Goal: Transaction & Acquisition: Purchase product/service

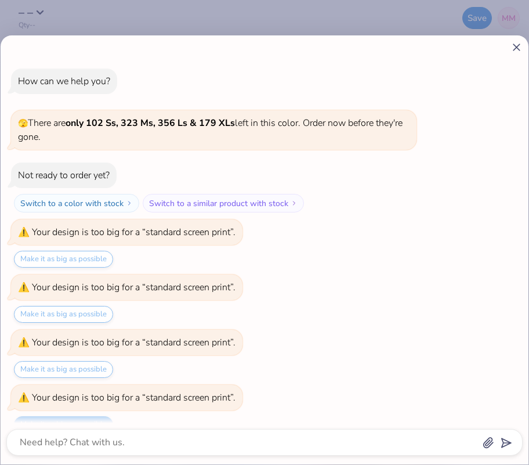
scroll to position [904, 0]
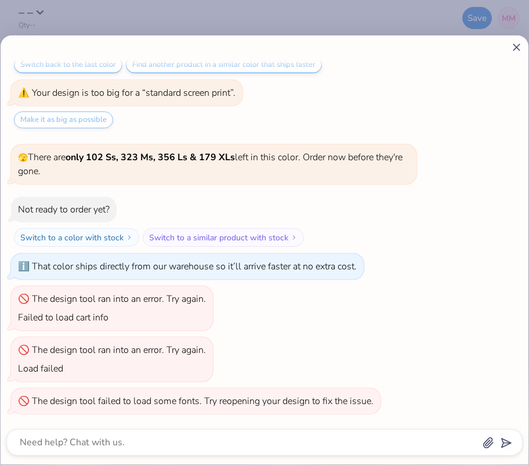
click at [514, 44] on line at bounding box center [516, 47] width 6 height 6
type textarea "x"
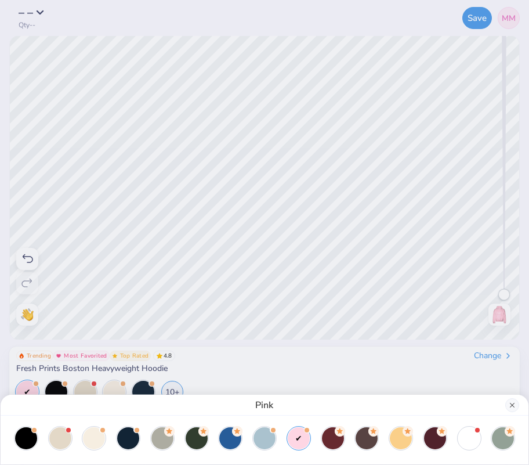
click at [509, 400] on button "Close" at bounding box center [512, 405] width 14 height 14
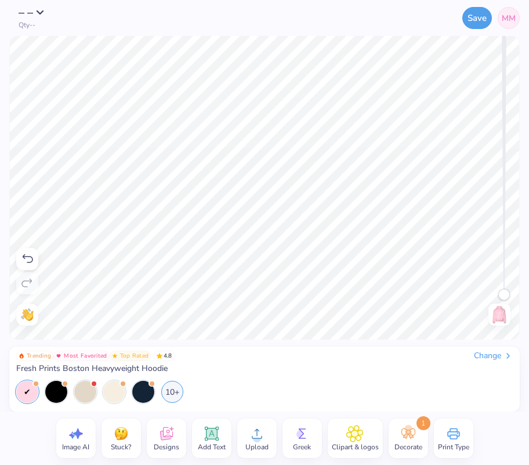
click at [502, 320] on img at bounding box center [499, 314] width 19 height 19
click at [503, 311] on img at bounding box center [499, 314] width 19 height 19
click at [498, 316] on img at bounding box center [499, 314] width 19 height 19
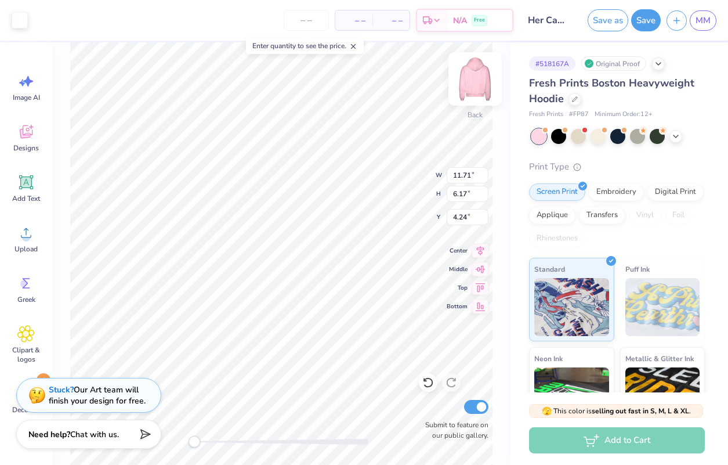
type input "5.30"
type input "6.81"
type input "4.86"
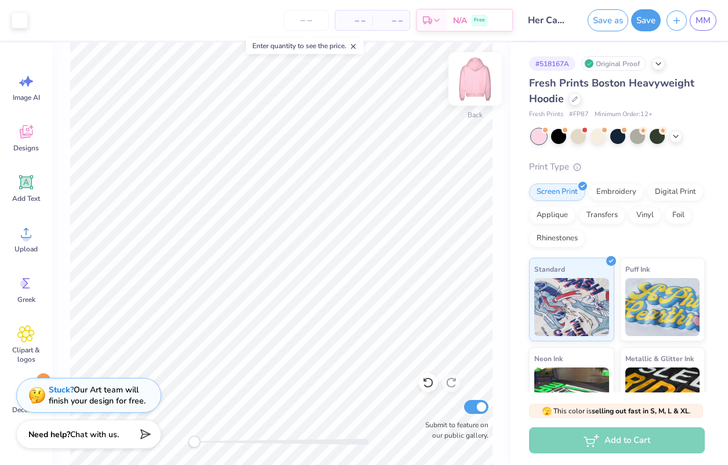
click at [472, 76] on img at bounding box center [475, 79] width 46 height 46
click at [37, 133] on div "Designs" at bounding box center [26, 138] width 42 height 44
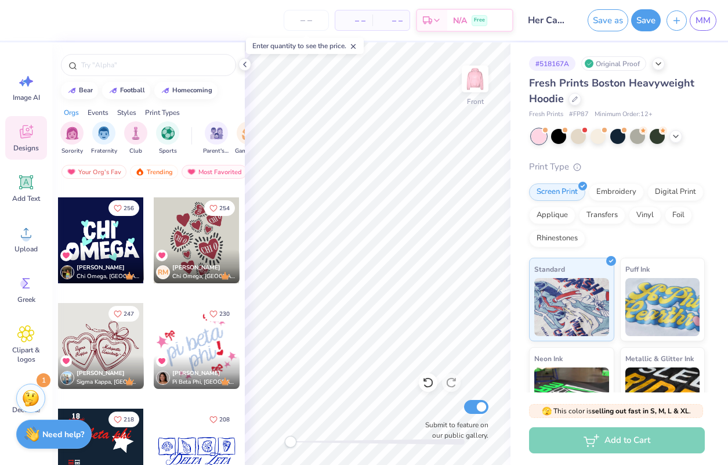
scroll to position [97, 0]
click at [108, 168] on div "Your Org's Fav" at bounding box center [93, 172] width 65 height 14
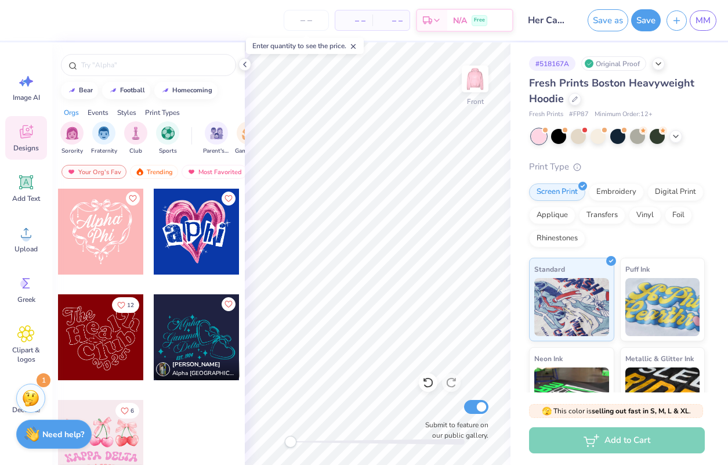
click at [197, 317] on div at bounding box center [197, 337] width 86 height 86
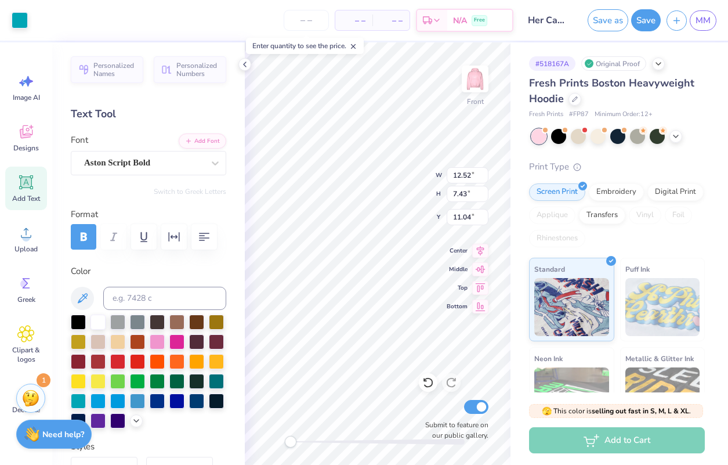
type input "10.07"
click at [468, 220] on div "Front W 12.52 12.52 " H 7.43 7.43 " Y 10.07 10.07 " Center Middle Top Bottom Su…" at bounding box center [378, 253] width 266 height 422
type input "14.67"
type input "8.70"
type input "8.79"
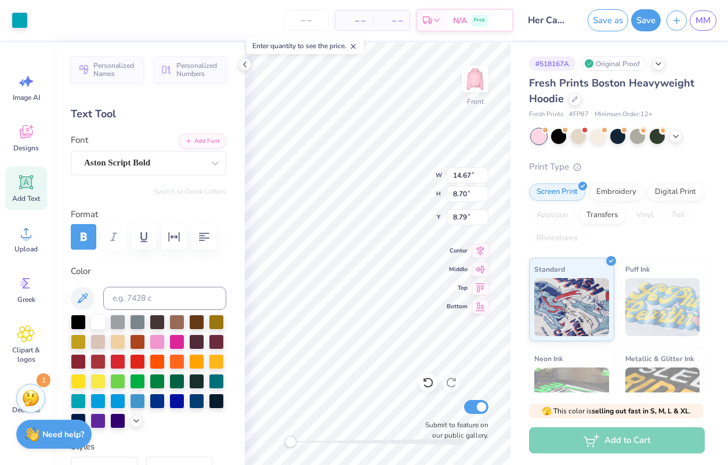
type input "9.28"
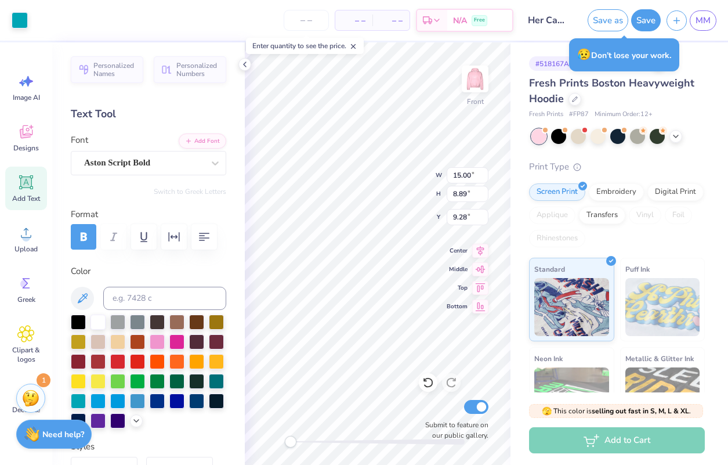
type input "15.00"
type input "8.89"
type input "9.08"
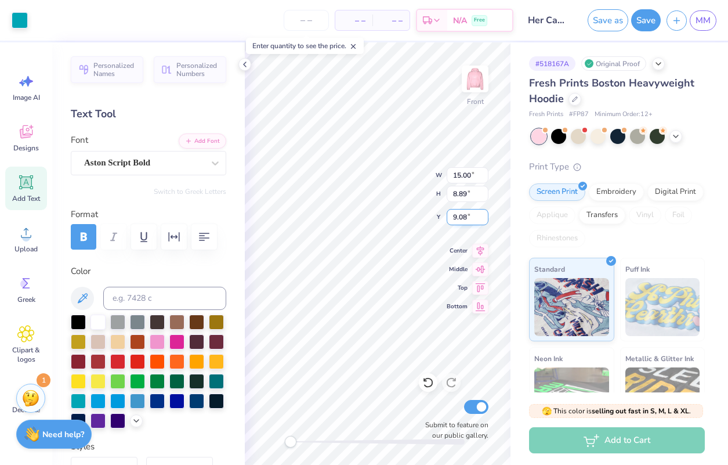
click at [467, 222] on div "Front W 15.00 15.00 " H 8.89 8.89 " Y 9.08 9.08 " Center Middle Top Bottom Subm…" at bounding box center [378, 253] width 266 height 422
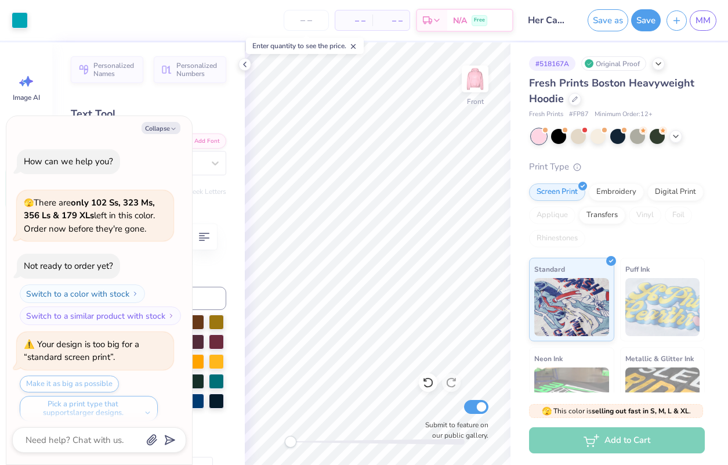
scroll to position [1707, 0]
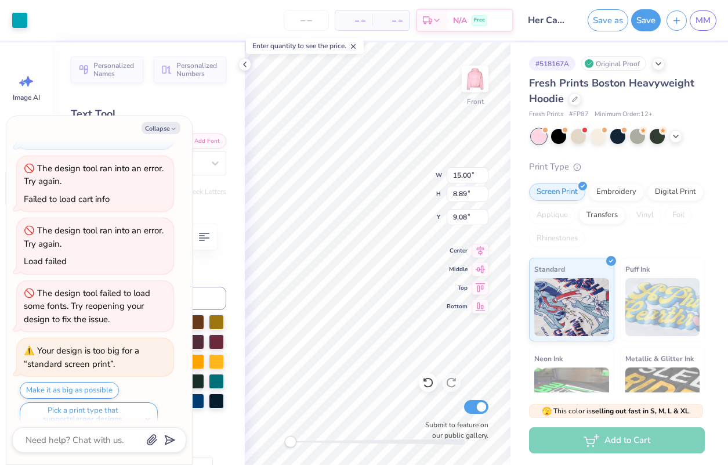
type textarea "x"
type input "8.55"
type textarea "x"
type input "8.06"
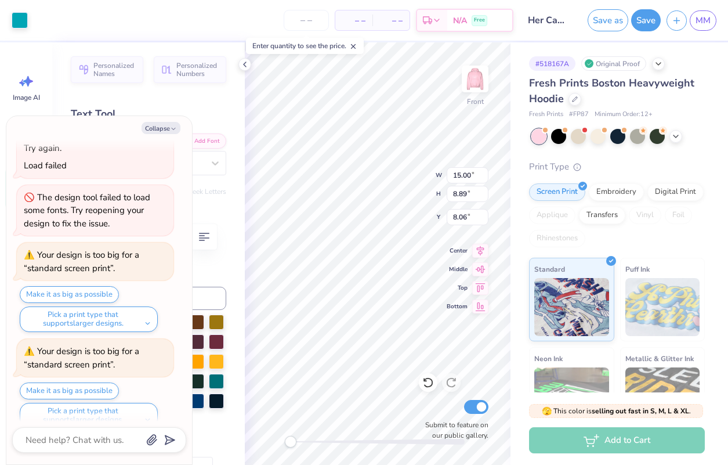
type textarea "x"
type input "8.71"
type textarea "x"
type input "8.17"
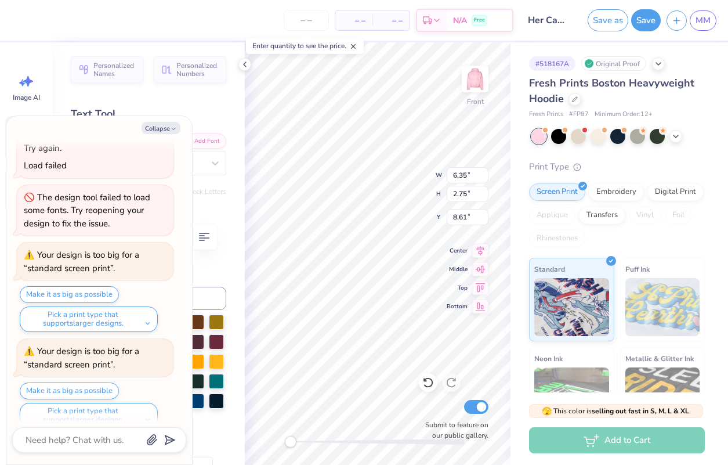
type textarea "x"
type textarea "Alph"
type textarea "x"
type textarea "Alp"
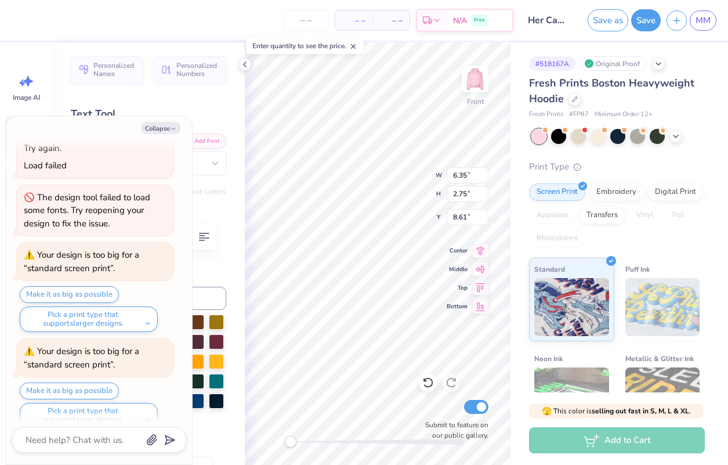
type textarea "x"
type textarea "Al"
type textarea "x"
type textarea "A"
type textarea "x"
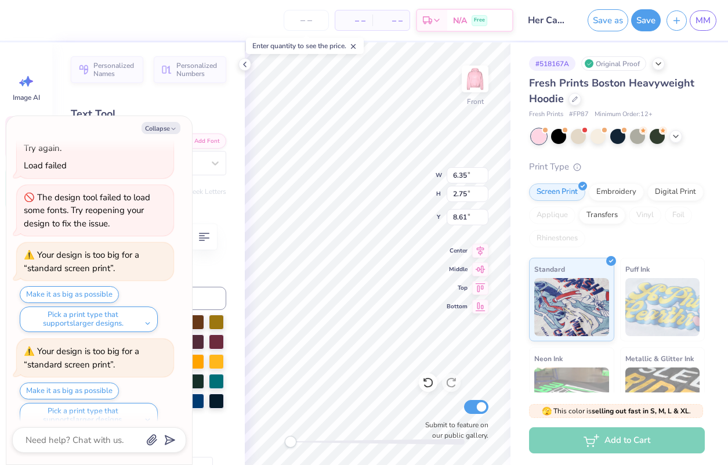
type textarea "x"
type textarea "H"
type textarea "x"
type textarea "He"
type textarea "x"
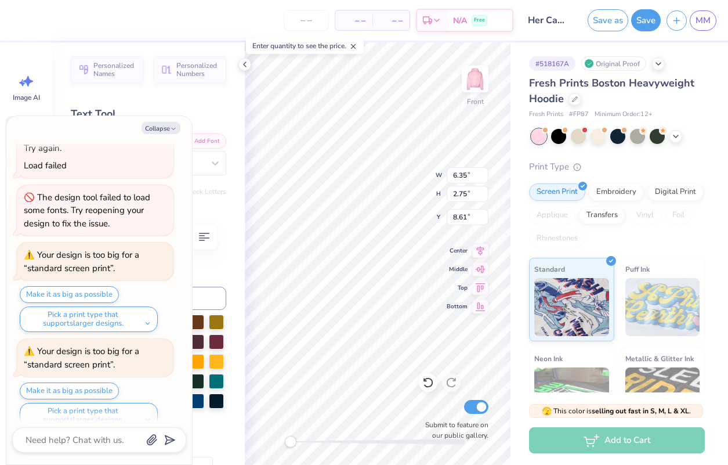
type textarea "Her"
type textarea "x"
type input "0.69"
type input "0.85"
type input "9.19"
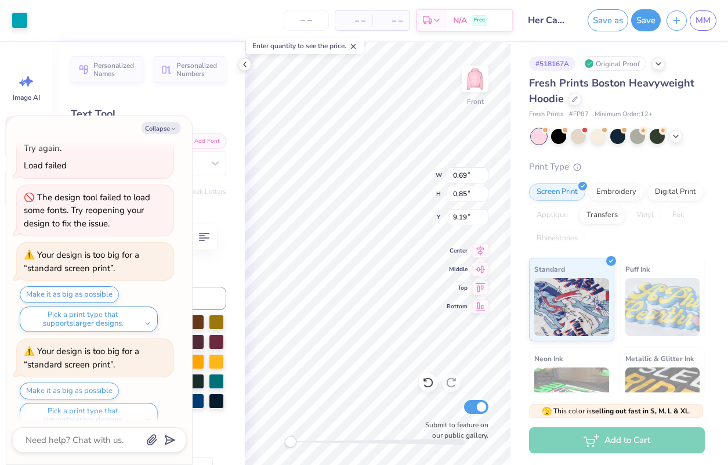
type textarea "x"
type input "6.79"
type input "2.93"
type input "11.69"
type textarea "x"
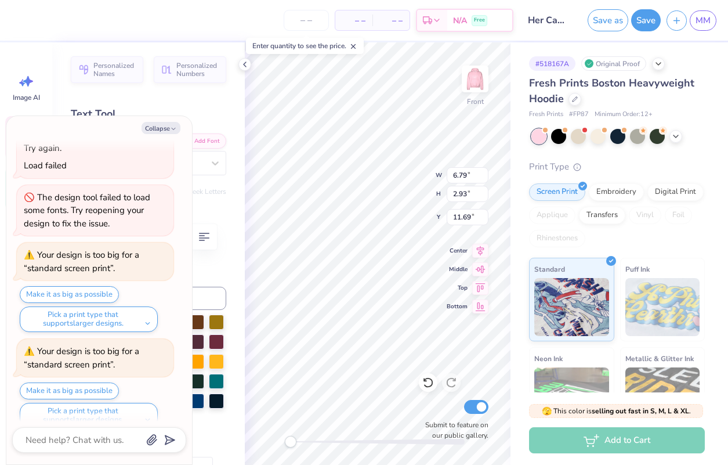
type textarea "C"
type textarea "x"
type textarea "Ca"
type textarea "x"
type textarea "Cam"
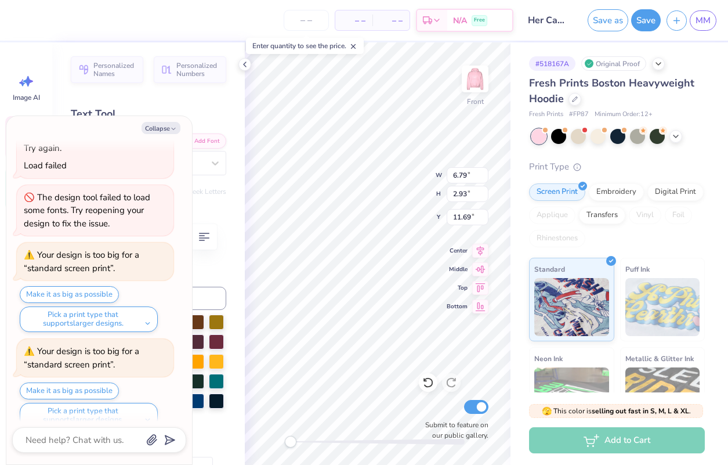
type textarea "x"
type textarea "Camp"
type textarea "x"
type textarea "Campu"
type textarea "x"
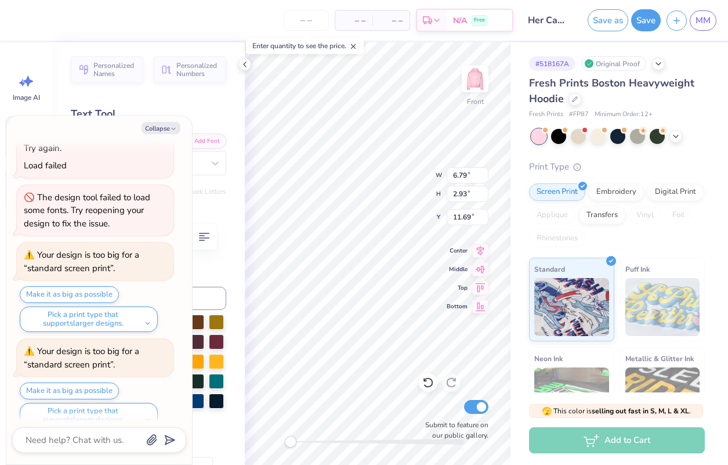
type textarea "Campus"
type textarea "x"
type textarea "Dela"
type textarea "x"
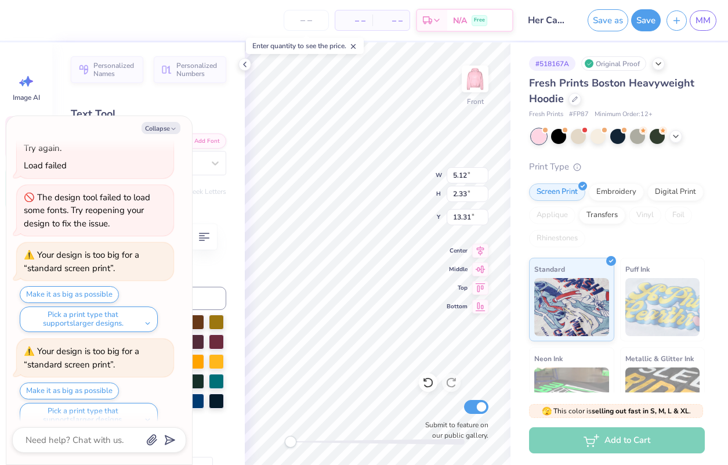
type textarea "Dea"
type textarea "x"
type textarea "Da"
type textarea "x"
type textarea "a"
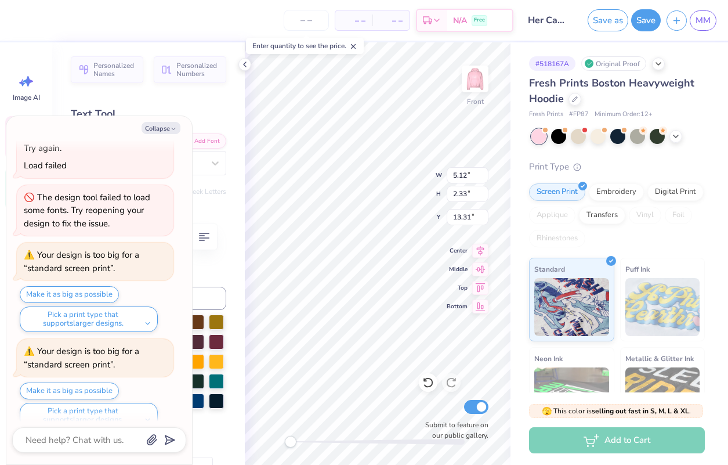
type textarea "x"
type textarea "U"
type textarea "x"
type textarea "UI"
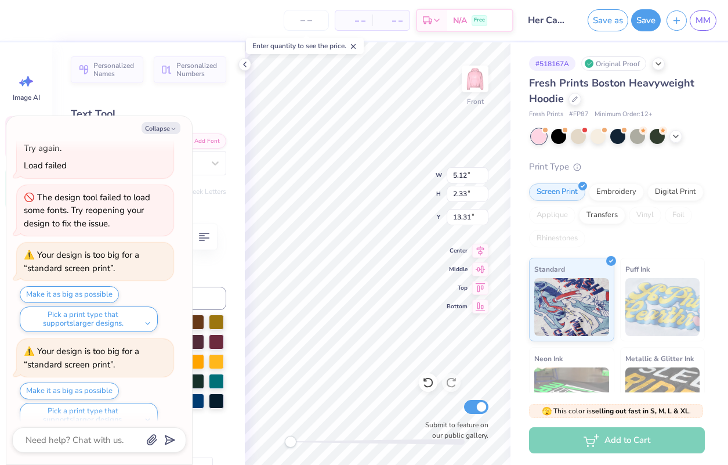
type textarea "x"
type textarea "UIC"
type textarea "x"
type textarea "UI"
type textarea "x"
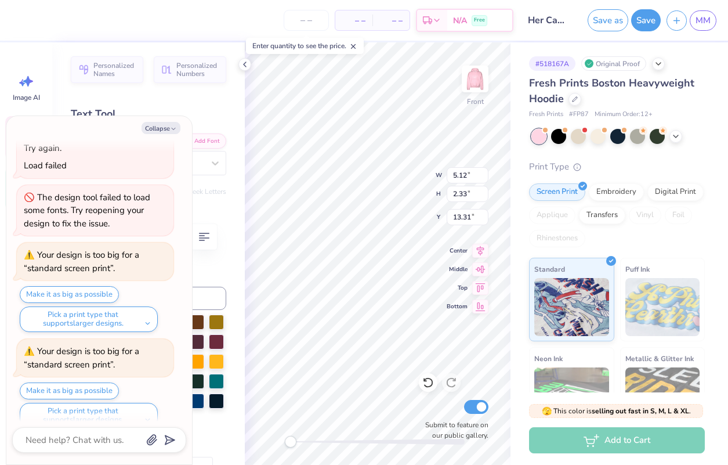
type textarea "U"
type textarea "x"
click at [169, 130] on button "Collapse" at bounding box center [161, 128] width 39 height 12
type textarea "x"
click at [155, 125] on button "Collapse" at bounding box center [161, 128] width 39 height 12
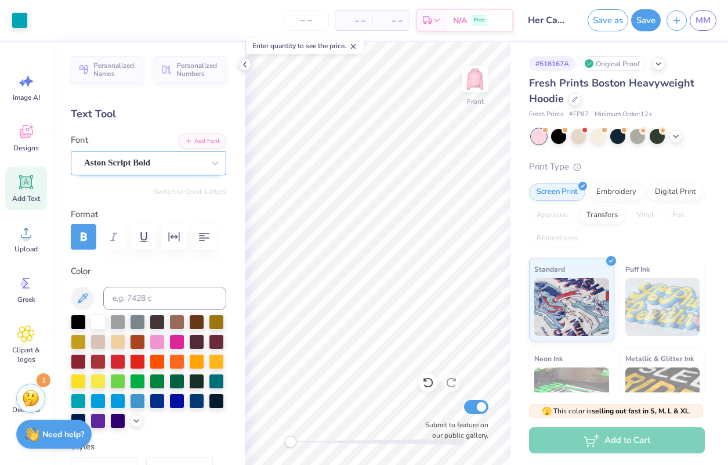
click at [123, 158] on span "Aston Script Bold" at bounding box center [117, 162] width 66 height 13
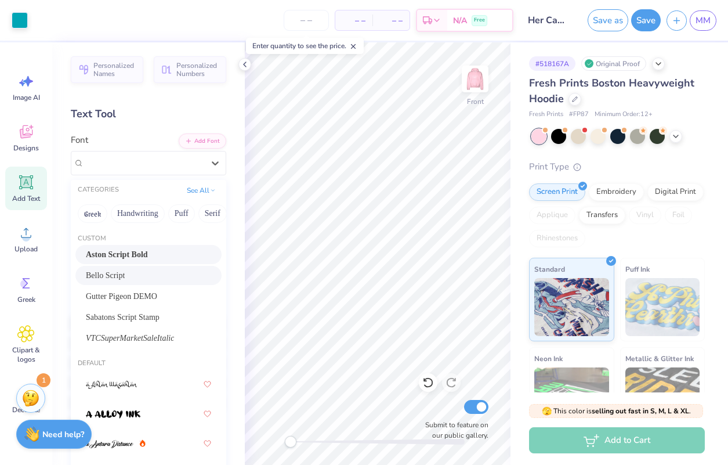
click at [117, 270] on div "Bello Script" at bounding box center [148, 275] width 146 height 19
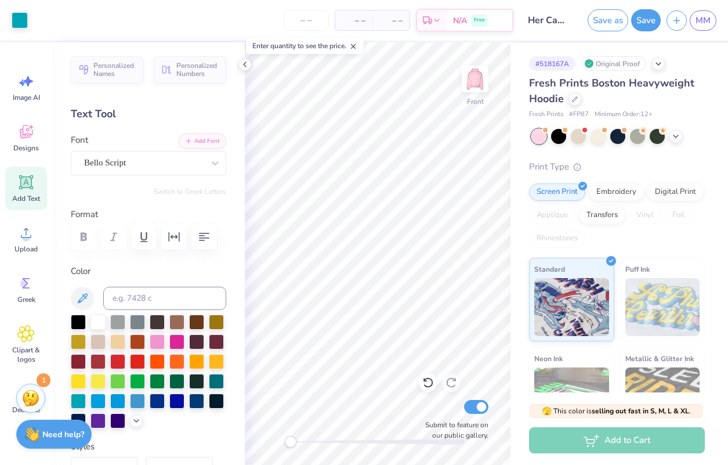
click at [353, 45] on icon at bounding box center [353, 46] width 8 height 8
click at [237, 61] on div "Personalized Names Personalized Numbers Text Tool Add Font Font Bello Script Sw…" at bounding box center [148, 253] width 193 height 422
click at [432, 382] on icon at bounding box center [428, 383] width 12 height 12
click at [28, 183] on icon at bounding box center [26, 182] width 11 height 11
click at [128, 147] on div "Font Super Dream" at bounding box center [148, 154] width 155 height 42
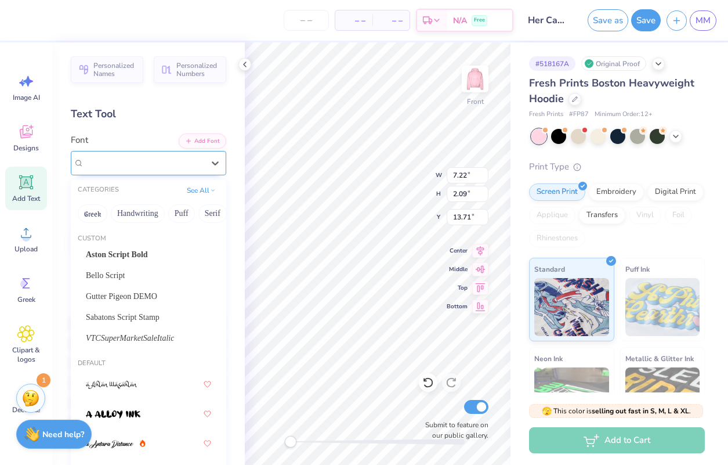
click at [124, 153] on div "Super Dream" at bounding box center [148, 163] width 155 height 24
click at [121, 273] on span "Bello Script" at bounding box center [105, 275] width 39 height 12
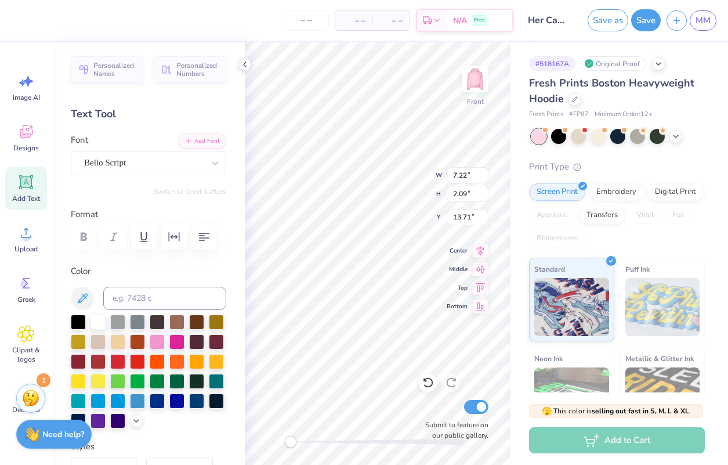
type textarea "UIC"
type input "3.76"
type input "2.14"
type input "14.15"
type textarea "EST. 2025"
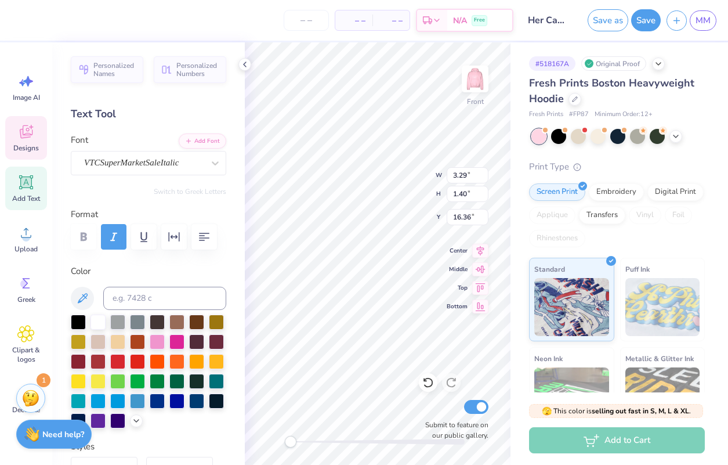
scroll to position [0, 2]
click at [98, 320] on div at bounding box center [98, 320] width 15 height 15
type input "8.82"
click at [12, 19] on div at bounding box center [20, 19] width 16 height 16
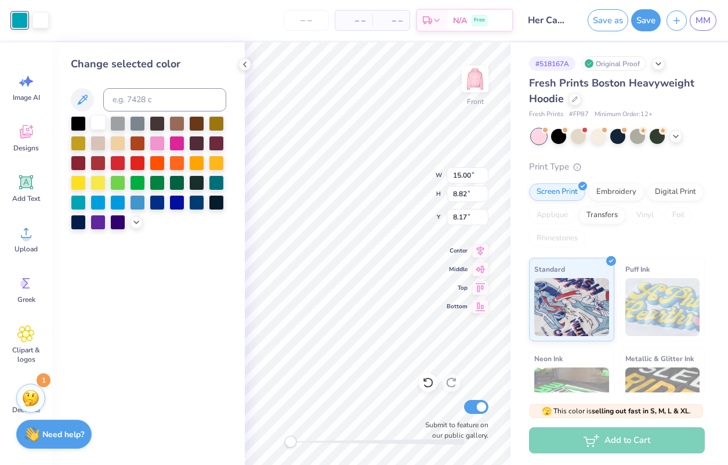
click at [96, 120] on div at bounding box center [98, 122] width 15 height 15
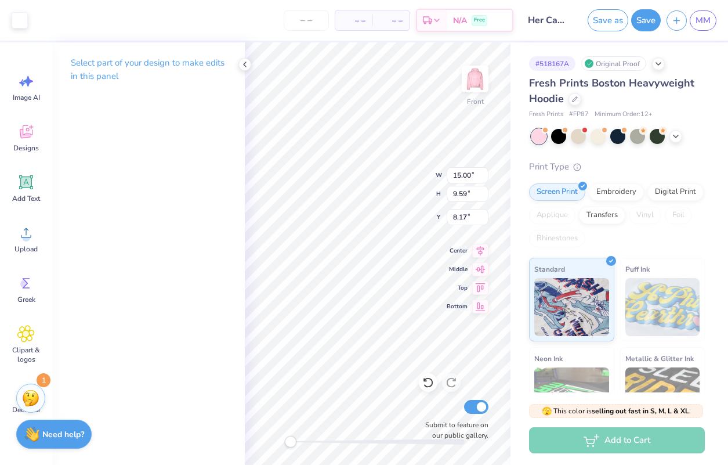
type input "7.95"
type input "8.01"
click at [245, 63] on icon at bounding box center [244, 64] width 9 height 9
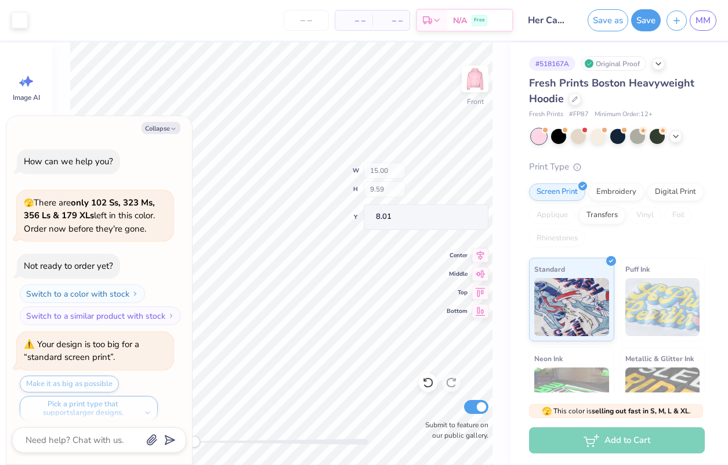
scroll to position [1898, 0]
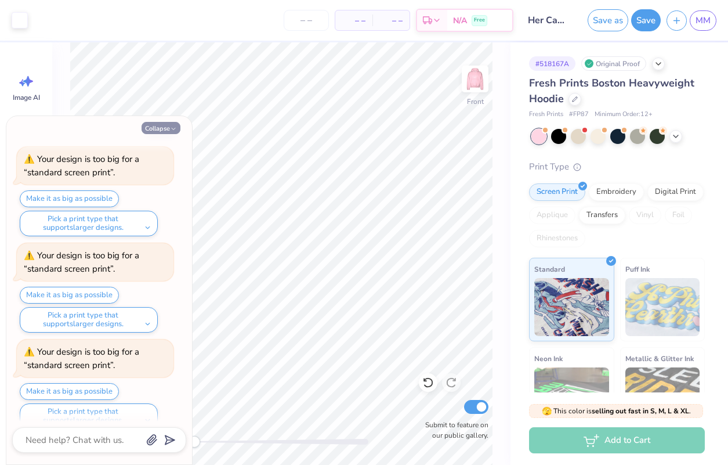
click at [153, 126] on button "Collapse" at bounding box center [161, 128] width 39 height 12
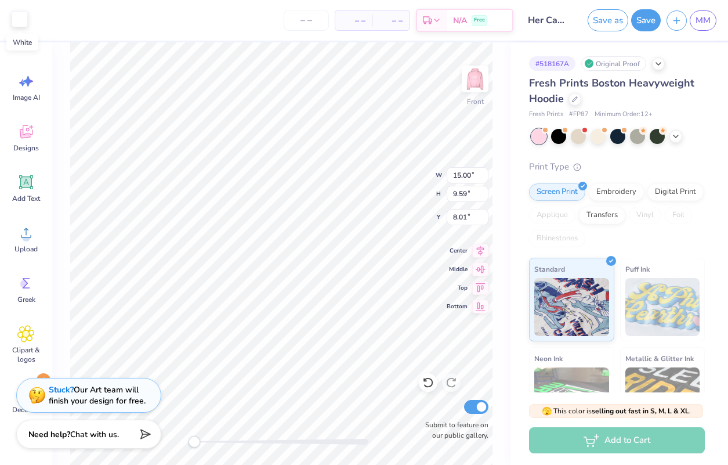
click at [17, 20] on div at bounding box center [20, 19] width 16 height 16
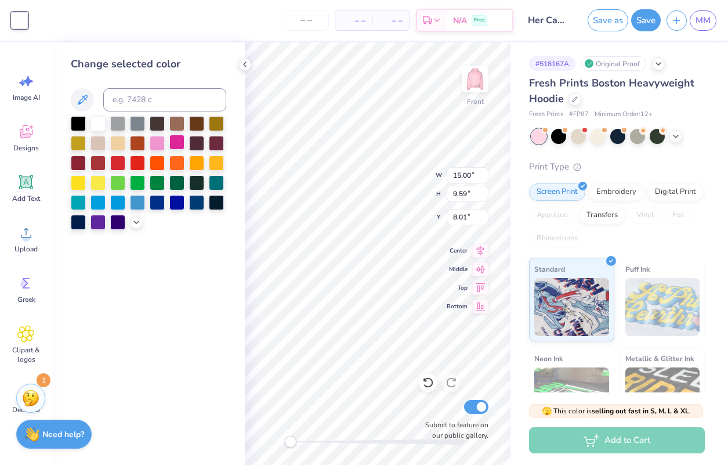
click at [177, 146] on div at bounding box center [176, 142] width 15 height 15
click at [245, 65] on icon at bounding box center [244, 64] width 9 height 9
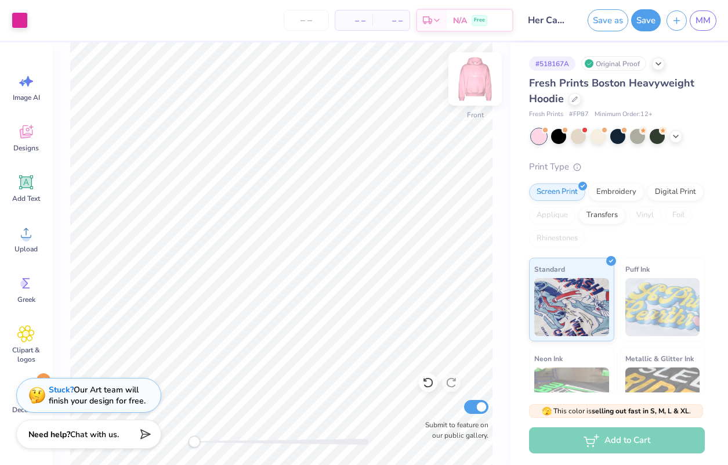
click at [475, 79] on img at bounding box center [475, 79] width 46 height 46
click at [21, 20] on div at bounding box center [20, 19] width 16 height 16
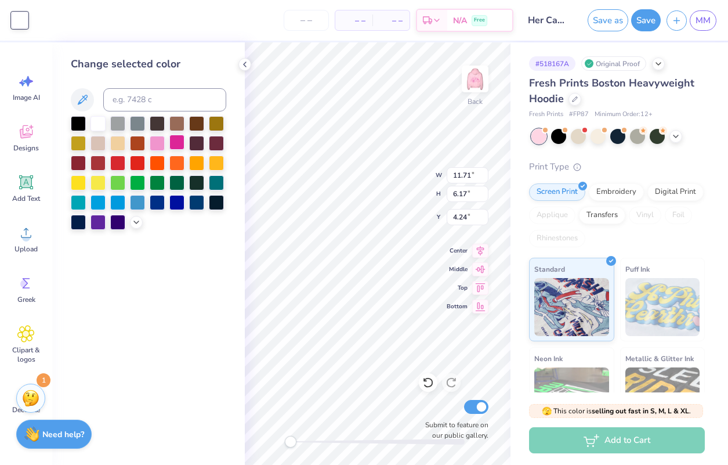
click at [179, 144] on div at bounding box center [176, 142] width 15 height 15
click at [244, 64] on icon at bounding box center [244, 64] width 9 height 9
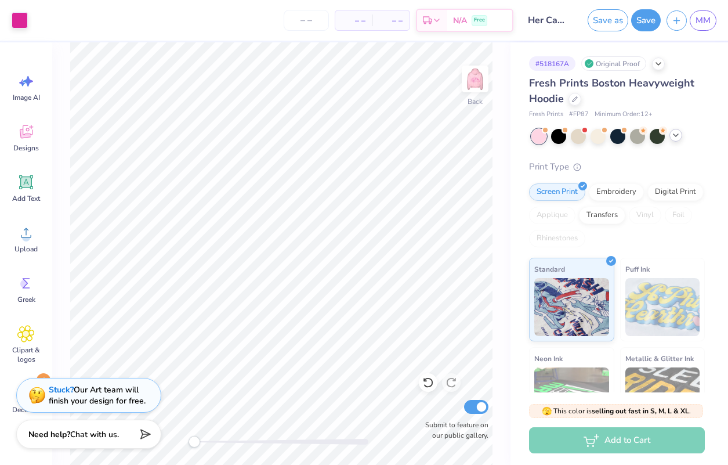
click at [529, 134] on icon at bounding box center [675, 135] width 9 height 9
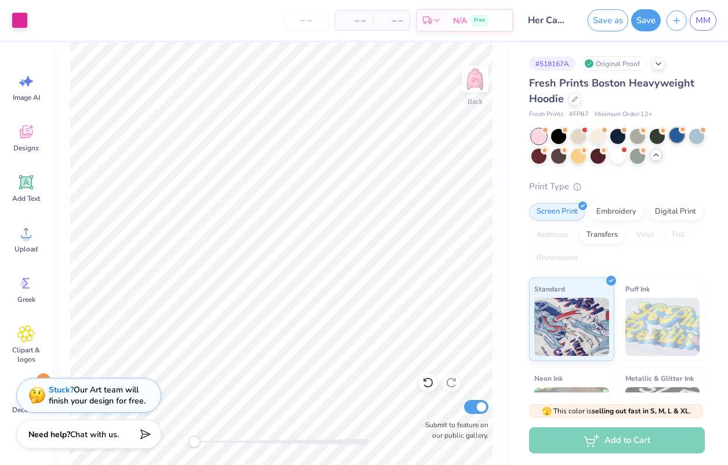
click at [529, 135] on div at bounding box center [676, 135] width 15 height 15
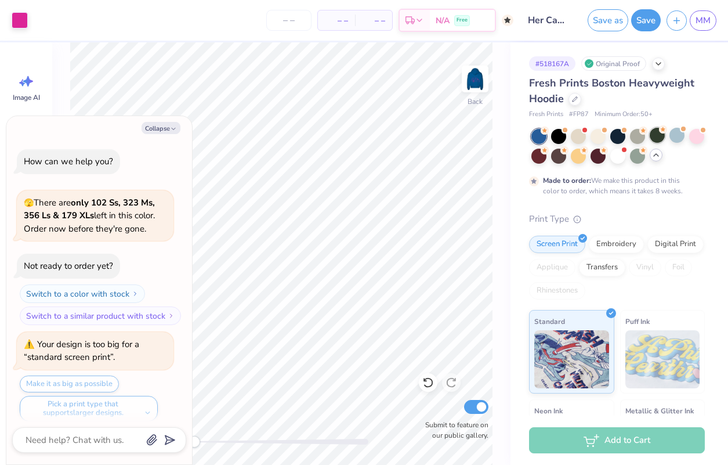
scroll to position [2090, 0]
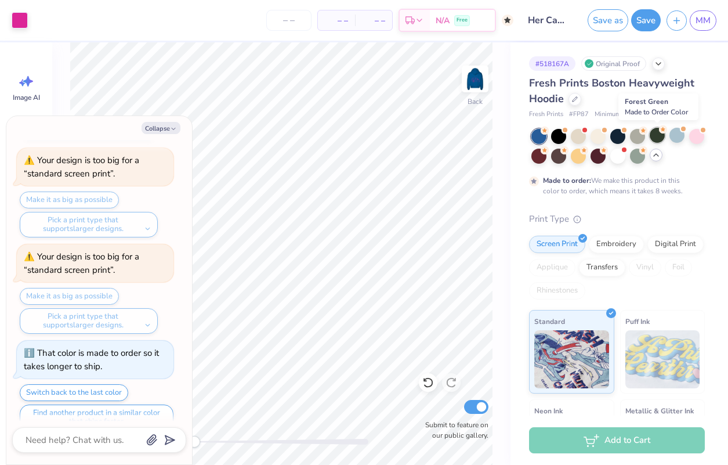
click at [529, 136] on div at bounding box center [657, 135] width 15 height 15
click at [529, 137] on div at bounding box center [617, 135] width 15 height 15
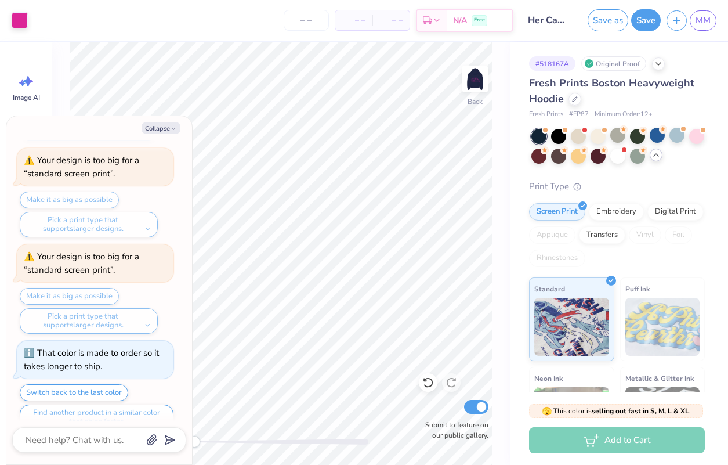
scroll to position [2392, 0]
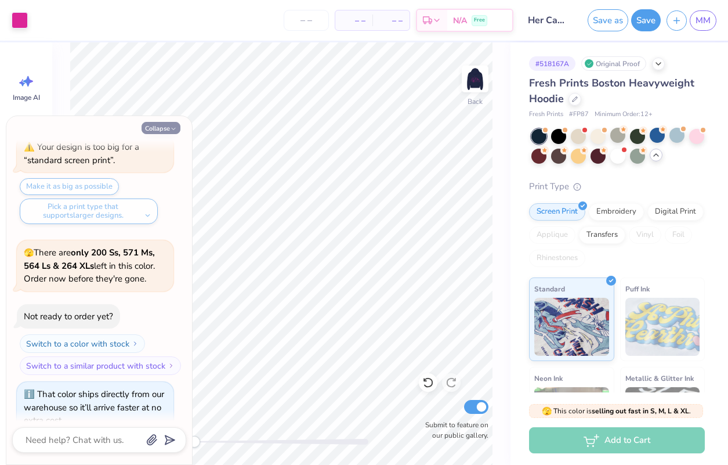
click at [175, 127] on icon "button" at bounding box center [173, 128] width 7 height 7
type textarea "x"
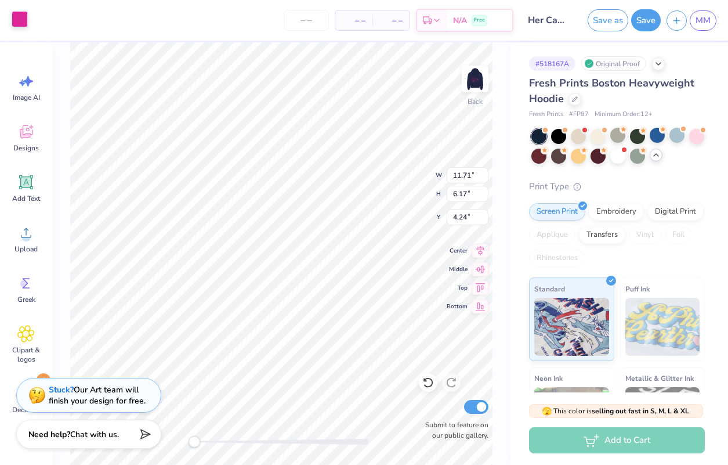
click at [17, 23] on div at bounding box center [20, 19] width 16 height 16
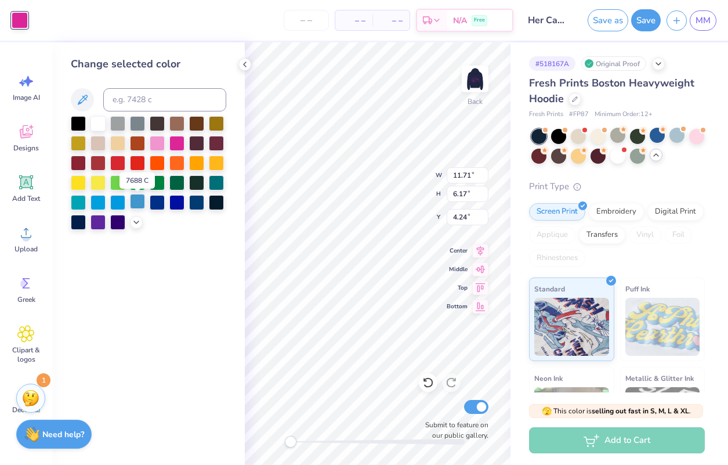
click at [135, 207] on div at bounding box center [137, 201] width 15 height 15
click at [118, 202] on div at bounding box center [117, 201] width 15 height 15
click at [140, 200] on div at bounding box center [137, 201] width 15 height 15
click at [120, 204] on div at bounding box center [117, 201] width 15 height 15
click at [97, 208] on div at bounding box center [98, 201] width 15 height 15
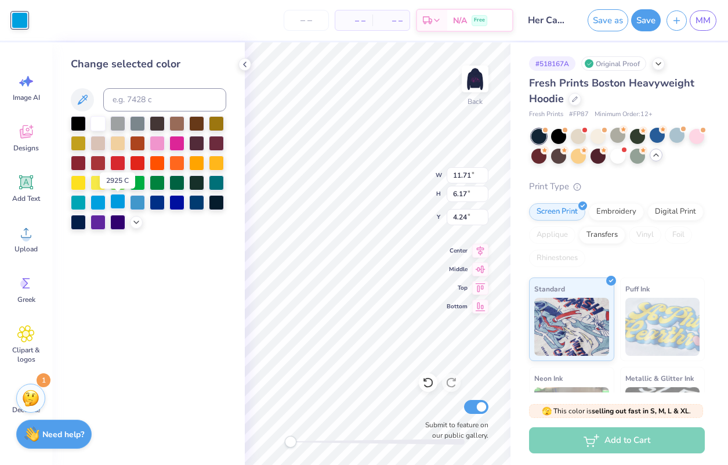
click at [120, 207] on div at bounding box center [117, 201] width 15 height 15
click at [215, 184] on div at bounding box center [216, 181] width 15 height 15
click at [154, 204] on div at bounding box center [157, 201] width 15 height 15
click at [169, 202] on div at bounding box center [176, 201] width 15 height 15
click at [79, 202] on div at bounding box center [78, 201] width 15 height 15
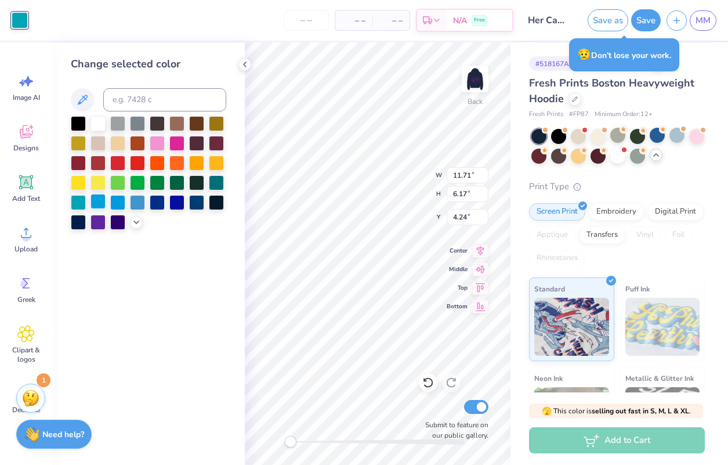
click at [98, 204] on div at bounding box center [98, 201] width 15 height 15
click at [116, 199] on div at bounding box center [117, 201] width 15 height 15
click at [140, 203] on div at bounding box center [137, 201] width 15 height 15
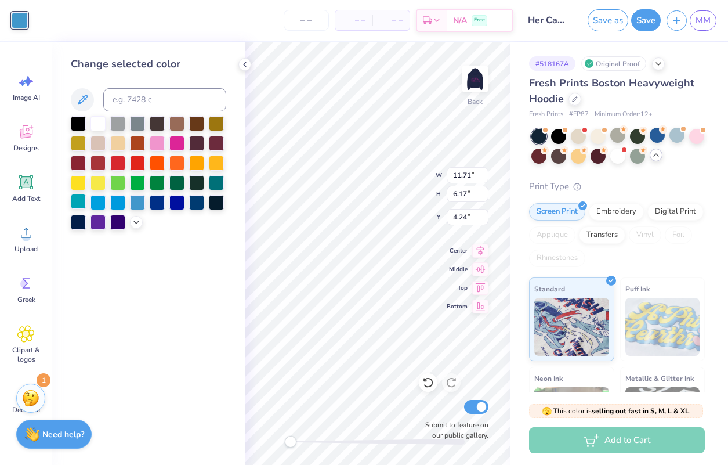
click at [74, 201] on div at bounding box center [78, 201] width 15 height 15
click at [95, 201] on div at bounding box center [98, 201] width 15 height 15
click at [115, 203] on div at bounding box center [117, 201] width 15 height 15
click at [134, 206] on div at bounding box center [137, 201] width 15 height 15
click at [114, 205] on div at bounding box center [117, 201] width 15 height 15
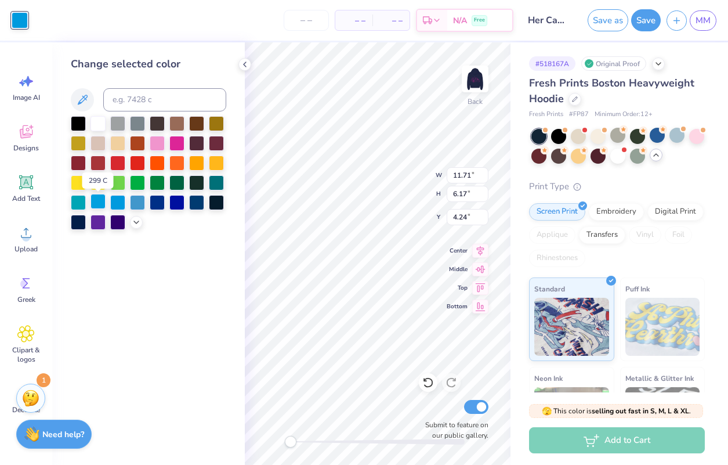
click at [100, 207] on div at bounding box center [98, 201] width 15 height 15
click at [121, 200] on div at bounding box center [117, 201] width 15 height 15
click at [97, 202] on div at bounding box center [98, 201] width 15 height 15
click at [117, 201] on div at bounding box center [117, 201] width 15 height 15
click at [99, 201] on div at bounding box center [98, 201] width 15 height 15
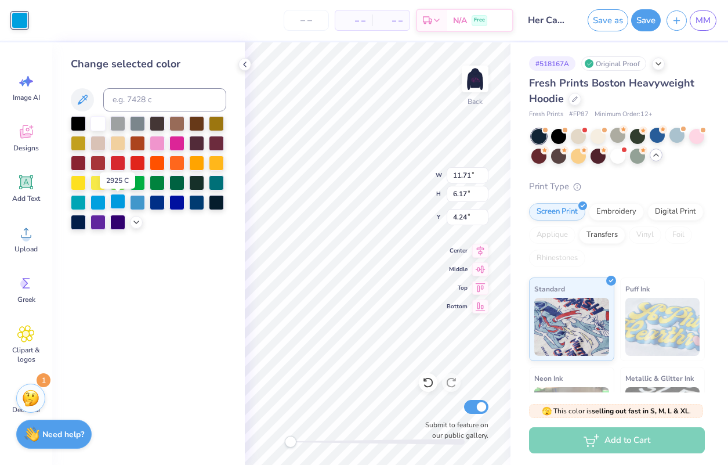
click at [117, 199] on div at bounding box center [117, 201] width 15 height 15
click at [100, 200] on div at bounding box center [98, 201] width 15 height 15
click at [247, 66] on icon at bounding box center [244, 64] width 9 height 9
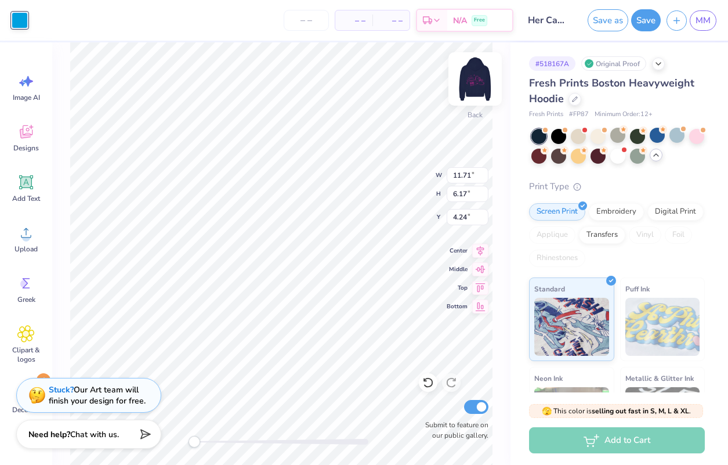
click at [473, 72] on img at bounding box center [475, 79] width 46 height 46
type input "11.98"
type input "6.31"
type input "5.04"
click at [21, 11] on div at bounding box center [20, 19] width 16 height 16
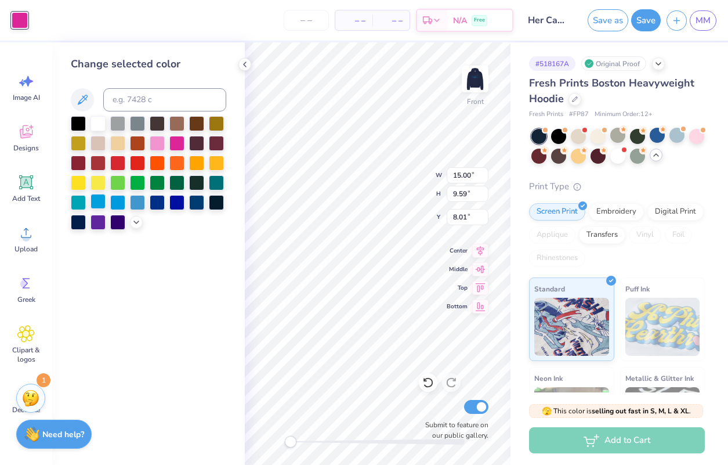
click at [98, 200] on div at bounding box center [98, 201] width 15 height 15
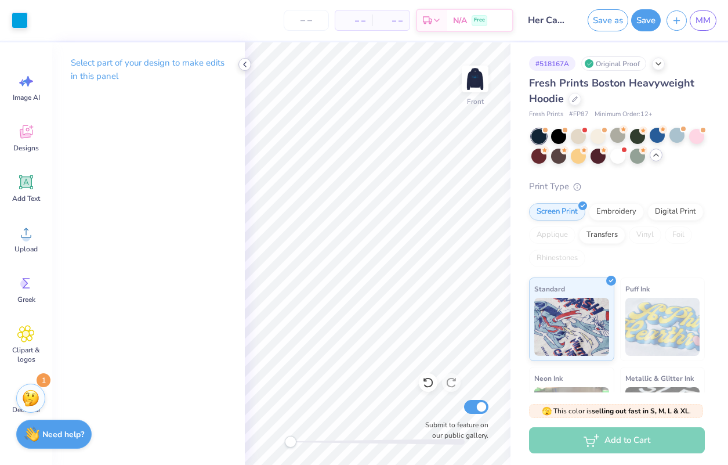
click at [245, 64] on icon at bounding box center [244, 64] width 9 height 9
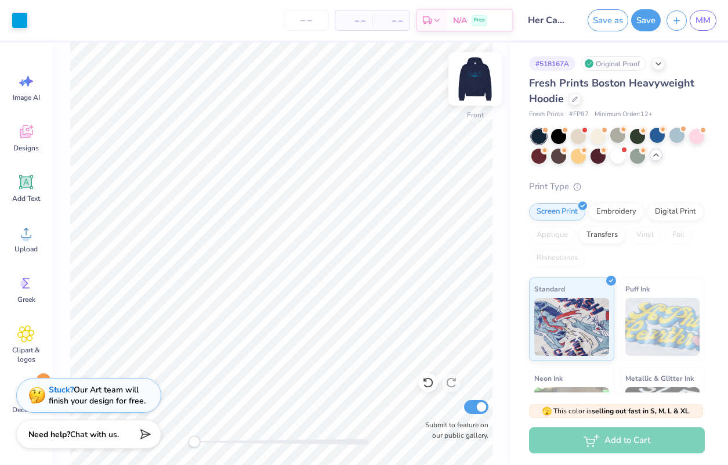
click at [475, 67] on img at bounding box center [475, 79] width 46 height 46
click at [529, 155] on div at bounding box center [538, 154] width 15 height 15
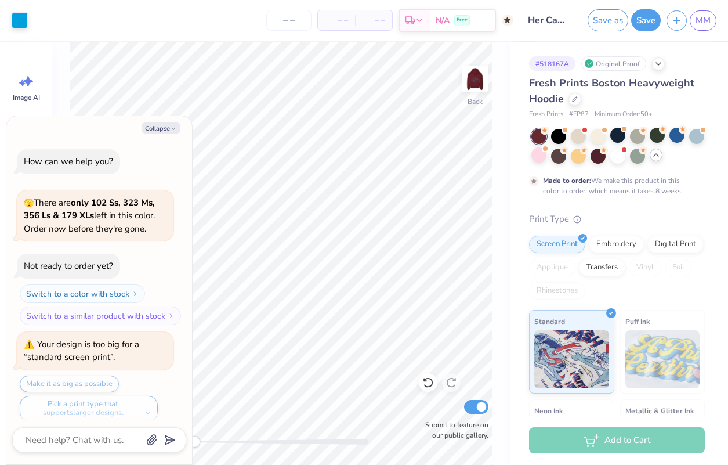
scroll to position [2583, 0]
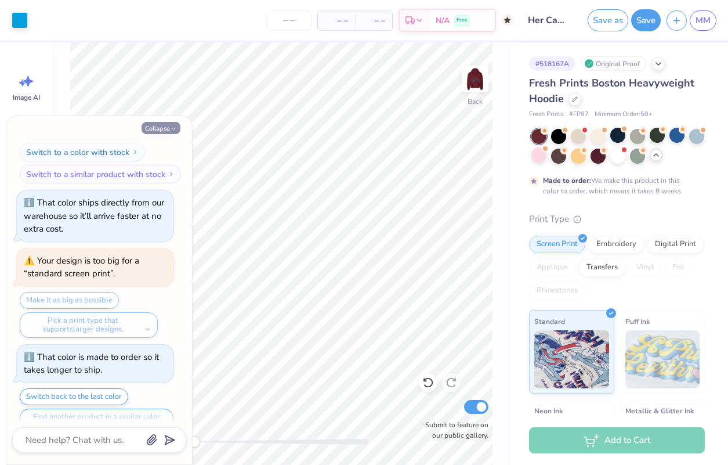
click at [160, 125] on button "Collapse" at bounding box center [161, 128] width 39 height 12
type textarea "x"
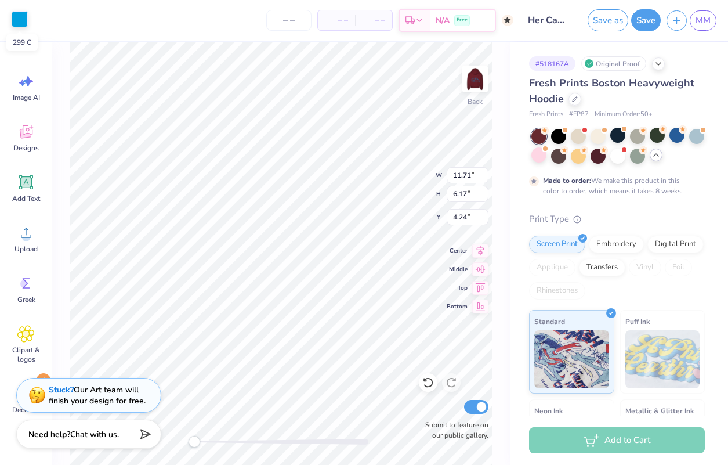
click at [14, 24] on div at bounding box center [20, 19] width 16 height 16
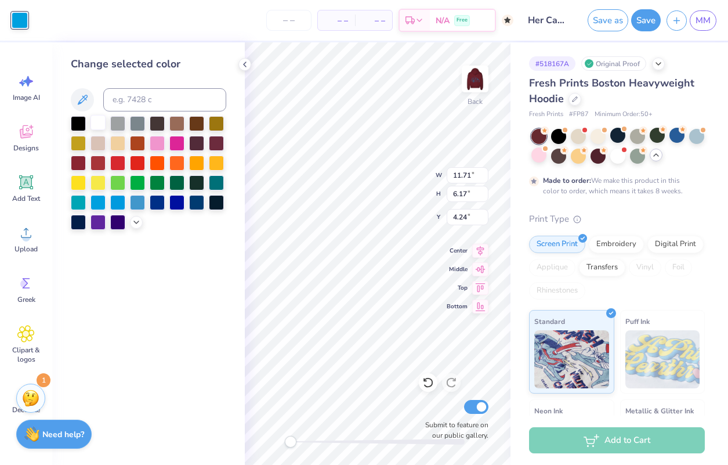
click at [95, 122] on div at bounding box center [98, 122] width 15 height 15
click at [241, 66] on icon at bounding box center [244, 64] width 9 height 9
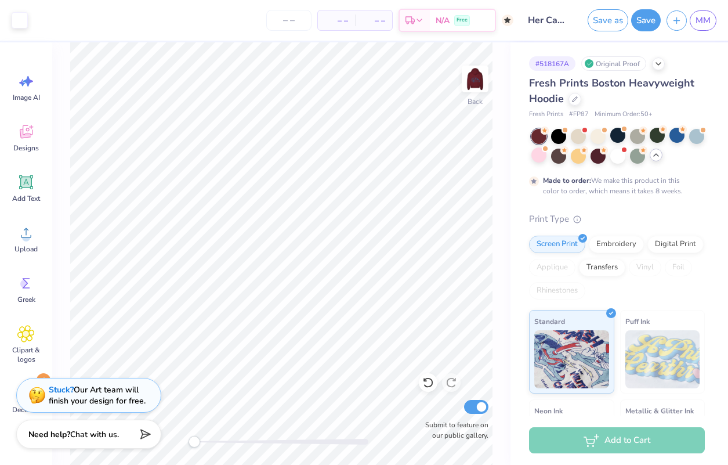
click at [529, 154] on icon at bounding box center [655, 154] width 9 height 9
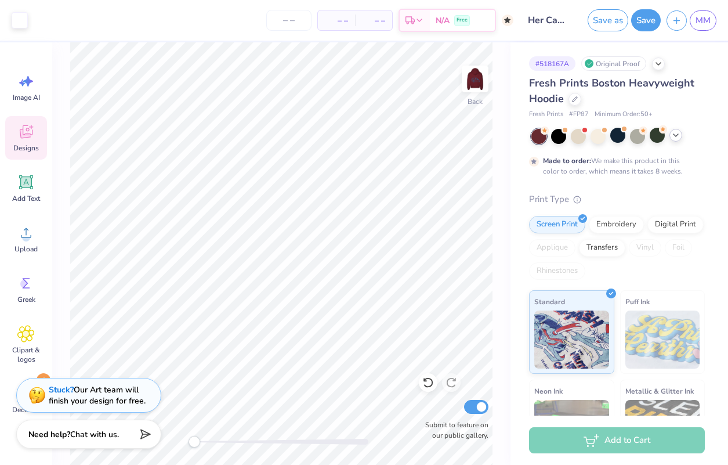
click at [29, 132] on icon at bounding box center [25, 131] width 17 height 17
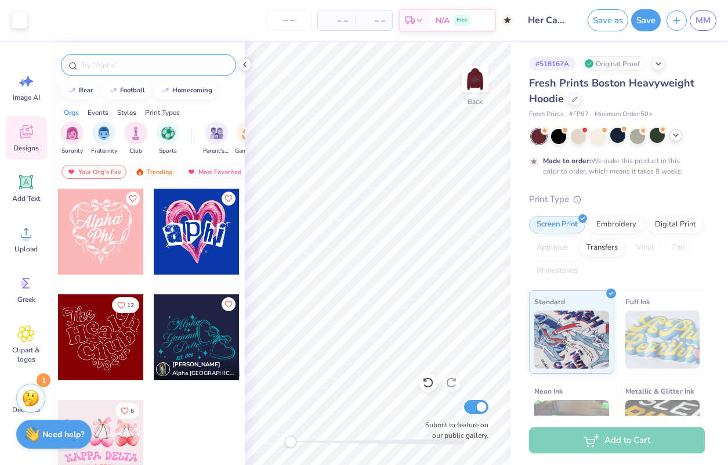
click at [124, 67] on input "text" at bounding box center [154, 65] width 149 height 12
type input "hearts"
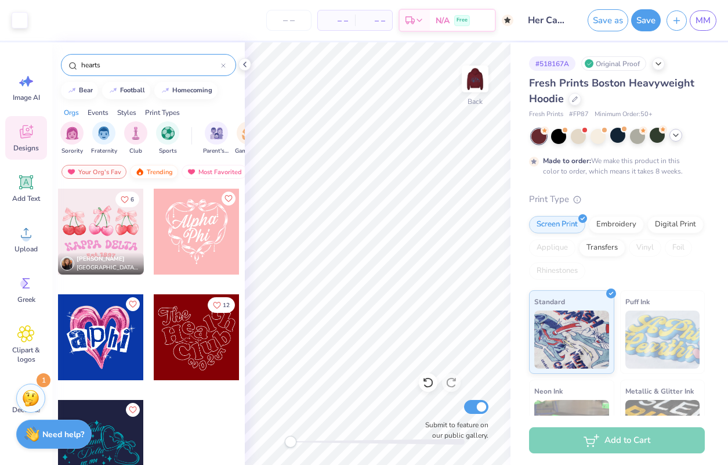
click at [158, 168] on div "Trending" at bounding box center [154, 172] width 48 height 14
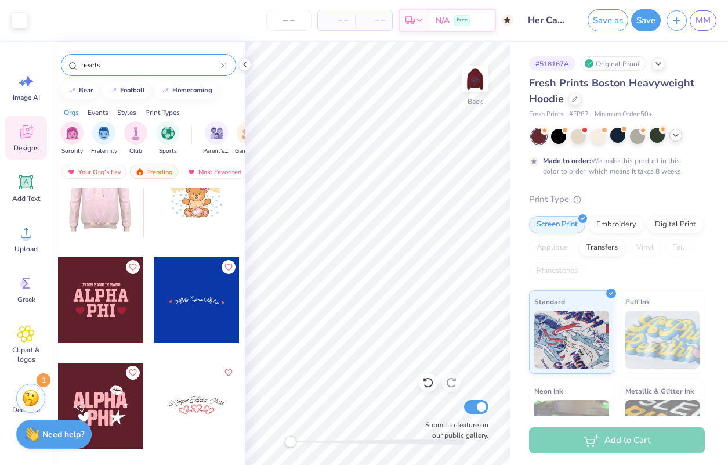
scroll to position [988, 0]
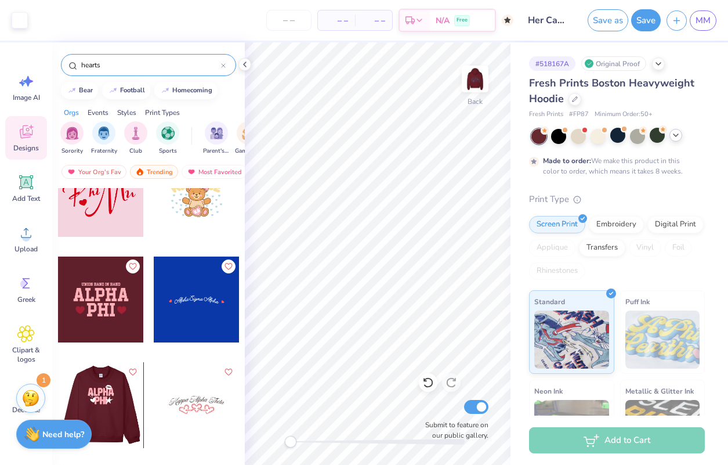
click at [58, 386] on div at bounding box center [15, 405] width 86 height 86
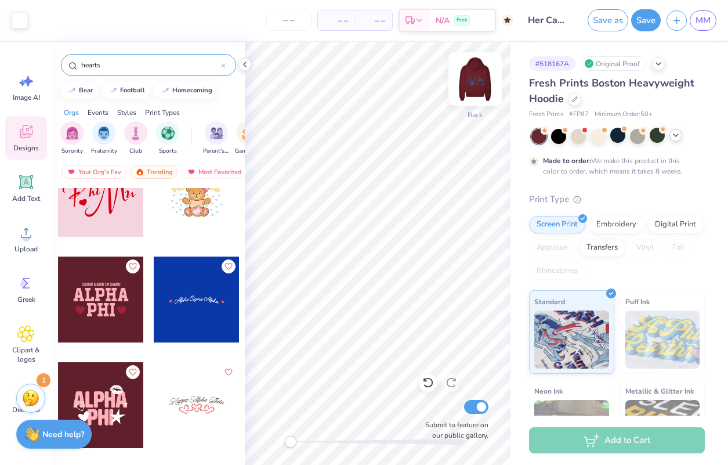
click at [479, 79] on img at bounding box center [475, 79] width 46 height 46
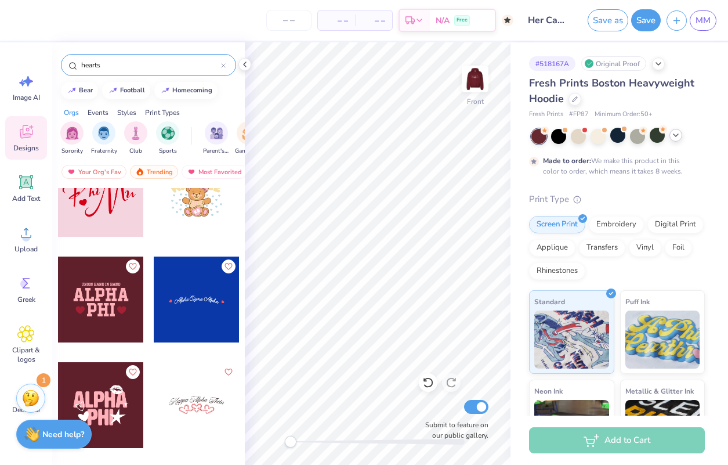
click at [122, 412] on div at bounding box center [101, 405] width 86 height 86
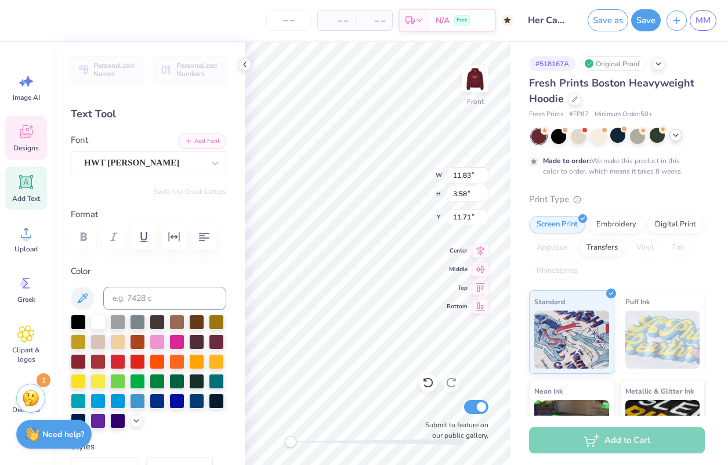
type textarea "Her"
type input "5.68"
type input "15.59"
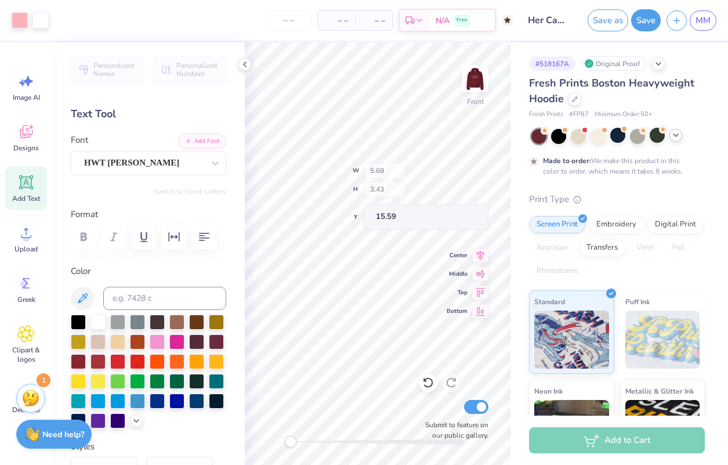
type input "3.60"
type input "3.43"
type input "15.46"
type input "5.68"
type input "3.58"
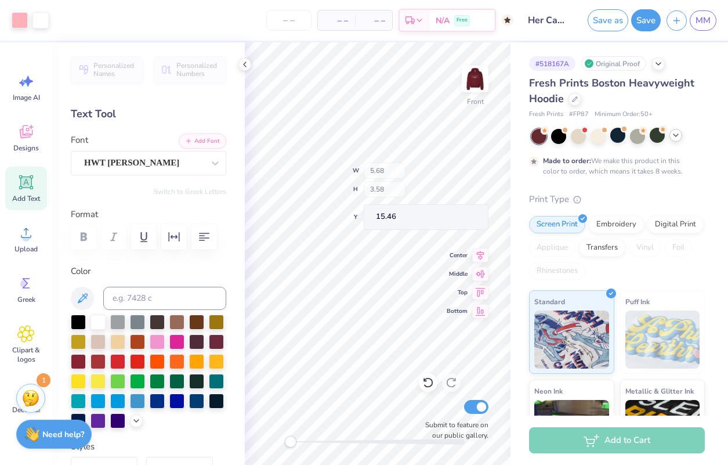
type input "15.59"
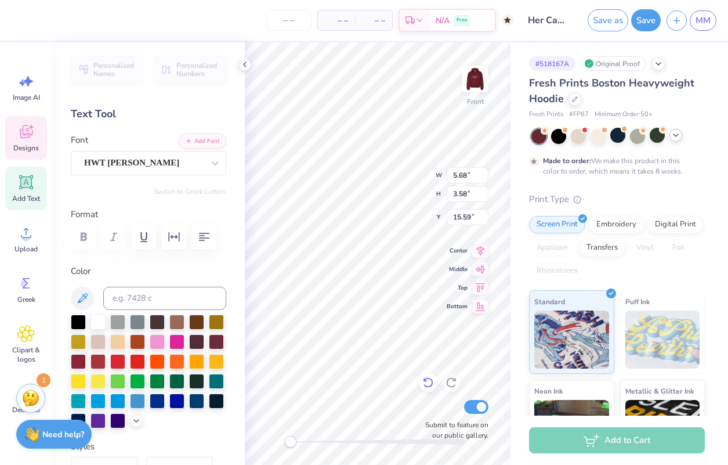
click at [430, 387] on icon at bounding box center [428, 383] width 12 height 12
type textarea "Campus"
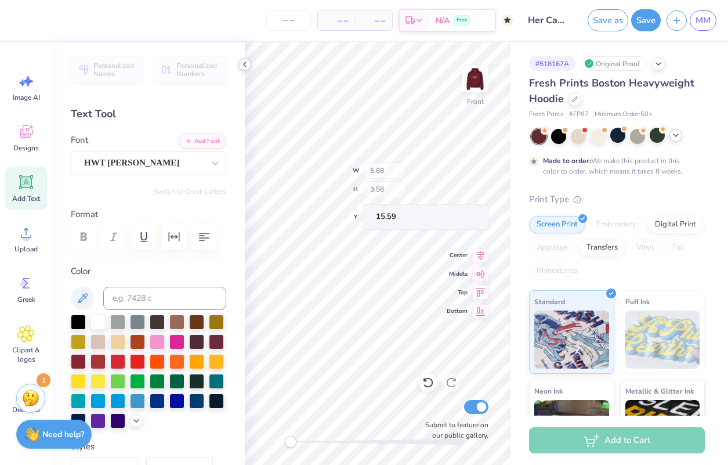
click at [248, 63] on icon at bounding box center [244, 64] width 9 height 9
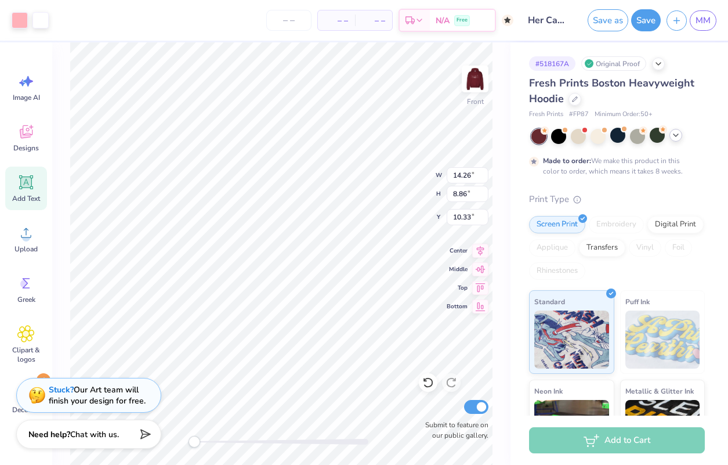
type input "7.47"
click at [190, 324] on body "Art colors – – Per Item – – Total Est. Delivery N/A Free Design Title Her Campu…" at bounding box center [364, 232] width 728 height 465
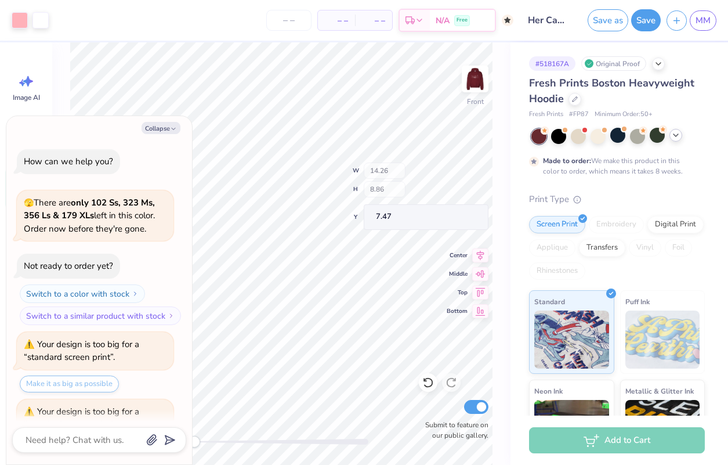
scroll to position [2244, 0]
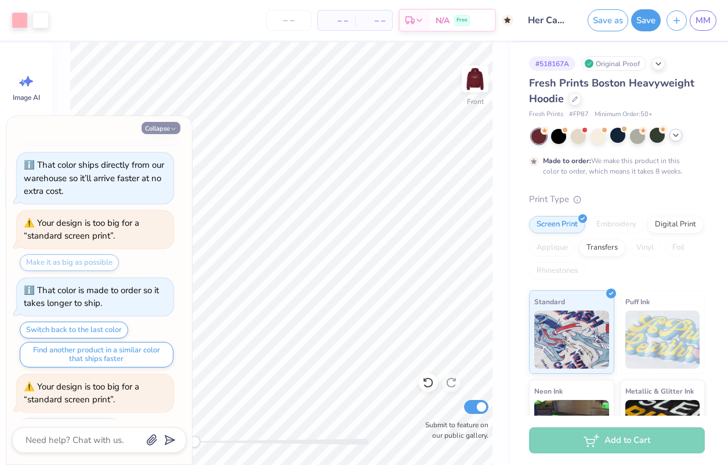
click at [162, 125] on button "Collapse" at bounding box center [161, 128] width 39 height 12
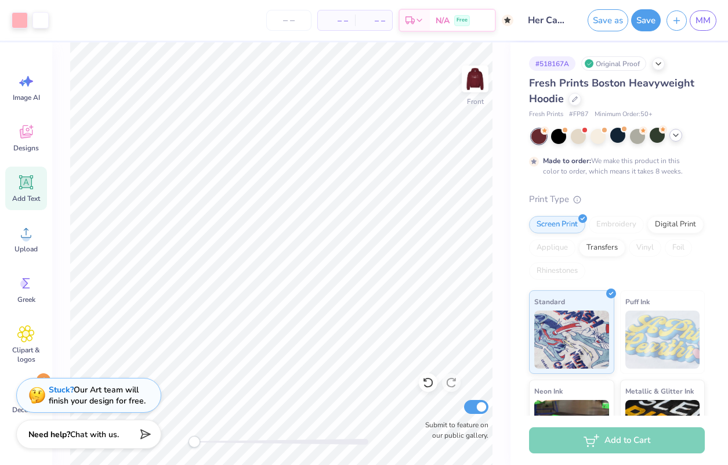
type textarea "x"
type input "14.85"
type input "9.23"
type input "7.11"
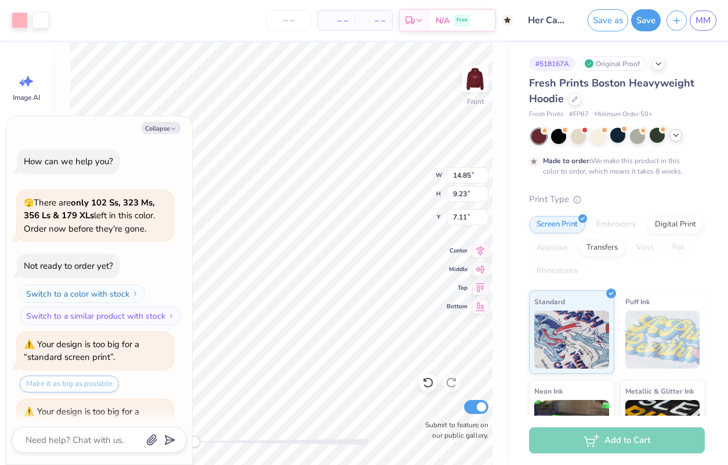
scroll to position [2377, 0]
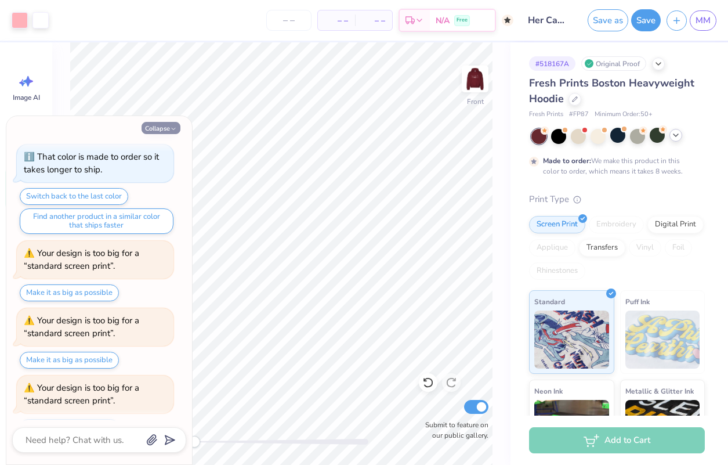
click at [161, 126] on button "Collapse" at bounding box center [161, 128] width 39 height 12
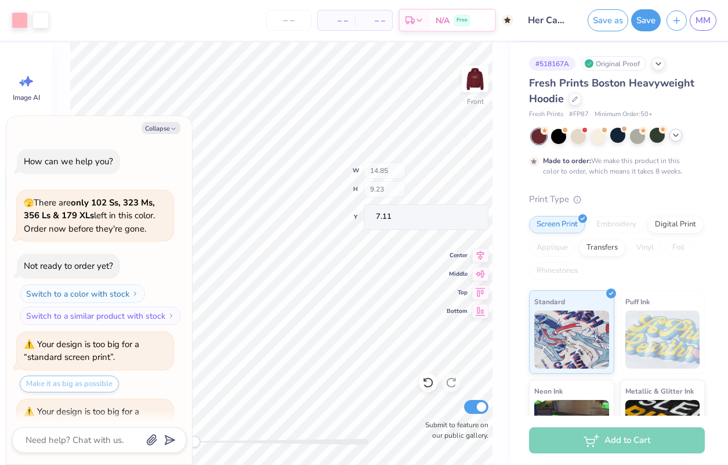
scroll to position [2444, 0]
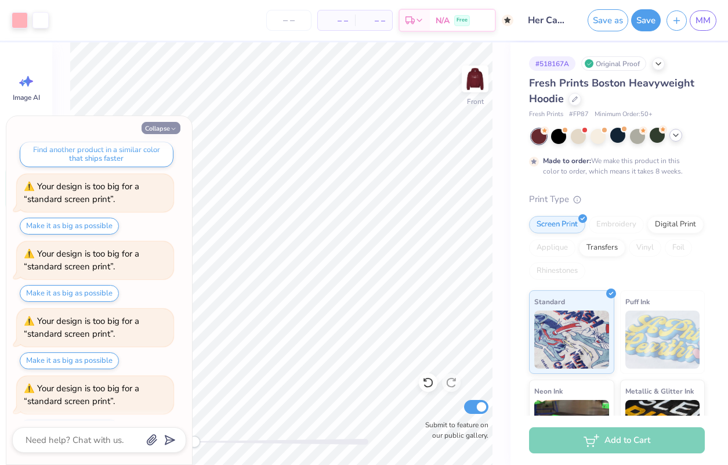
click at [161, 126] on button "Collapse" at bounding box center [161, 128] width 39 height 12
type textarea "x"
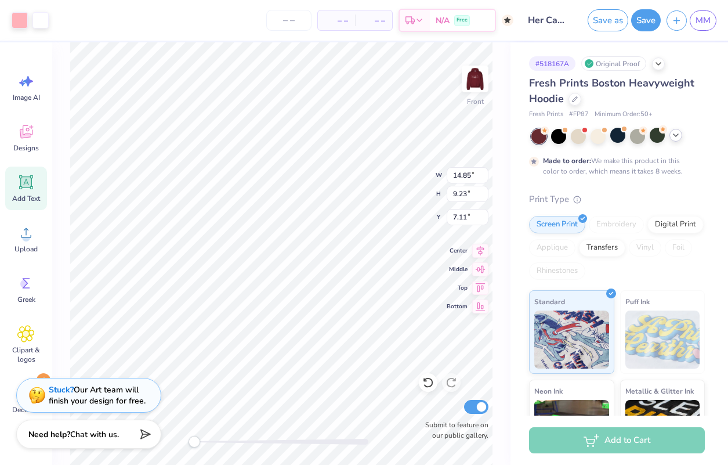
type input "6.57"
type input "5.81"
type input "2.39"
type input "2.32"
type input "11.79"
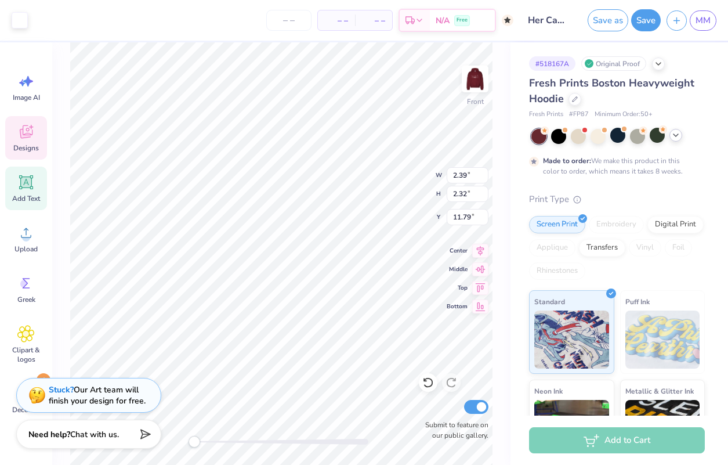
type input "3.75"
type input "3.57"
type input "11.16"
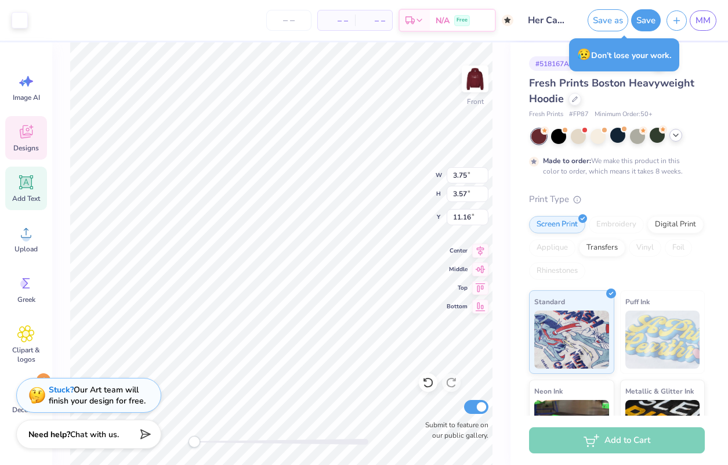
type input "1.14"
type input "12.51"
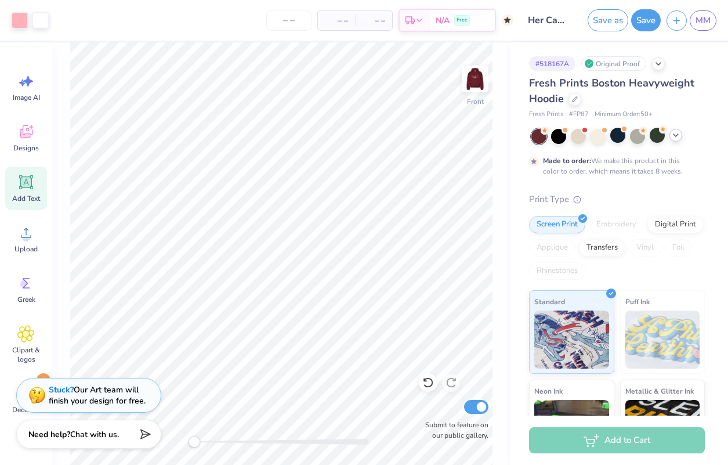
click at [26, 183] on icon at bounding box center [26, 182] width 11 height 11
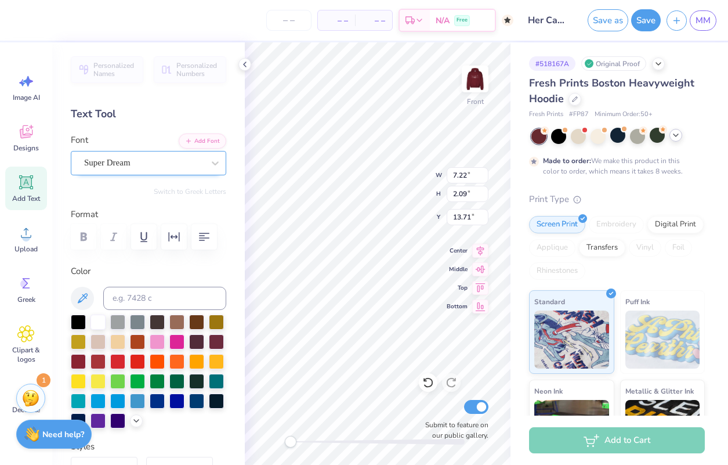
click at [166, 161] on div "Super Dream" at bounding box center [144, 163] width 122 height 18
type input "7.05"
type input "3.76"
type input "7.23"
click at [106, 162] on span "HWT [PERSON_NAME]" at bounding box center [131, 162] width 95 height 13
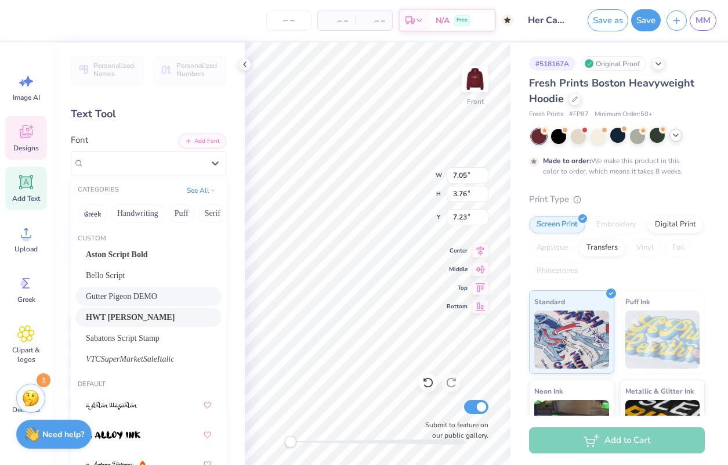
click at [129, 306] on div "Gutter Pigeon DEMO" at bounding box center [148, 296] width 146 height 19
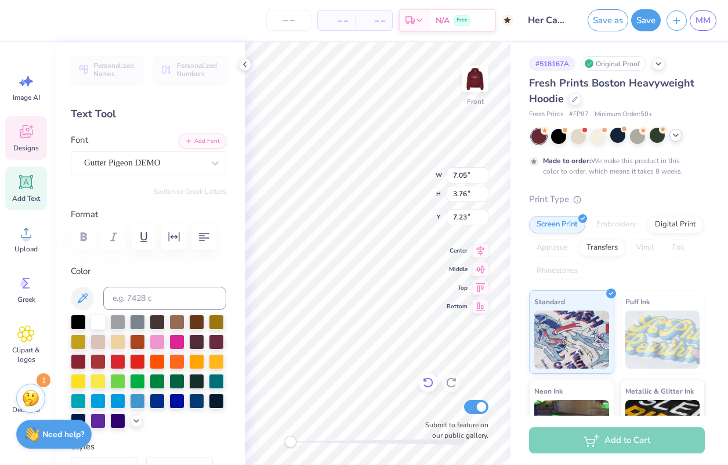
click at [430, 388] on icon at bounding box center [428, 383] width 12 height 12
type input "7.22"
type input "2.09"
type input "13.71"
click at [156, 168] on div "Super Dream" at bounding box center [144, 163] width 122 height 18
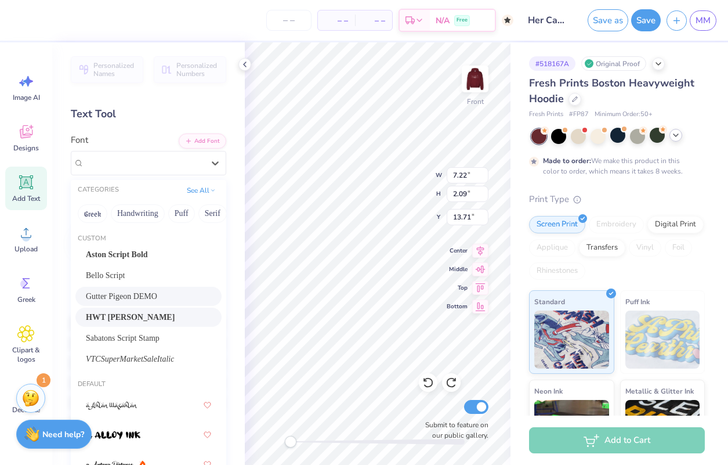
click at [121, 311] on div "HWT [PERSON_NAME]" at bounding box center [148, 316] width 146 height 19
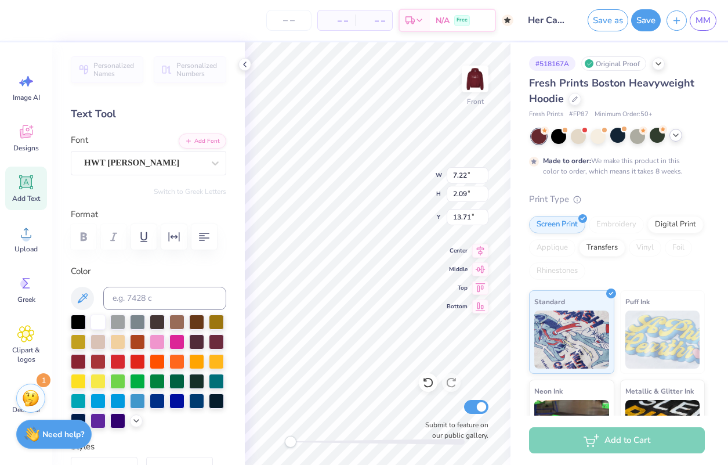
type textarea "UIC"
type input "3.83"
type input "2.71"
type input "15.84"
click at [30, 179] on icon at bounding box center [26, 182] width 11 height 11
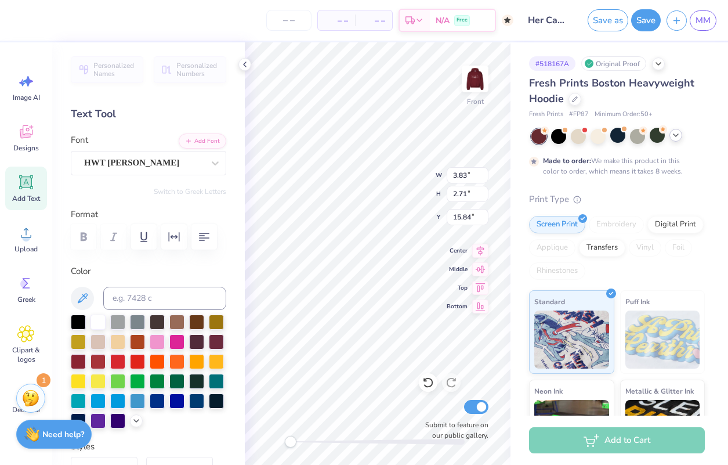
type input "4.56"
type input "3.22"
type input "7.22"
type input "2.09"
type input "13.71"
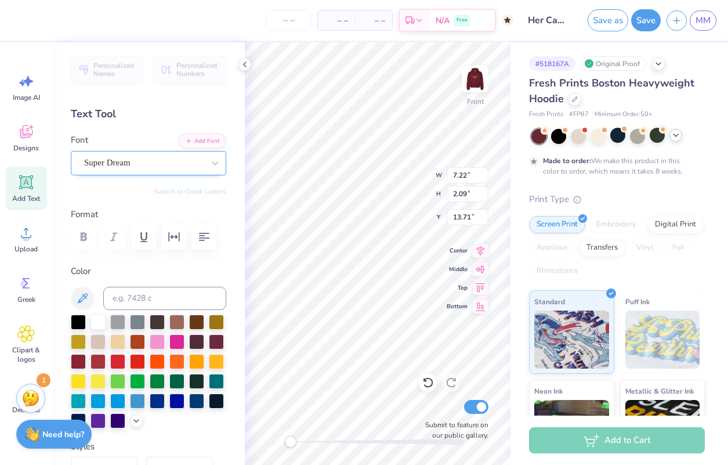
click at [108, 162] on span "Super Dream" at bounding box center [107, 162] width 46 height 13
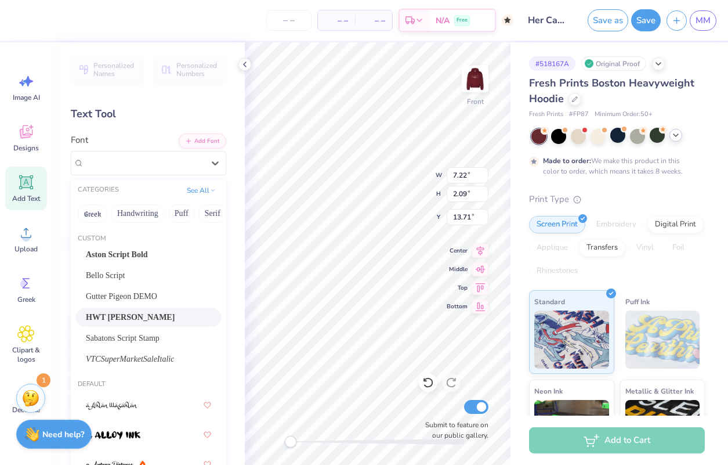
click at [123, 310] on div "HWT [PERSON_NAME]" at bounding box center [148, 316] width 146 height 19
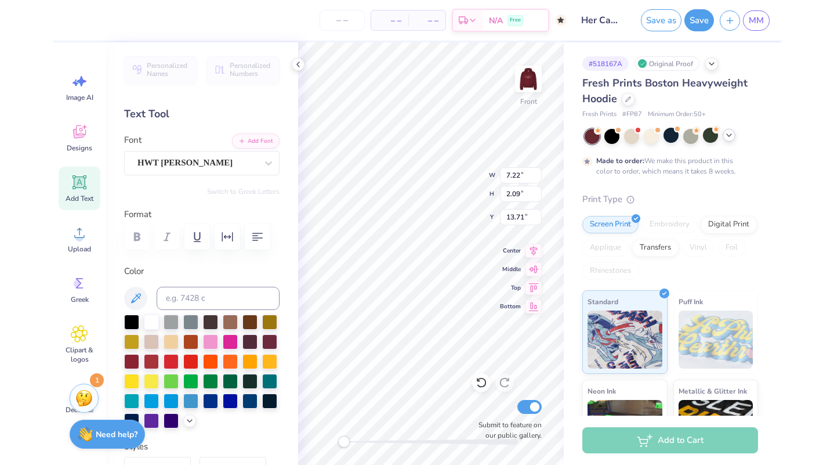
scroll to position [0, 1]
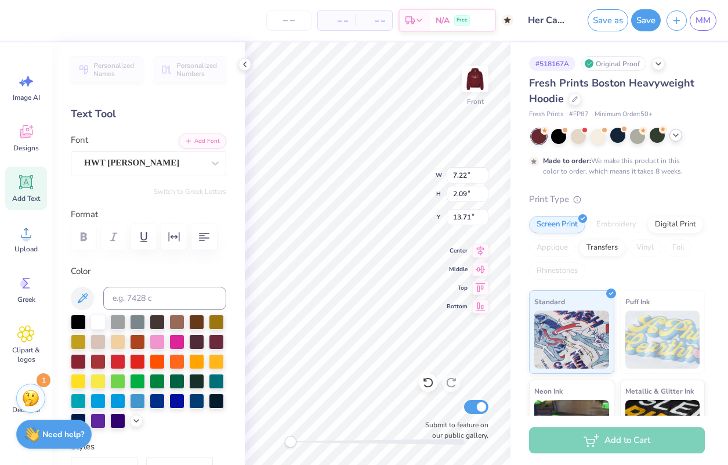
type textarea "Est. 2025"
type input "4.87"
type input "1.05"
type input "20.87"
type input "2.39"
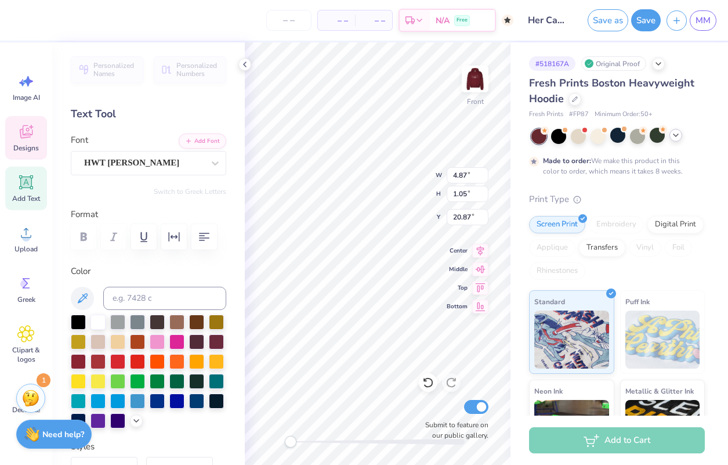
type input "2.32"
type input "15.32"
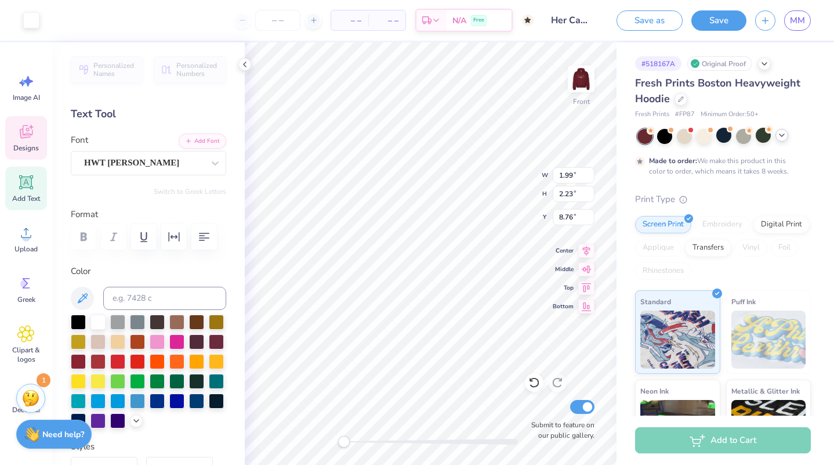
type input "1.14"
type input "14.18"
click at [97, 321] on div at bounding box center [98, 320] width 15 height 15
type input "14.85"
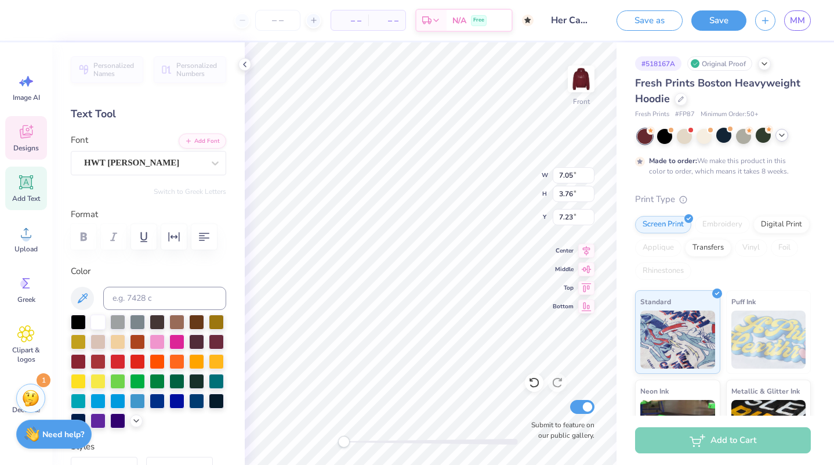
type input "3.78"
type input "11.26"
click at [94, 317] on div at bounding box center [98, 320] width 15 height 15
click at [245, 63] on icon at bounding box center [244, 64] width 9 height 9
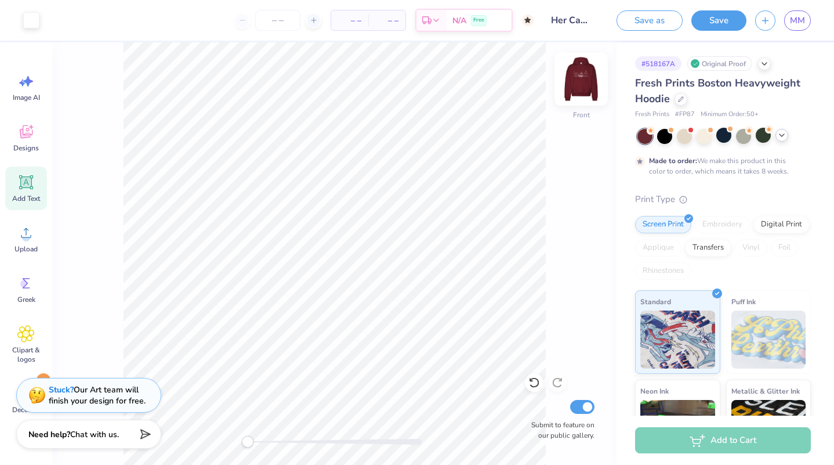
click at [529, 71] on img at bounding box center [581, 79] width 46 height 46
click at [529, 73] on img at bounding box center [581, 79] width 46 height 46
click at [529, 138] on icon at bounding box center [781, 135] width 9 height 9
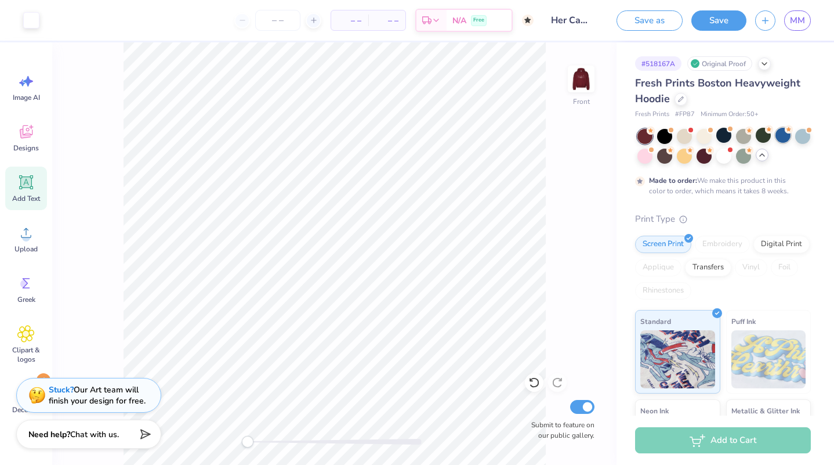
click at [529, 138] on div at bounding box center [783, 135] width 15 height 15
click at [529, 134] on div at bounding box center [723, 135] width 15 height 15
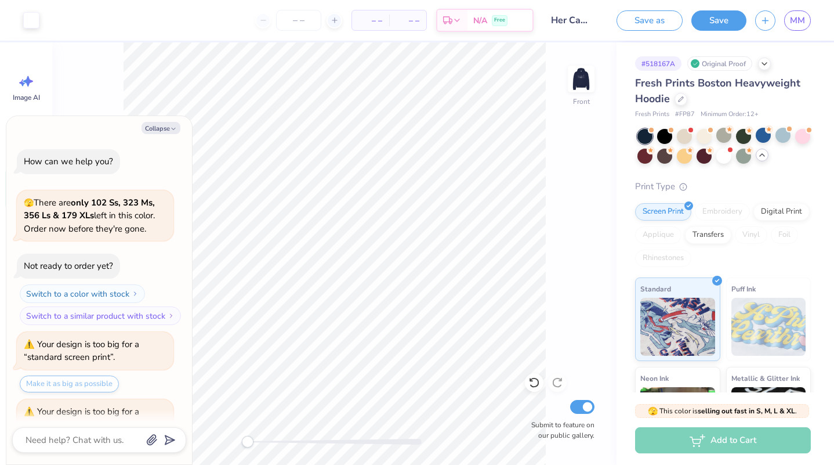
scroll to position [2717, 0]
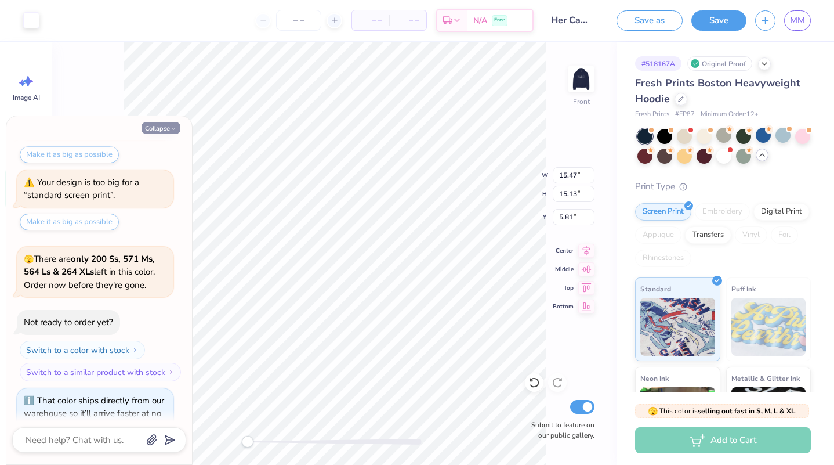
click at [161, 124] on button "Collapse" at bounding box center [161, 128] width 39 height 12
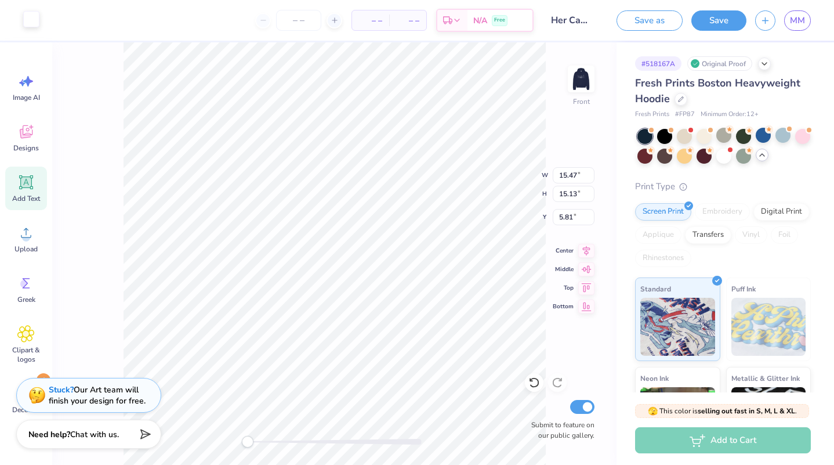
click at [29, 16] on div at bounding box center [31, 19] width 16 height 16
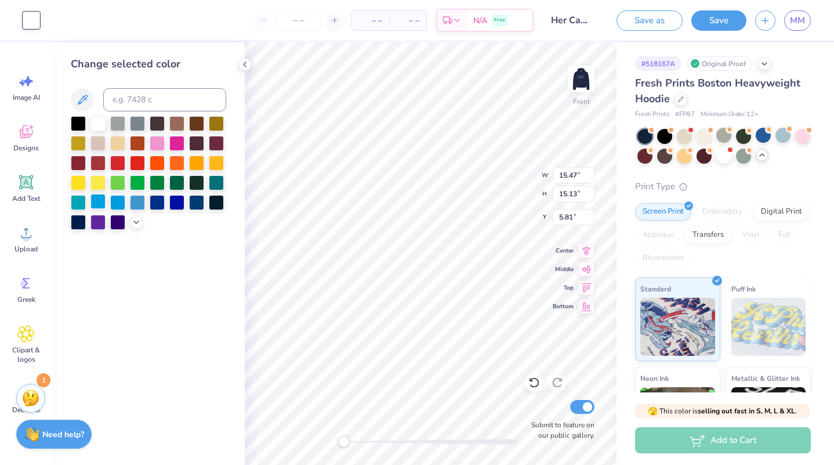
click at [100, 203] on div at bounding box center [98, 201] width 15 height 15
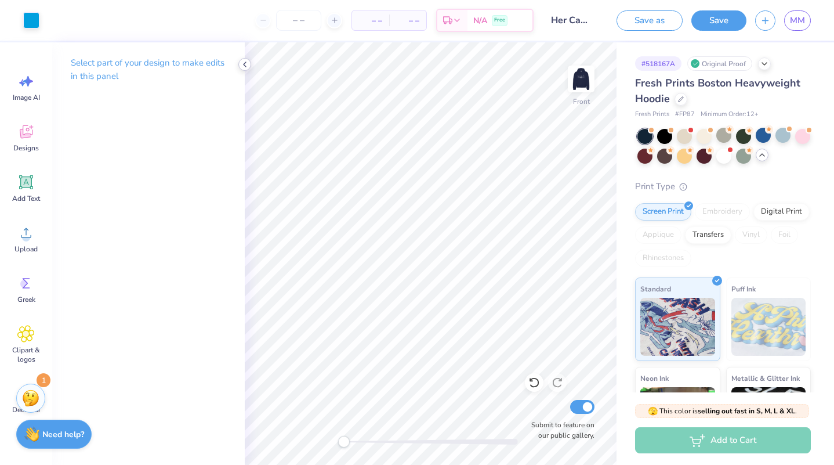
click at [247, 60] on icon at bounding box center [244, 64] width 9 height 9
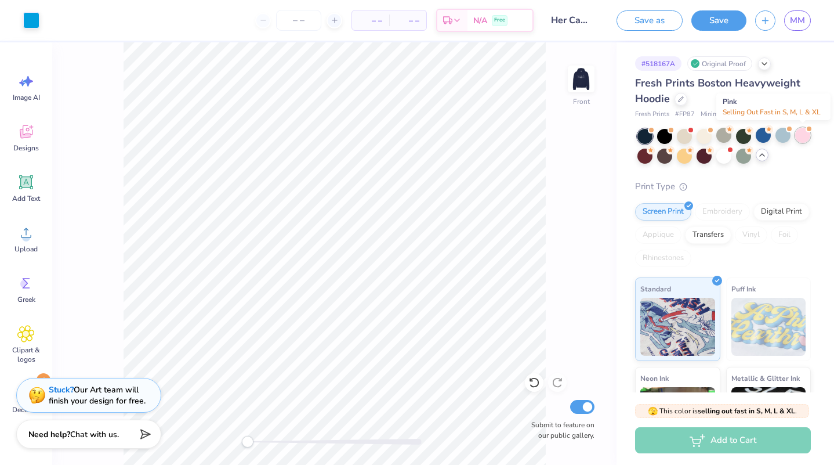
click at [529, 133] on div at bounding box center [802, 135] width 15 height 15
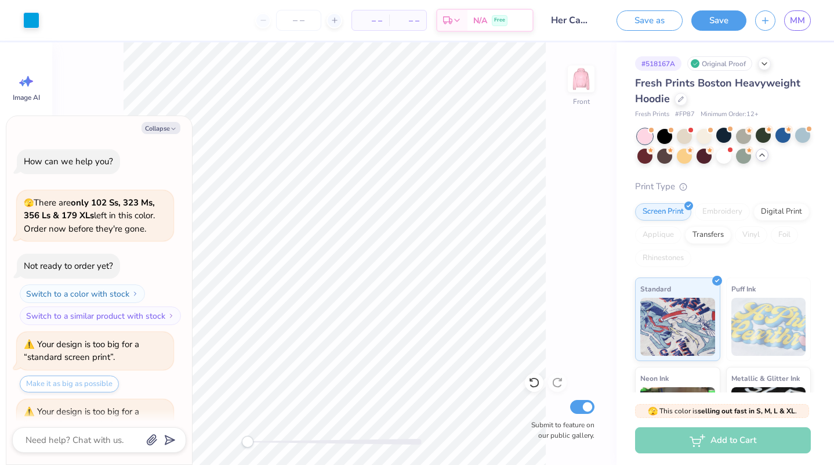
scroll to position [2867, 0]
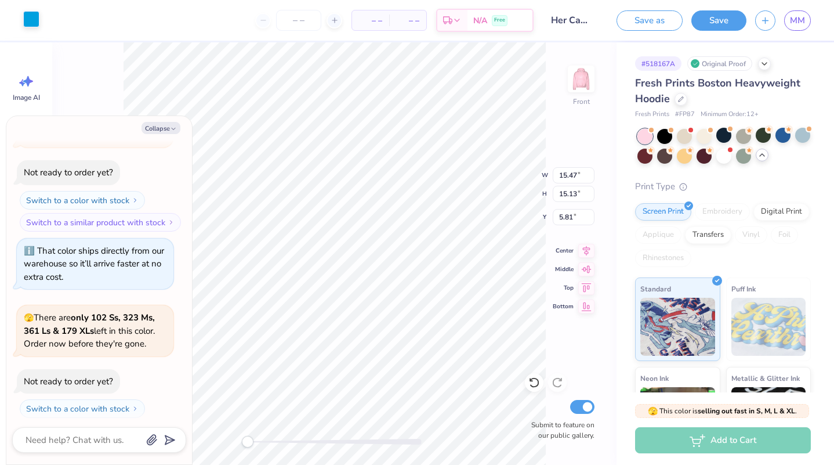
click at [32, 16] on div at bounding box center [31, 19] width 16 height 16
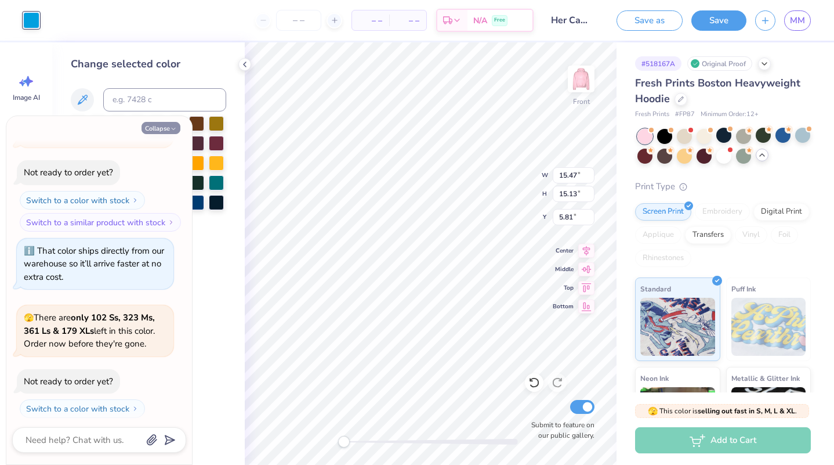
click at [162, 128] on button "Collapse" at bounding box center [161, 128] width 39 height 12
type textarea "x"
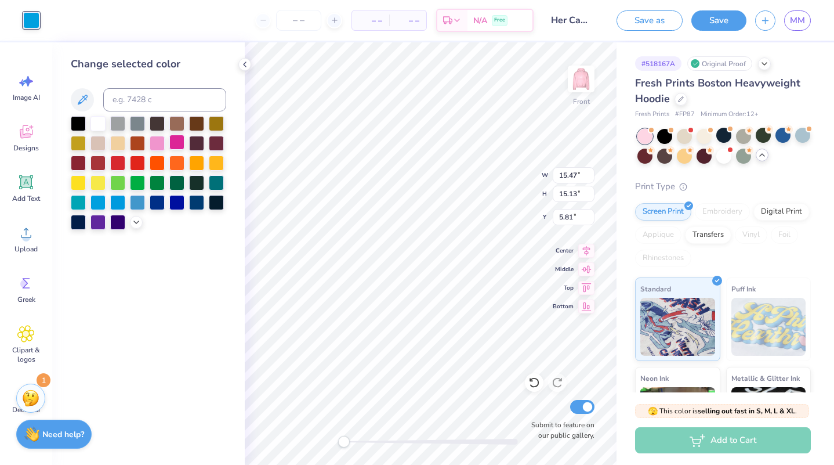
click at [175, 146] on div at bounding box center [176, 142] width 15 height 15
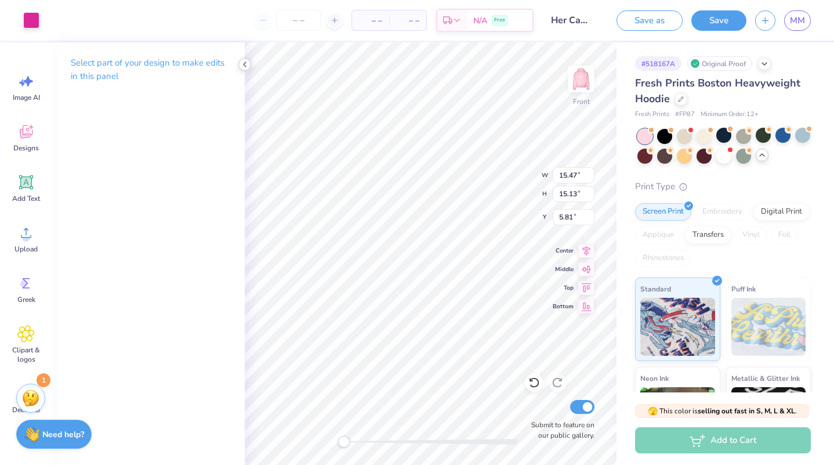
click at [248, 64] on icon at bounding box center [244, 64] width 9 height 9
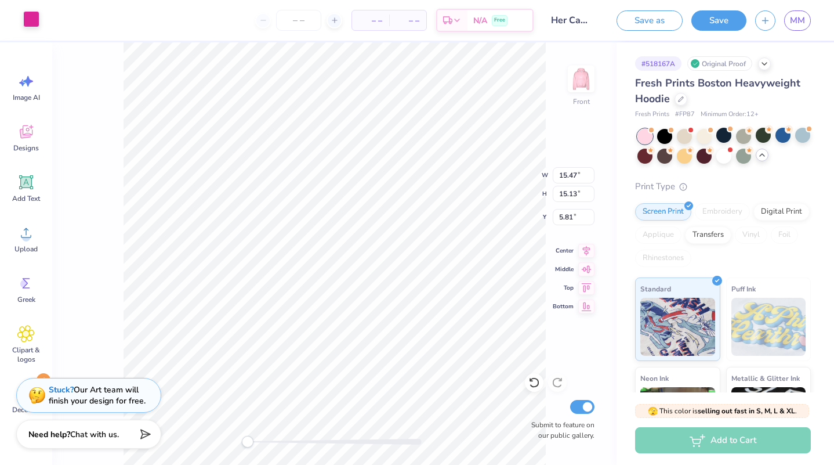
click at [28, 16] on div at bounding box center [31, 19] width 16 height 16
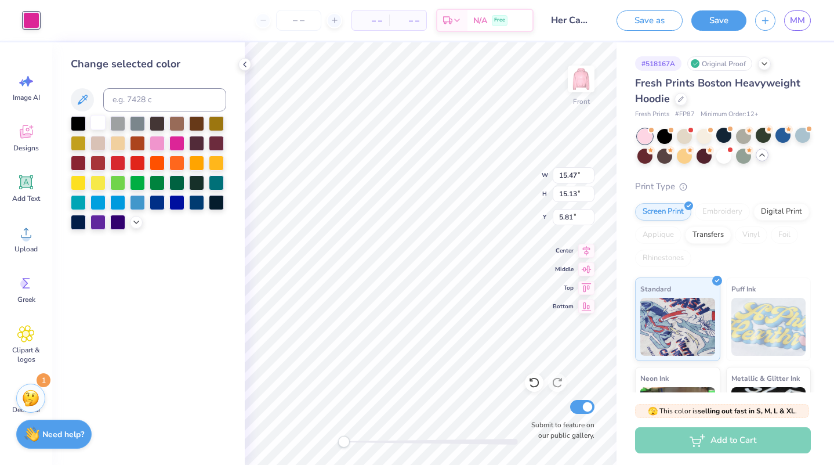
click at [100, 125] on div at bounding box center [98, 122] width 15 height 15
click at [247, 63] on icon at bounding box center [244, 64] width 9 height 9
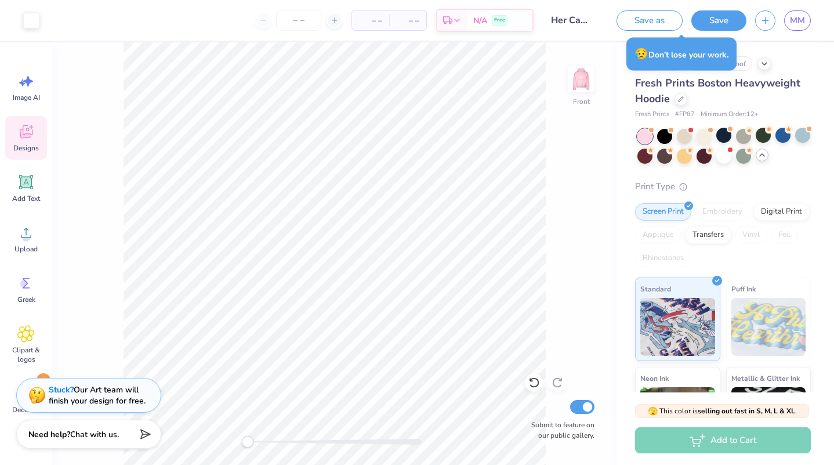
click at [30, 136] on icon at bounding box center [25, 133] width 11 height 9
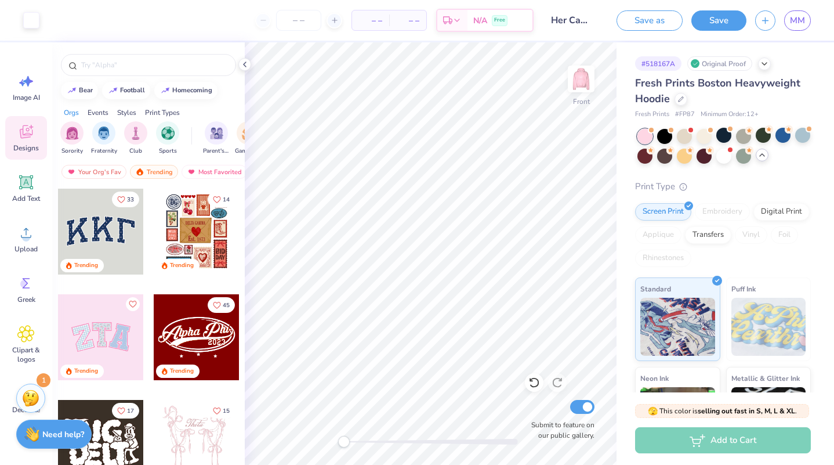
scroll to position [0, 0]
click at [130, 64] on input "text" at bounding box center [154, 65] width 149 height 12
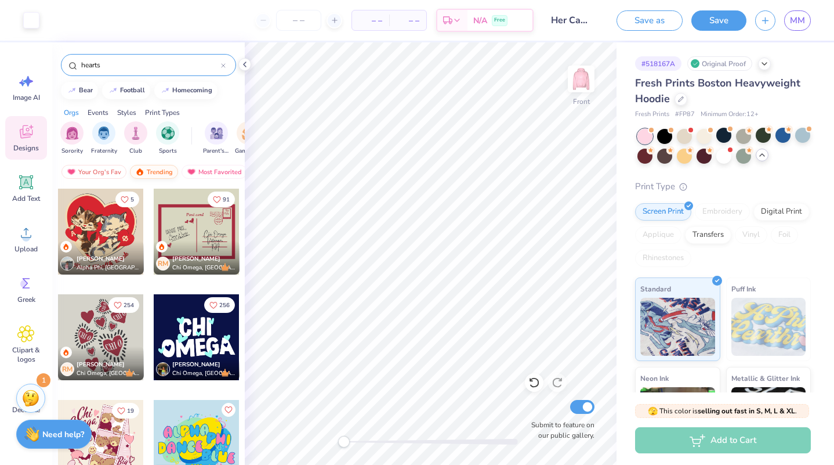
type input "hearts"
click at [156, 168] on div "Trending" at bounding box center [154, 172] width 48 height 14
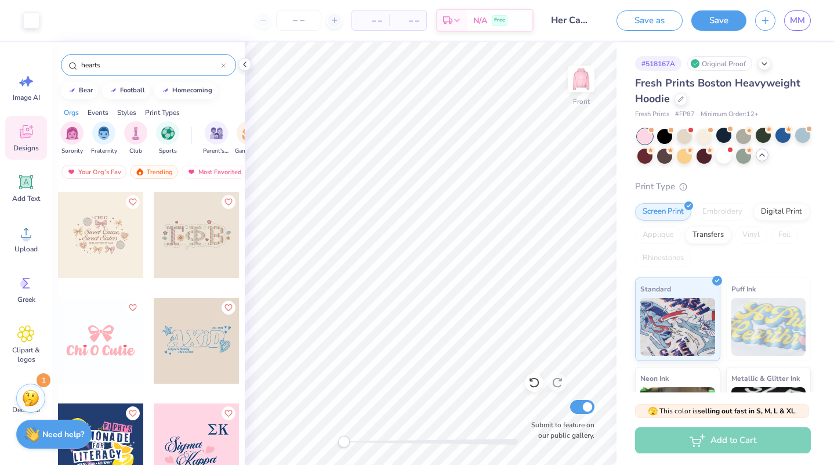
scroll to position [1363, 0]
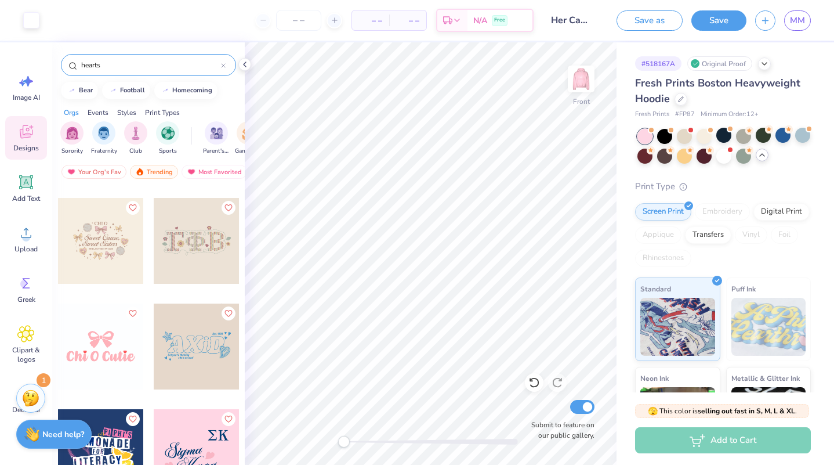
click at [112, 261] on div at bounding box center [101, 241] width 86 height 86
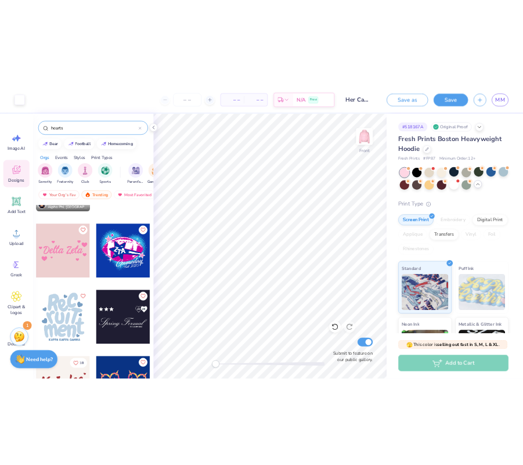
scroll to position [2190, 0]
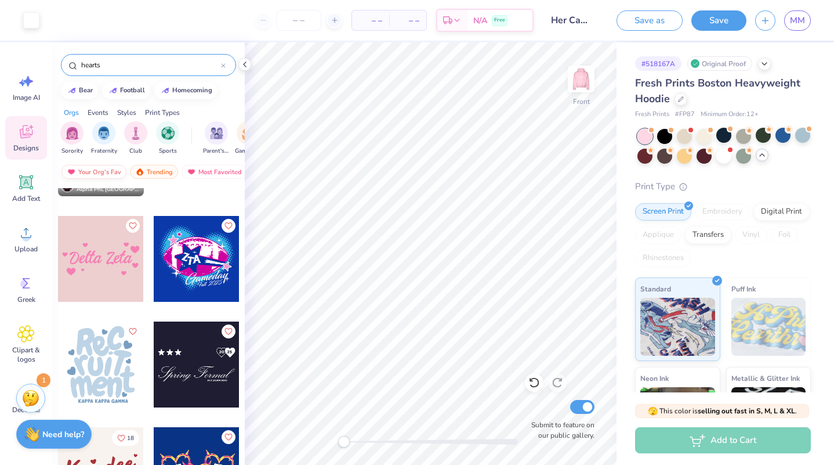
click at [107, 169] on div "Your Org's Fav" at bounding box center [93, 172] width 65 height 14
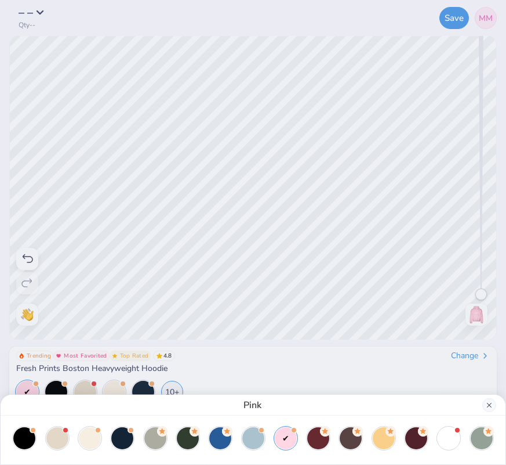
click at [491, 403] on button "Close" at bounding box center [490, 405] width 14 height 14
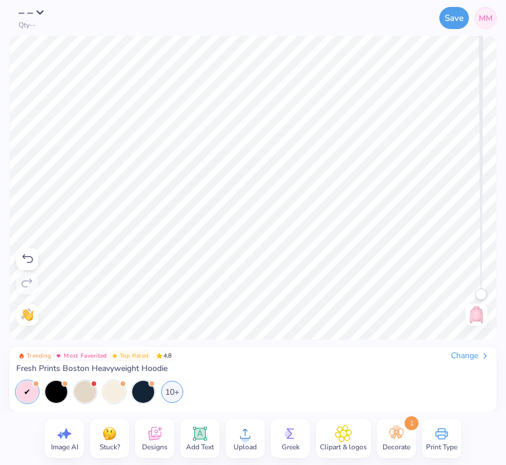
click at [475, 316] on img at bounding box center [477, 314] width 19 height 19
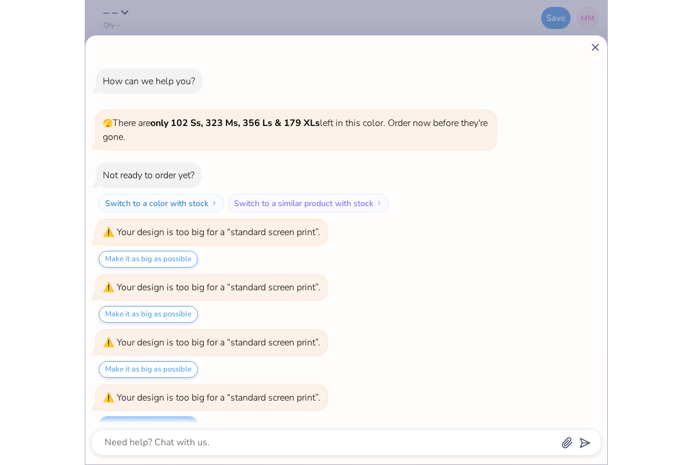
scroll to position [2143, 0]
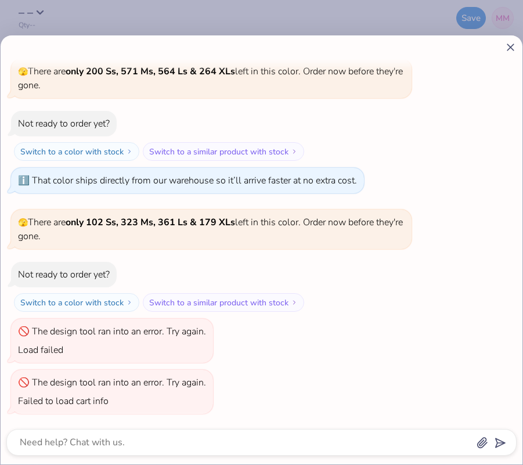
click at [508, 45] on line at bounding box center [510, 47] width 6 height 6
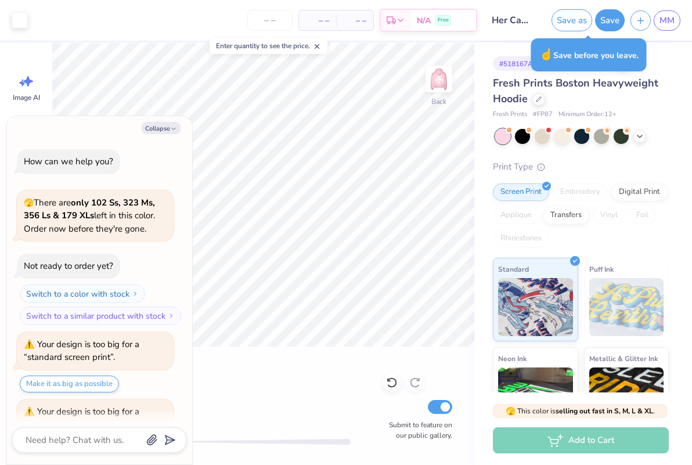
scroll to position [3052, 0]
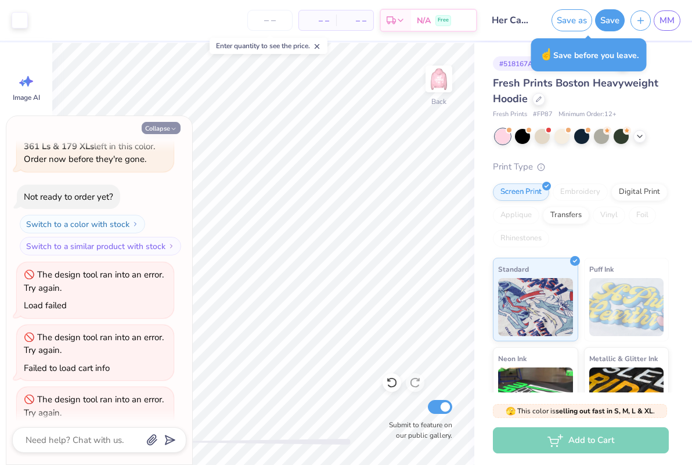
click at [173, 128] on icon "button" at bounding box center [173, 128] width 7 height 7
type textarea "x"
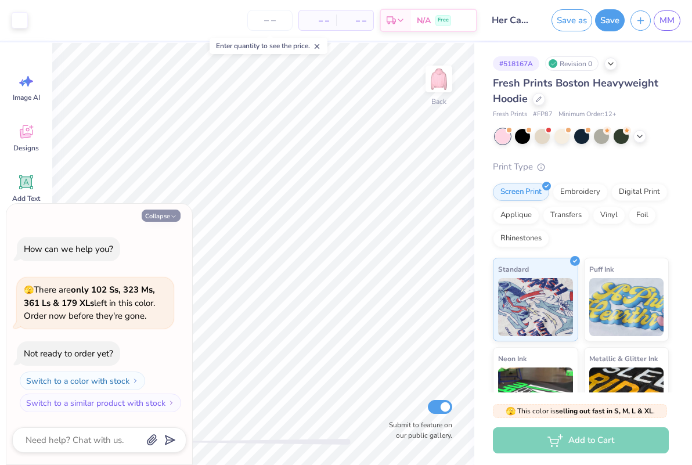
click at [161, 217] on button "Collapse" at bounding box center [161, 215] width 39 height 12
type textarea "x"
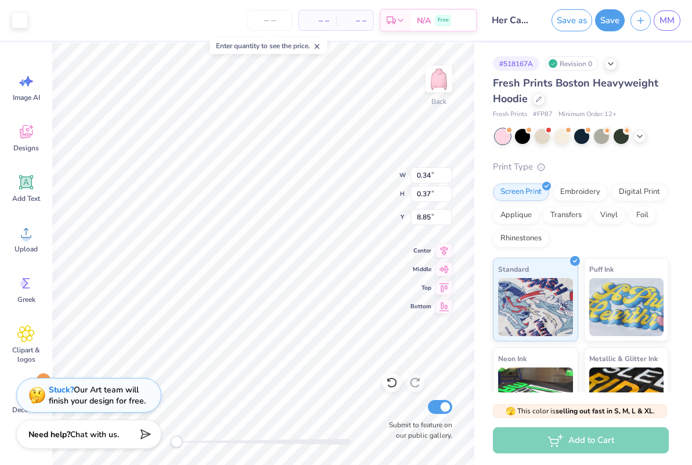
type input "5.72"
type input "0.74"
type input "8.36"
click at [26, 241] on circle at bounding box center [26, 237] width 8 height 8
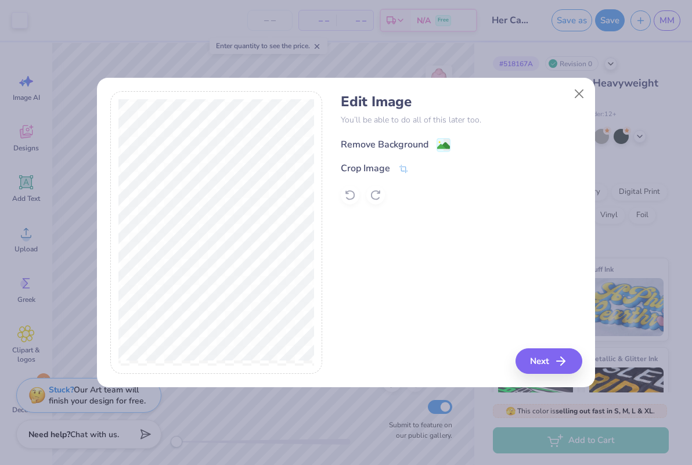
click at [390, 141] on div "Remove Background" at bounding box center [385, 144] width 88 height 14
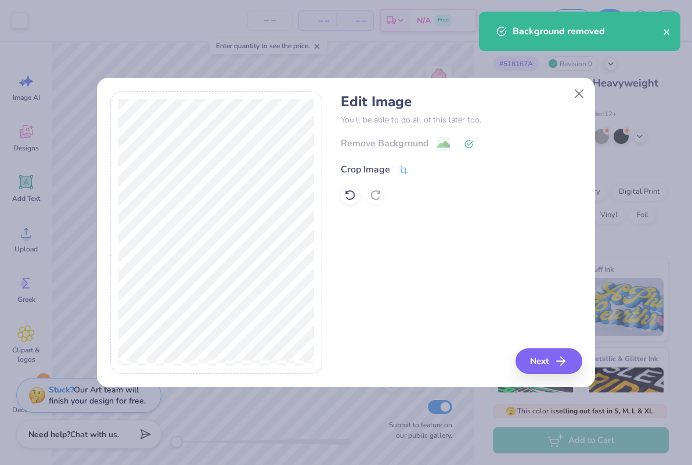
click at [374, 171] on div "Crop Image" at bounding box center [365, 169] width 49 height 14
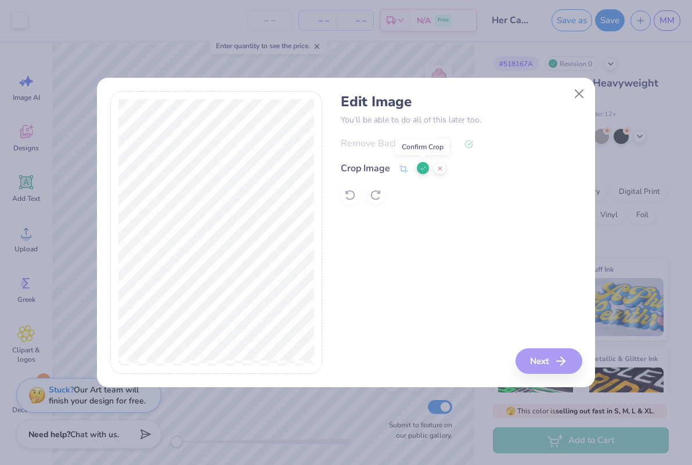
click at [425, 167] on icon at bounding box center [422, 168] width 7 height 7
click at [542, 360] on button "Next" at bounding box center [550, 361] width 67 height 26
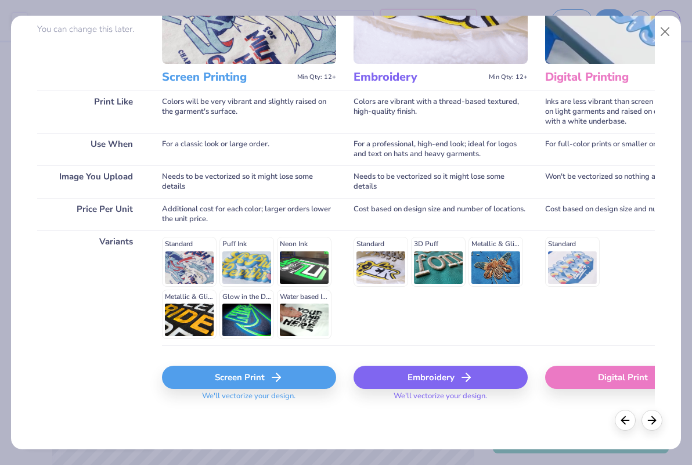
scroll to position [113, 0]
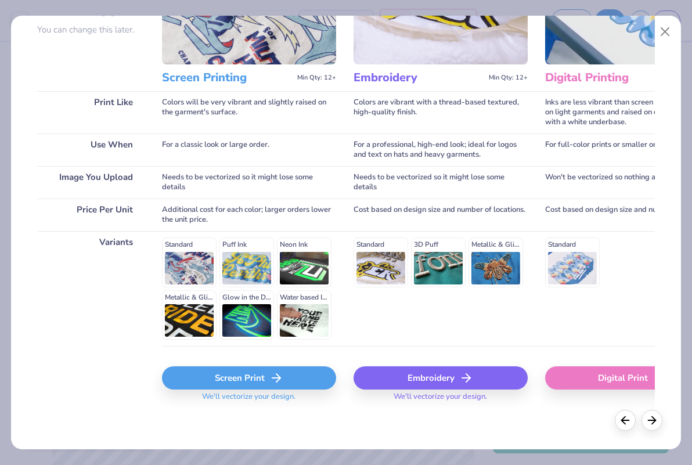
click at [237, 370] on div "Screen Print" at bounding box center [249, 377] width 174 height 23
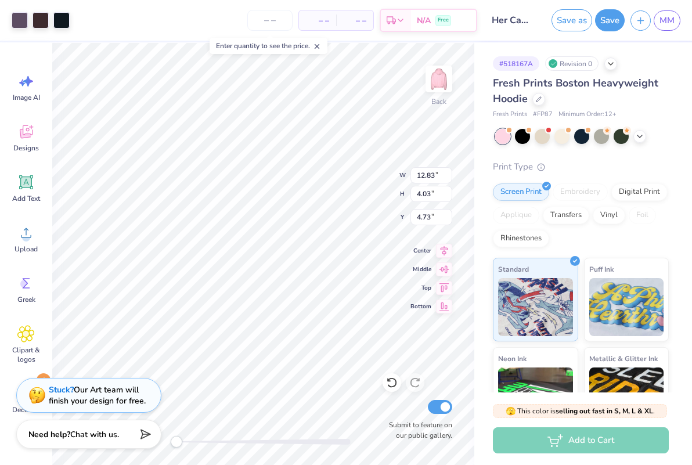
type input "6.57"
type input "2.07"
type input "6.70"
type input "9.13"
type input "2.87"
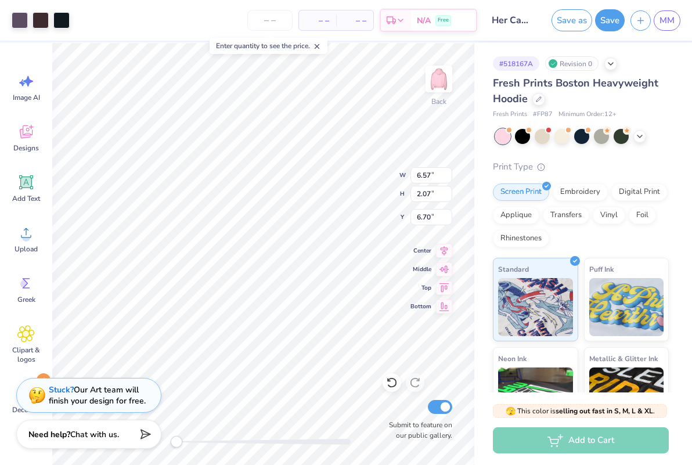
type input "8.95"
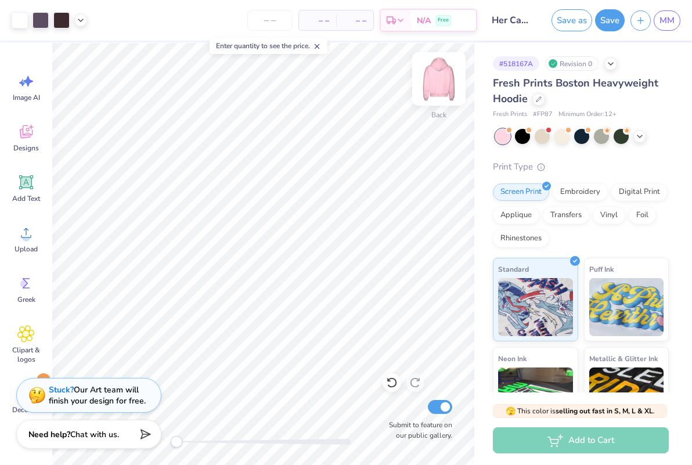
click at [443, 75] on img at bounding box center [438, 79] width 46 height 46
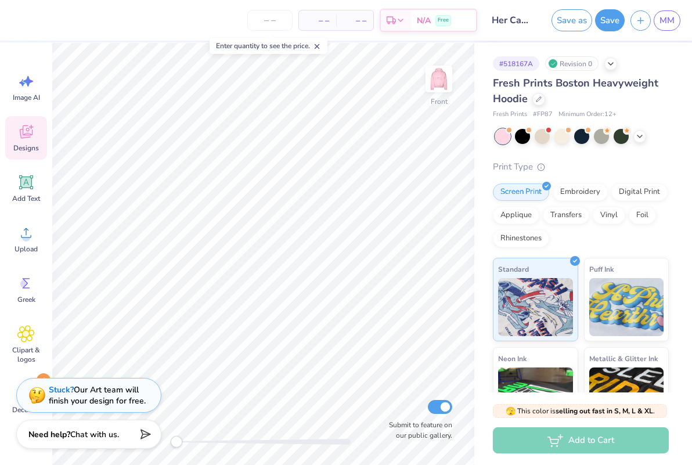
click at [29, 135] on icon at bounding box center [25, 133] width 11 height 9
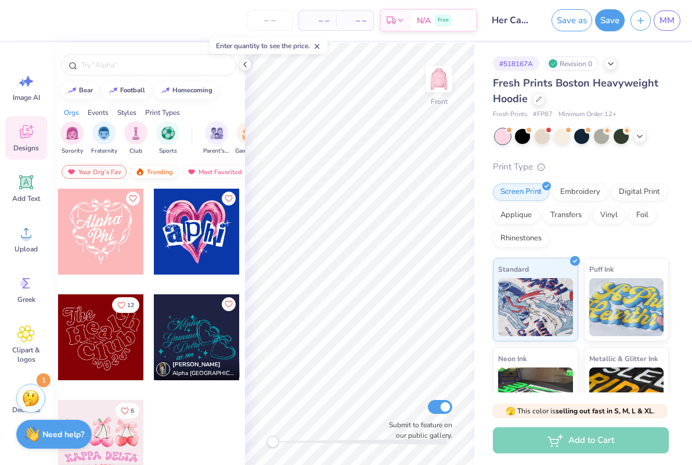
click at [164, 168] on div "Trending" at bounding box center [154, 172] width 48 height 14
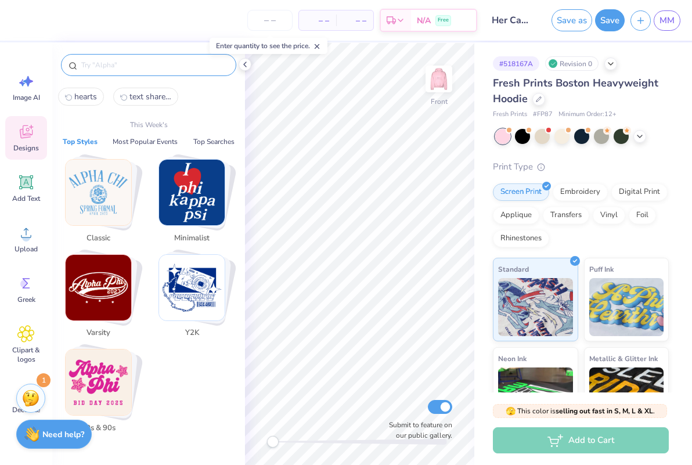
click at [139, 62] on input "text" at bounding box center [154, 65] width 149 height 12
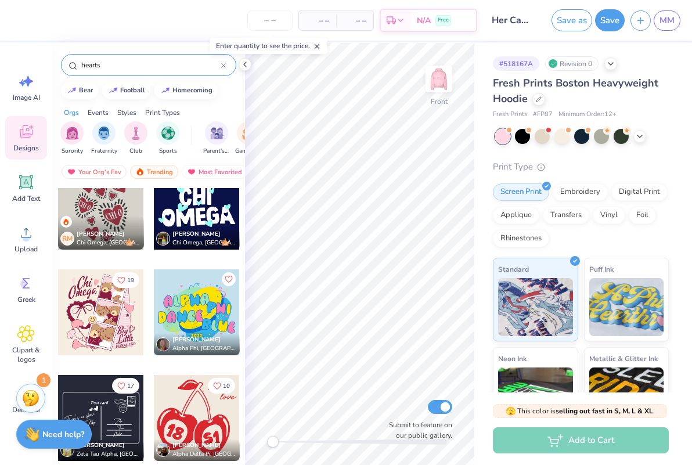
scroll to position [132, 0]
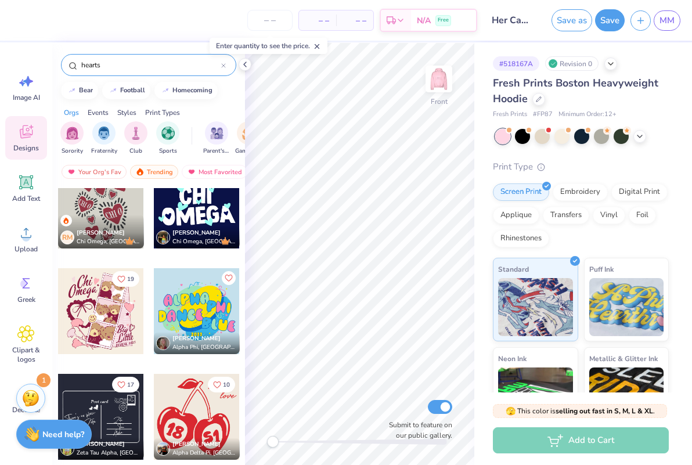
type input "hearts"
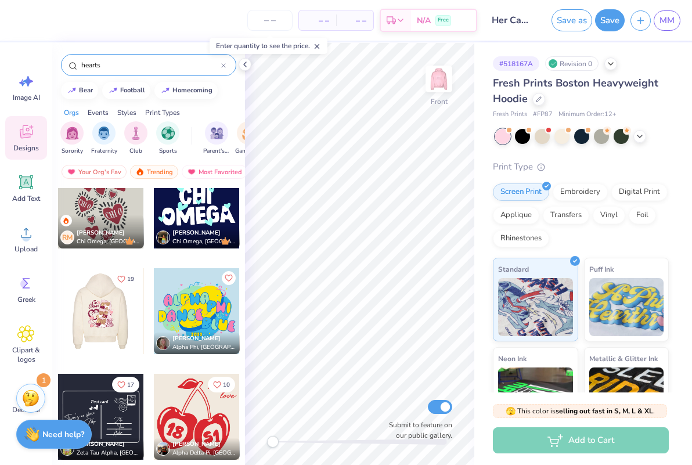
click at [58, 314] on div at bounding box center [15, 311] width 86 height 86
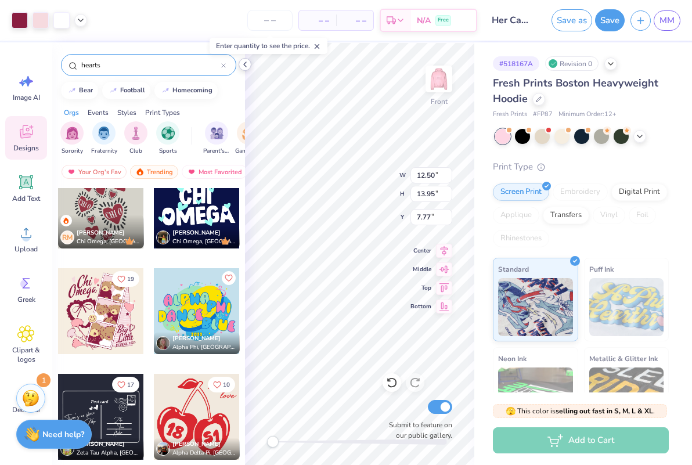
click at [247, 65] on icon at bounding box center [244, 64] width 9 height 9
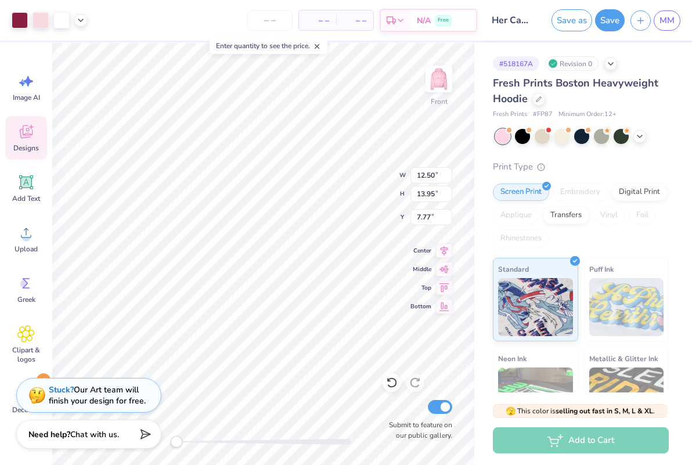
type input "13.89"
type input "15.50"
type input "6.22"
type input "14.14"
type input "15.78"
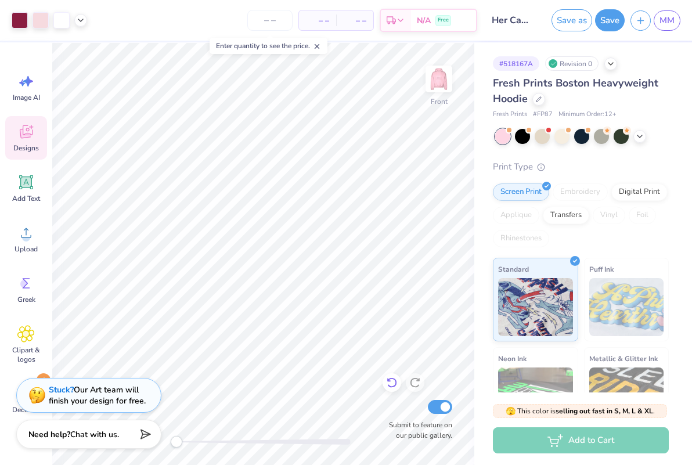
click at [388, 383] on icon at bounding box center [392, 383] width 12 height 12
click at [389, 378] on icon at bounding box center [392, 383] width 12 height 12
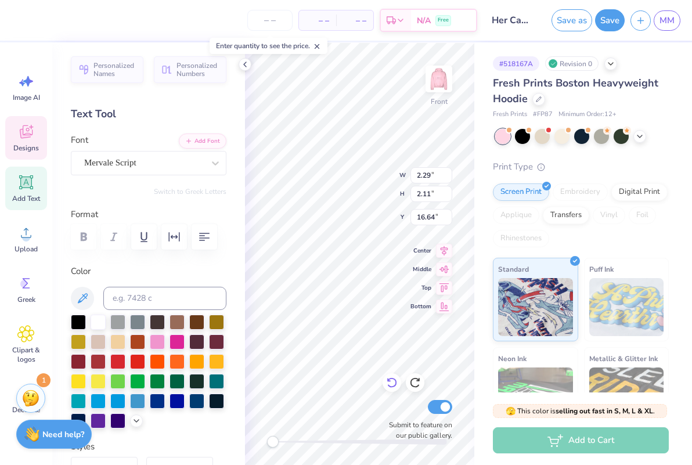
type textarea "U"
click at [165, 162] on div "Mervale Script" at bounding box center [144, 163] width 122 height 18
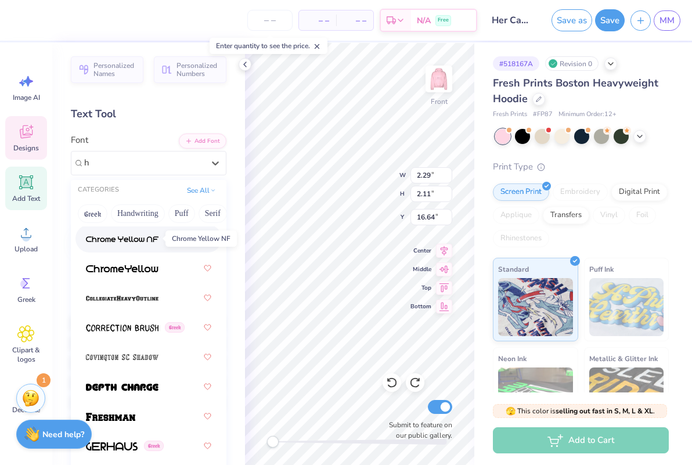
scroll to position [675, 0]
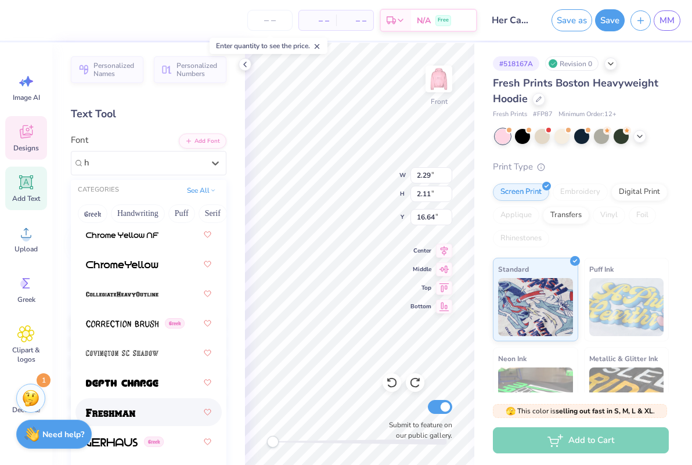
click at [127, 411] on img at bounding box center [110, 412] width 49 height 8
type input "h"
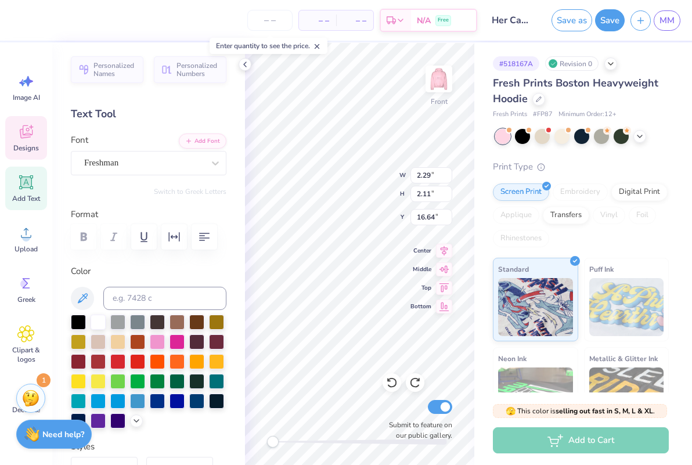
type textarea "UIC"
type input "2.86"
type input "1.49"
type input "17.09"
click at [436, 303] on div "Front W 1.16 1.16 " H 1.56 1.56 " Y 16.50 16.50 " Center Middle Top Bottom Subm…" at bounding box center [359, 253] width 229 height 422
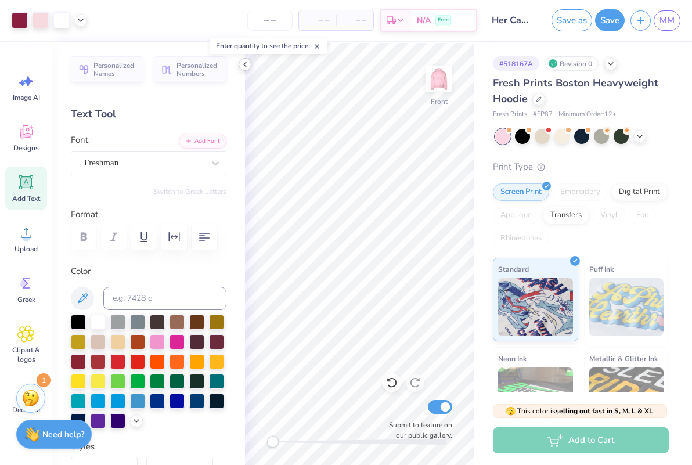
click at [245, 63] on icon at bounding box center [244, 64] width 9 height 9
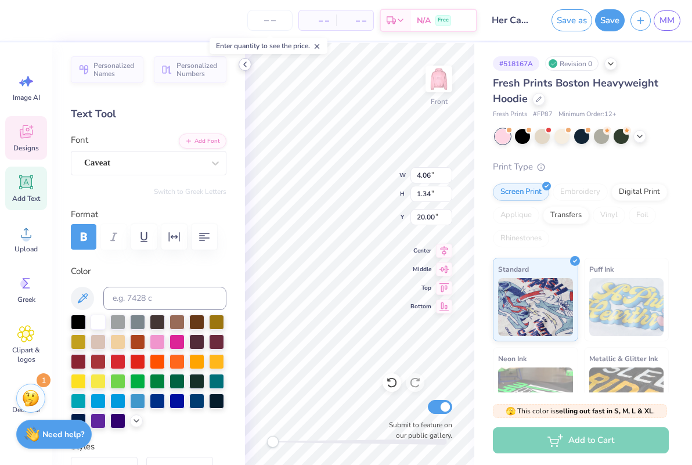
scroll to position [0, 0]
type textarea "R"
type textarea "Est. 2025"
type input "3.38"
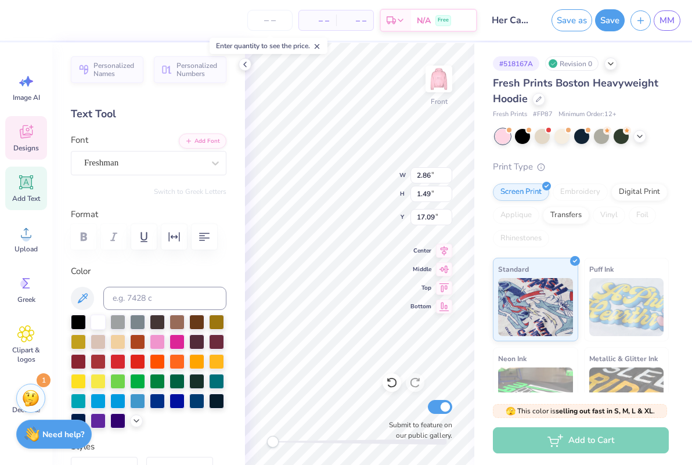
type input "1.77"
type input "17.87"
type input "2.78"
type input "1.03"
type input "19.71"
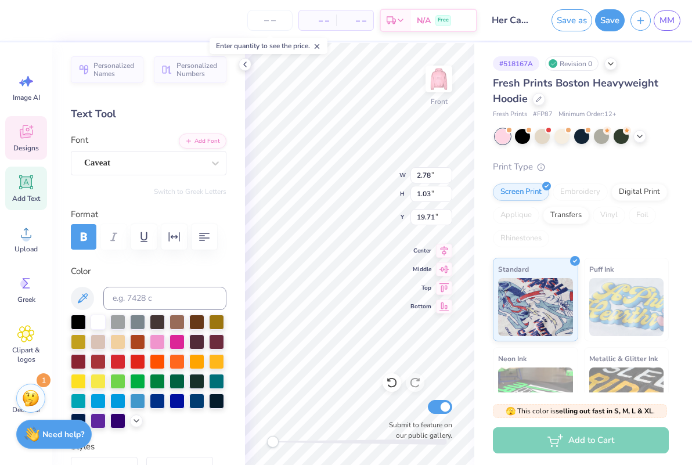
type input "2.76"
type input "1.02"
type input "19.72"
type input "3.87"
type input "2.15"
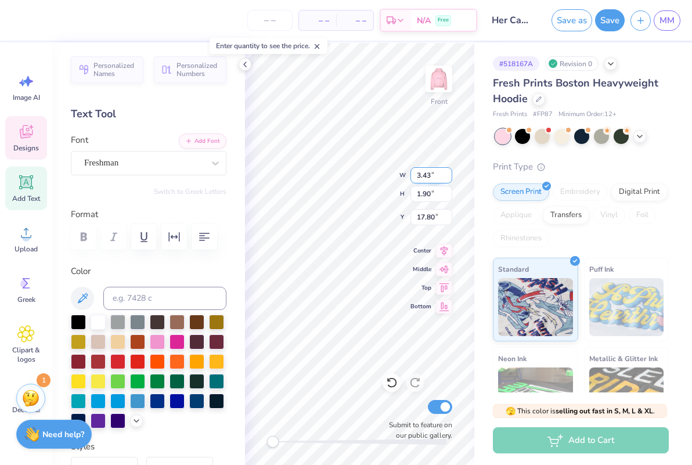
type input "17.55"
type input "3.90"
type input "2.17"
click at [455, 315] on div "Front W 1.16 1.16 " H 1.56 1.56 " Y 15.98 15.98 " Center Middle Top Bottom Subm…" at bounding box center [359, 253] width 229 height 422
drag, startPoint x: 436, startPoint y: 312, endPoint x: 417, endPoint y: 307, distance: 19.8
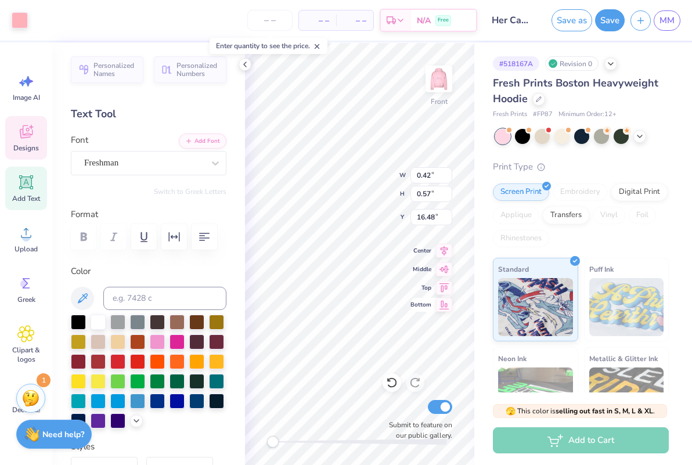
click at [417, 307] on div "Front W 0.42 0.42 " H 0.57 0.57 " Y 16.48 16.48 " Center Middle Top Bottom Subm…" at bounding box center [359, 253] width 229 height 422
click at [420, 310] on div "Front W 0.42 0.42 " H 0.57 0.57 " Y 16.56 16.56 " Center Middle Top Bottom Subm…" at bounding box center [359, 253] width 229 height 422
click at [161, 341] on div at bounding box center [157, 340] width 15 height 15
click at [173, 341] on div at bounding box center [176, 340] width 15 height 15
click at [23, 21] on div at bounding box center [20, 19] width 16 height 16
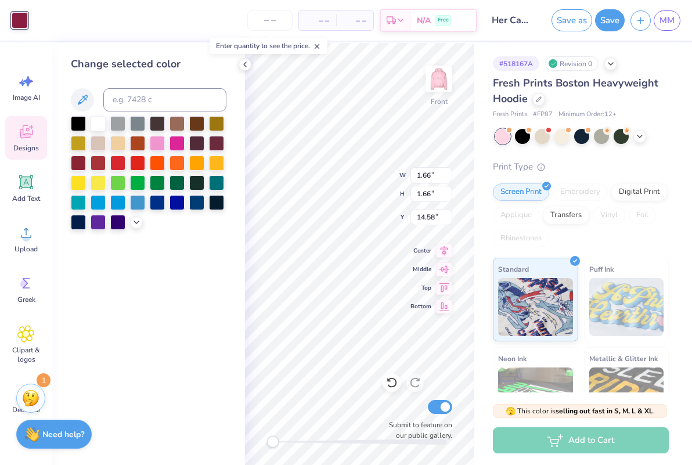
click at [23, 26] on div at bounding box center [20, 20] width 16 height 16
click at [81, 103] on icon at bounding box center [83, 100] width 10 height 10
type input "3.90"
type input "2.17"
type input "17.56"
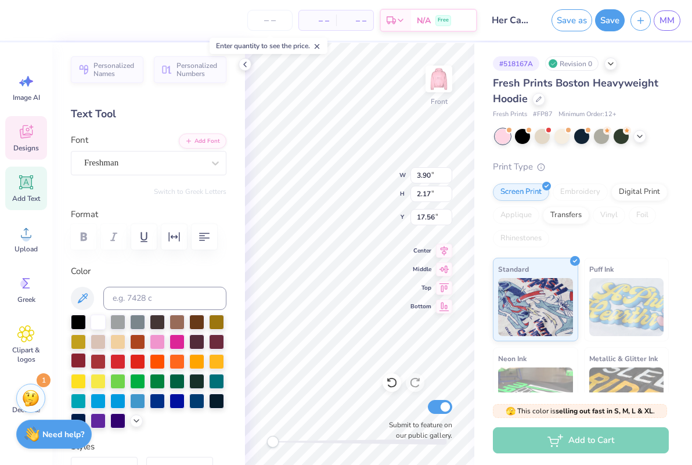
click at [74, 354] on div at bounding box center [78, 360] width 15 height 15
type input "6.46"
type input "6.12"
type input "11.26"
click at [77, 364] on div at bounding box center [78, 360] width 15 height 15
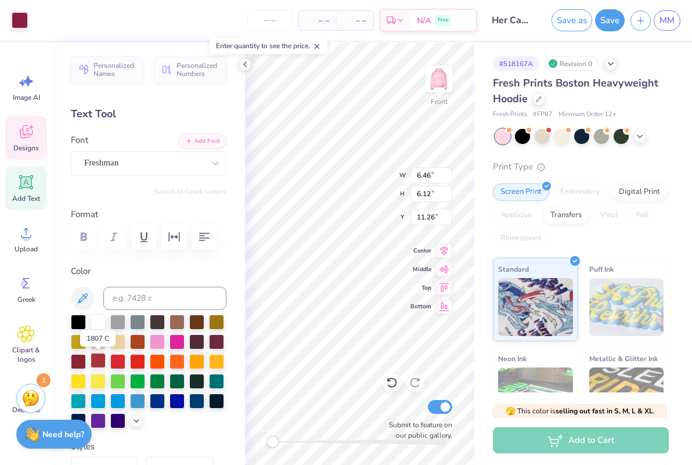
click at [96, 359] on div at bounding box center [98, 360] width 15 height 15
click at [78, 359] on div at bounding box center [78, 360] width 15 height 15
click at [21, 23] on div at bounding box center [20, 19] width 16 height 16
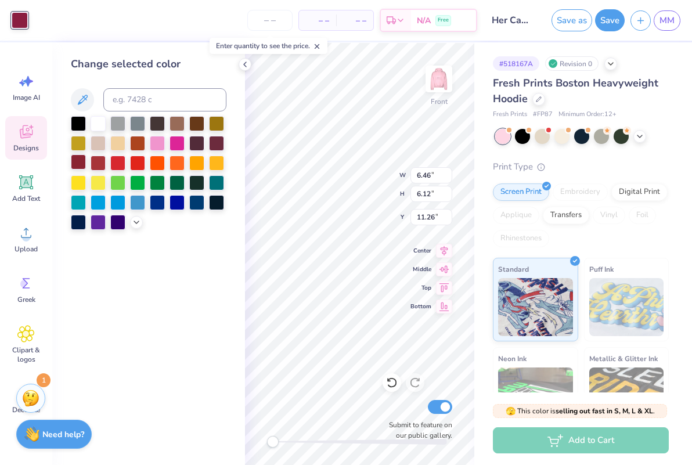
click at [81, 162] on div at bounding box center [78, 161] width 15 height 15
click at [102, 161] on div at bounding box center [98, 161] width 15 height 15
click at [78, 162] on div at bounding box center [78, 161] width 15 height 15
click at [244, 68] on icon at bounding box center [244, 64] width 9 height 9
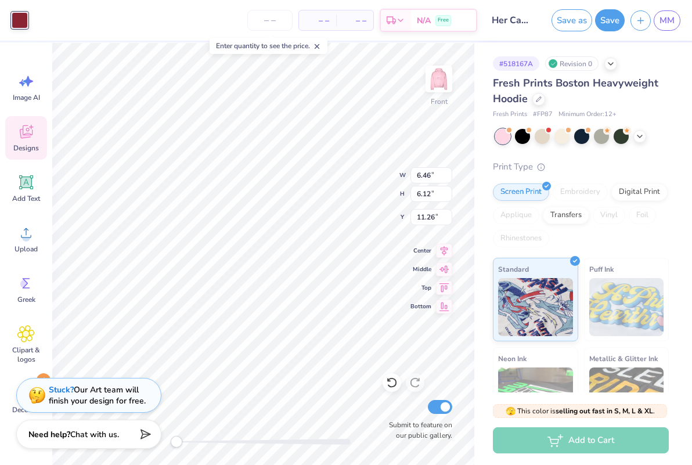
type input "3.10"
type input "2.83"
type input "6.42"
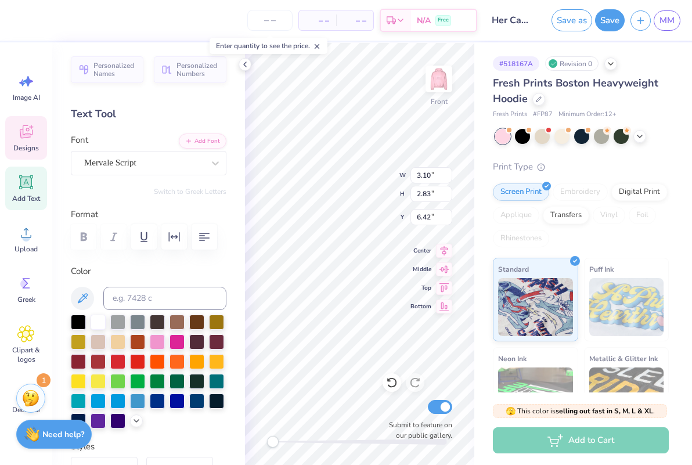
type textarea "Her"
type input "5.86"
type input "2.79"
type input "8.37"
type textarea "Campus"
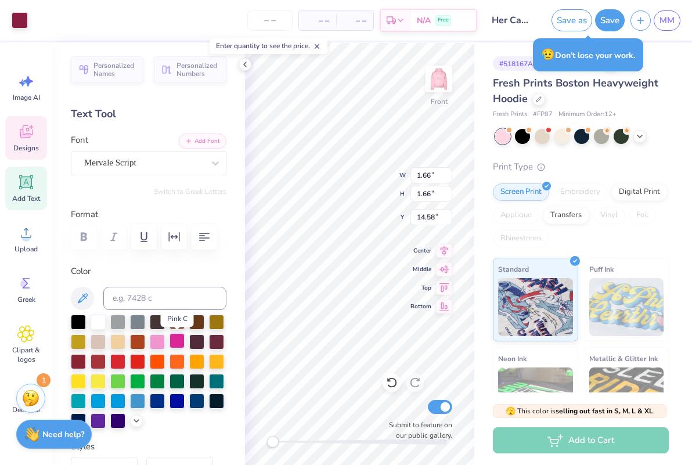
click at [182, 341] on div at bounding box center [176, 340] width 15 height 15
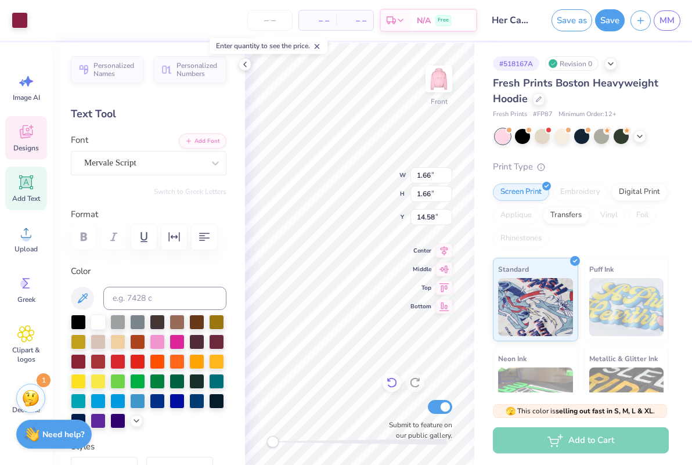
click at [392, 383] on icon at bounding box center [392, 383] width 12 height 12
click at [30, 338] on icon at bounding box center [25, 333] width 17 height 17
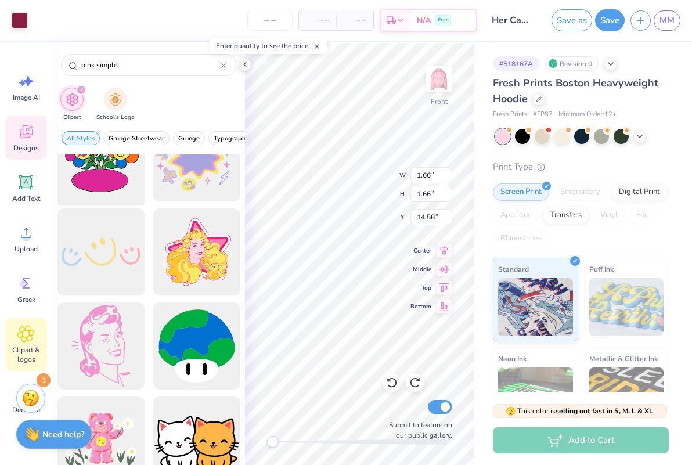
scroll to position [0, 0]
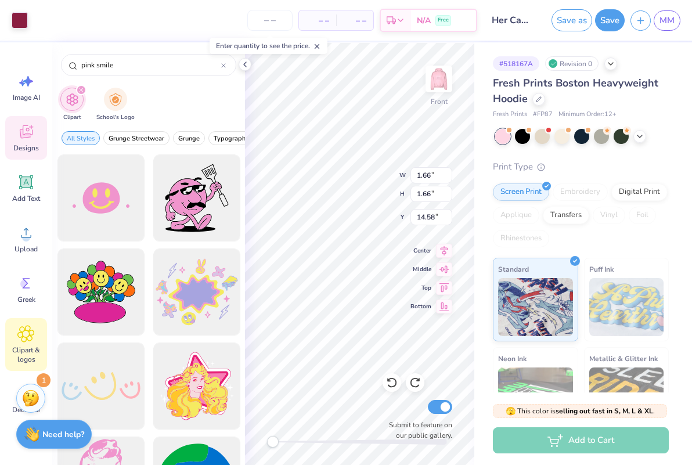
type input "pink smile"
click at [103, 200] on div at bounding box center [101, 198] width 96 height 96
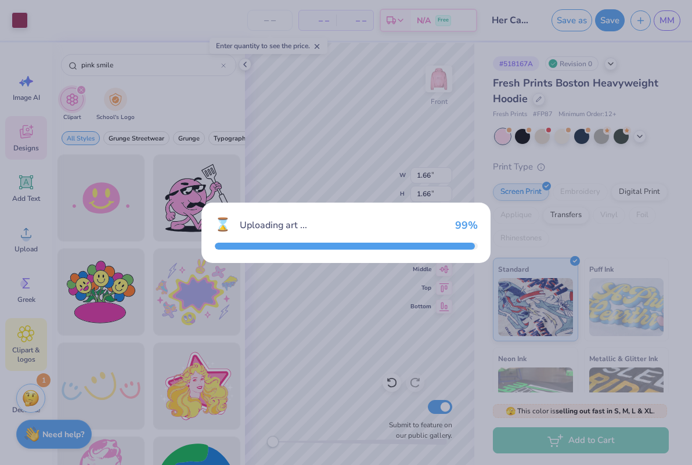
type input "15.00"
type input "8.16"
type input "10.67"
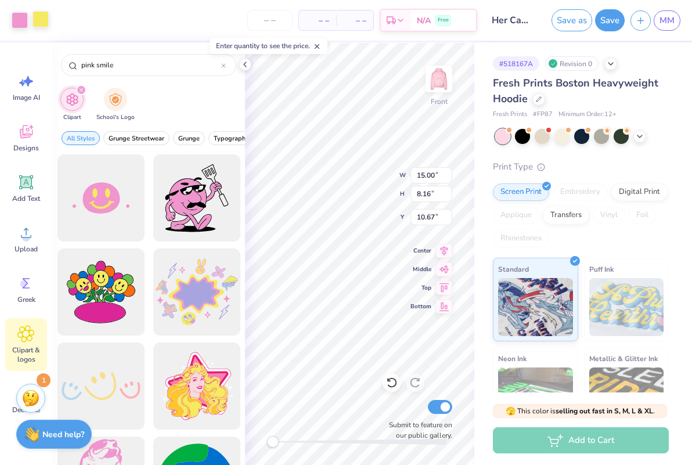
click at [37, 17] on div at bounding box center [40, 19] width 16 height 16
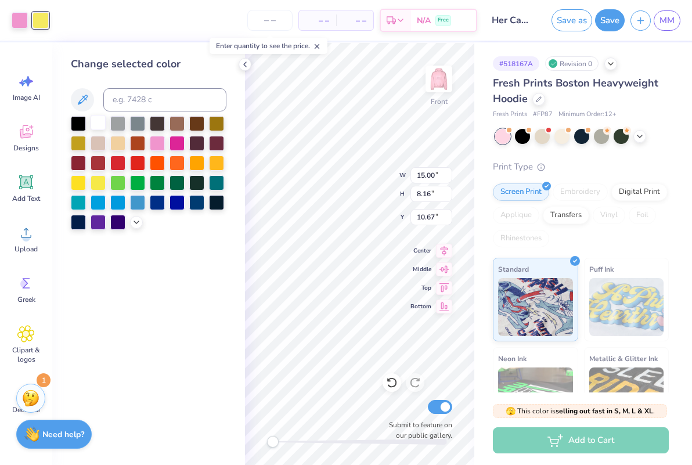
click at [100, 123] on div at bounding box center [98, 122] width 15 height 15
click at [19, 19] on div at bounding box center [20, 19] width 16 height 16
click at [78, 168] on div at bounding box center [78, 161] width 15 height 15
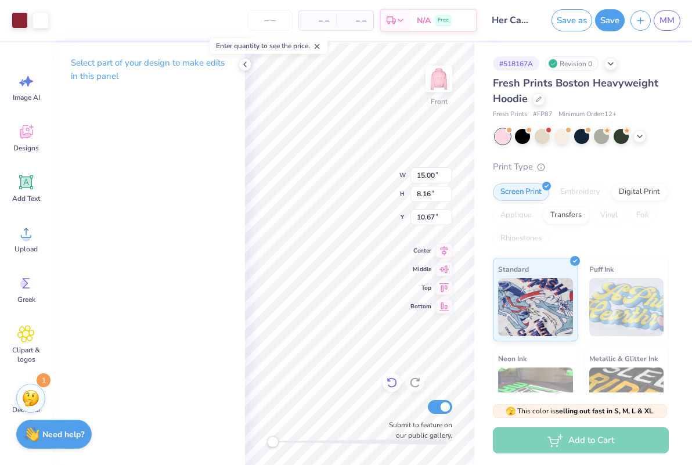
click at [393, 378] on icon at bounding box center [391, 383] width 10 height 10
click at [392, 378] on icon at bounding box center [391, 383] width 10 height 10
click at [389, 383] on icon at bounding box center [392, 383] width 12 height 12
type input "10.67"
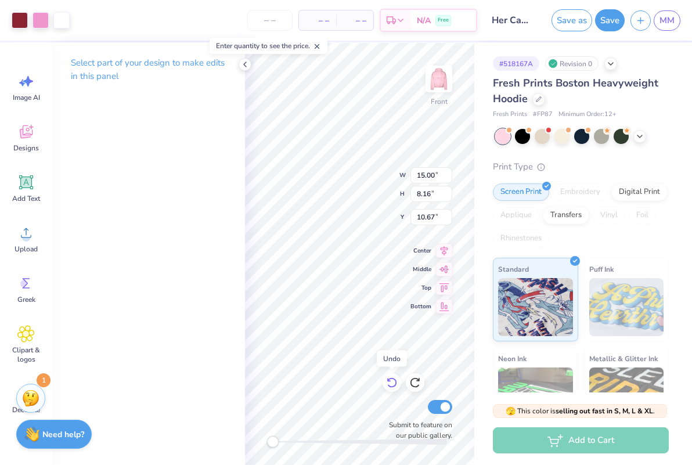
click at [389, 383] on icon at bounding box center [392, 383] width 12 height 12
click at [388, 383] on icon at bounding box center [392, 383] width 12 height 12
click at [240, 66] on icon at bounding box center [244, 64] width 9 height 9
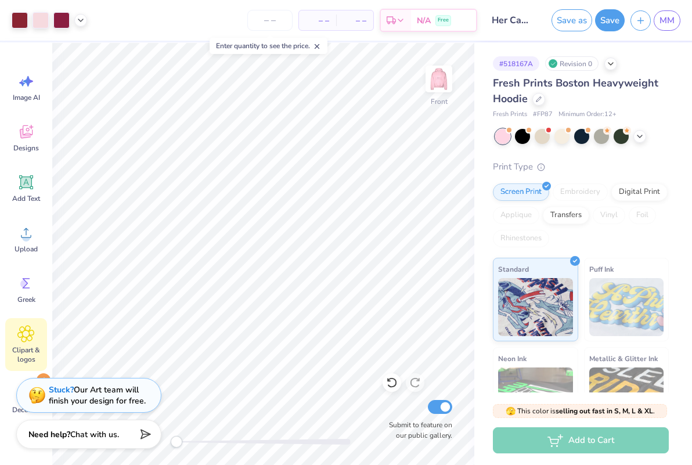
click at [19, 326] on icon at bounding box center [25, 333] width 17 height 17
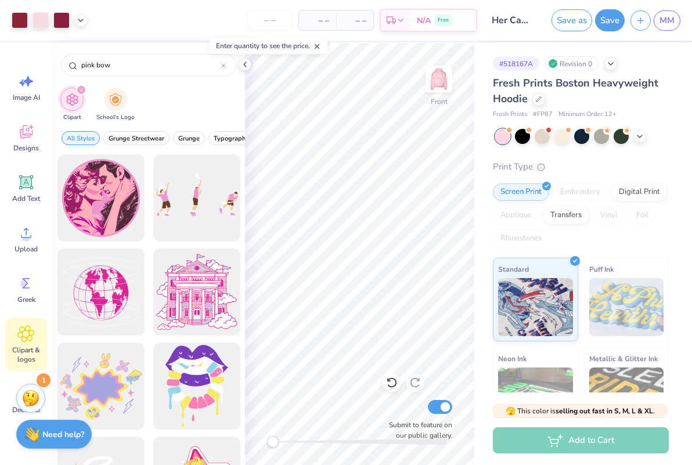
type input "pink bow"
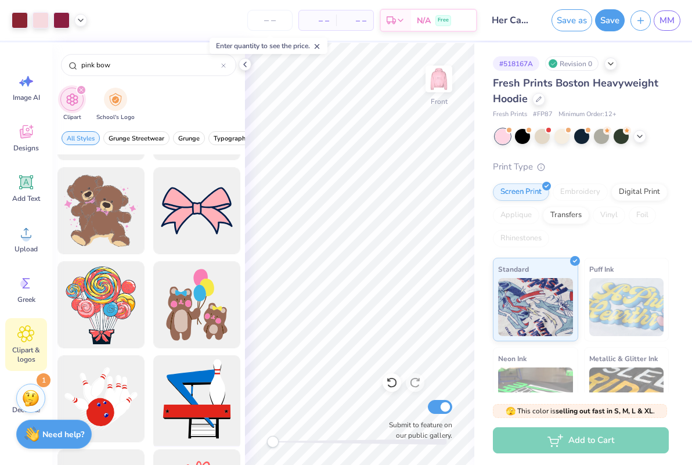
scroll to position [60, 0]
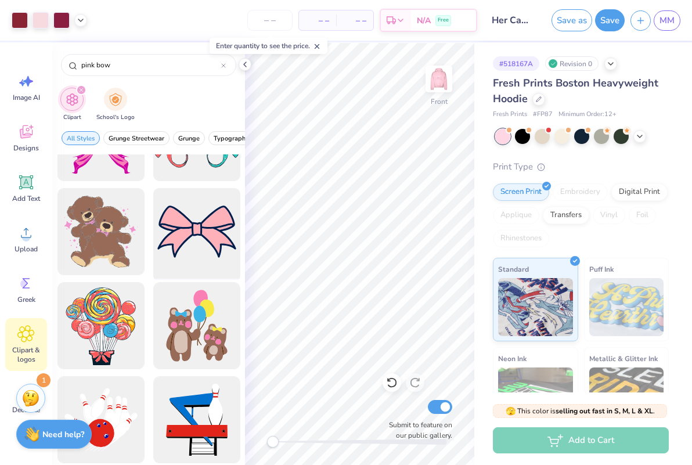
click at [190, 223] on div at bounding box center [197, 232] width 96 height 96
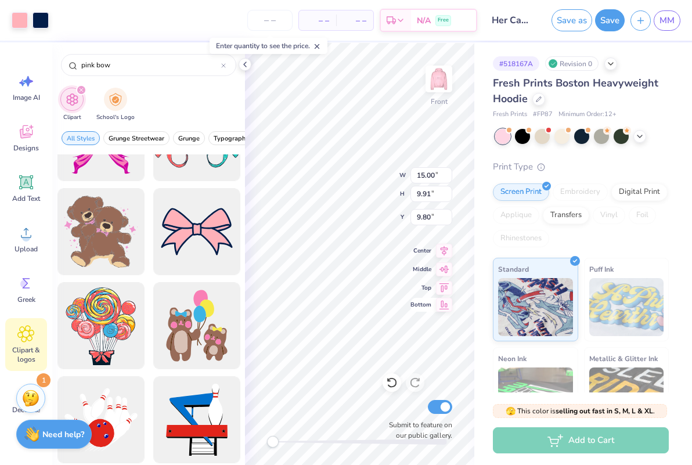
type input "2.32"
type input "1.53"
click at [38, 17] on div at bounding box center [40, 19] width 16 height 16
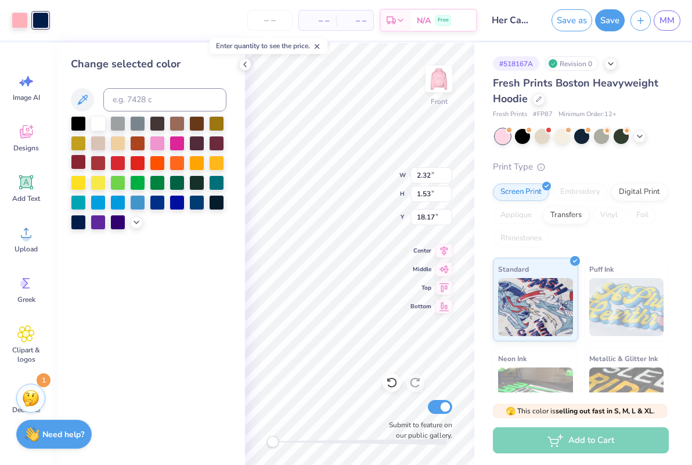
click at [77, 161] on div at bounding box center [78, 161] width 15 height 15
type input "14.75"
click at [18, 21] on div at bounding box center [20, 19] width 16 height 16
click at [178, 142] on div at bounding box center [176, 142] width 15 height 15
click at [92, 121] on div at bounding box center [98, 122] width 15 height 15
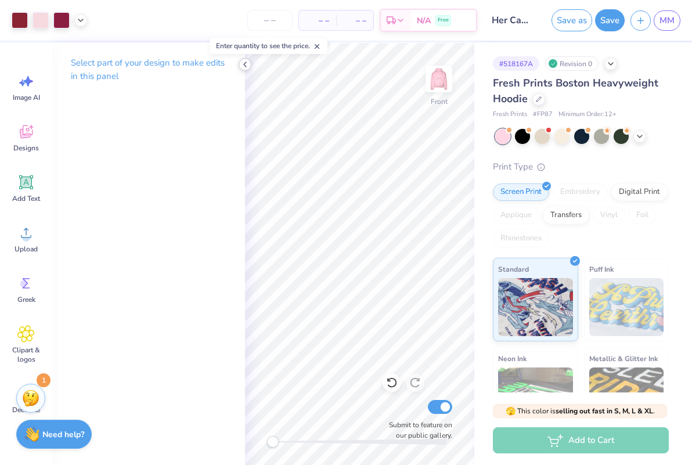
click at [246, 59] on div at bounding box center [244, 64] width 13 height 13
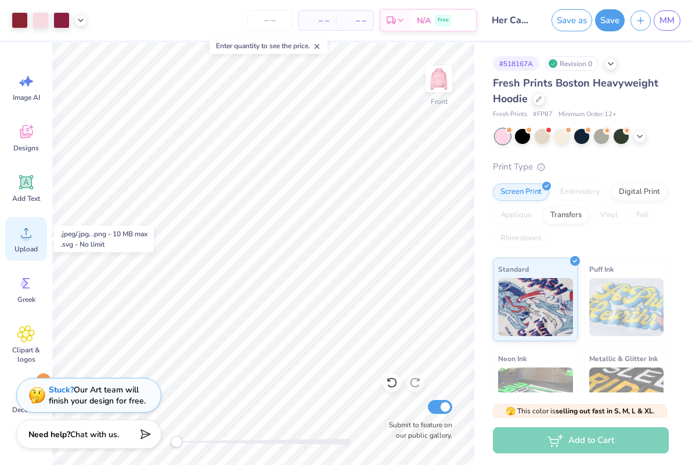
click at [20, 240] on icon at bounding box center [25, 232] width 17 height 17
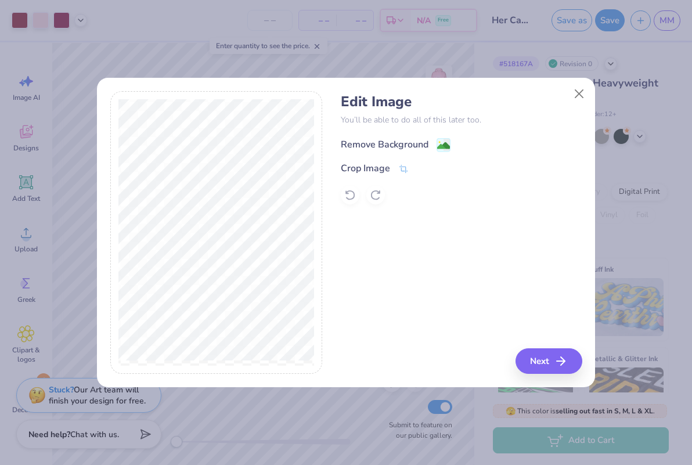
click at [379, 146] on div "Remove Background" at bounding box center [385, 144] width 88 height 14
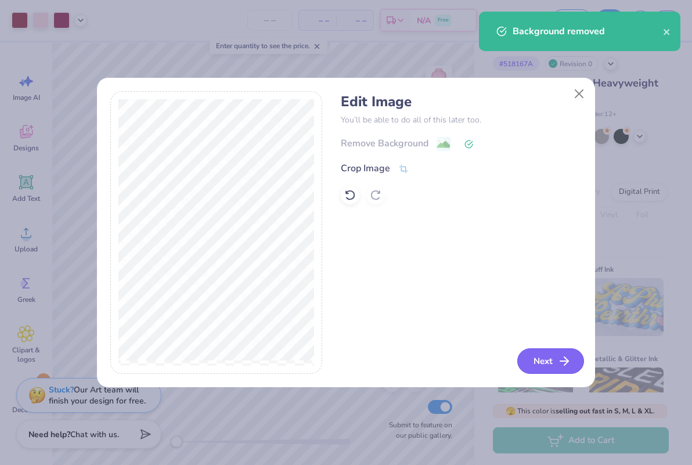
click at [526, 364] on button "Next" at bounding box center [550, 361] width 67 height 26
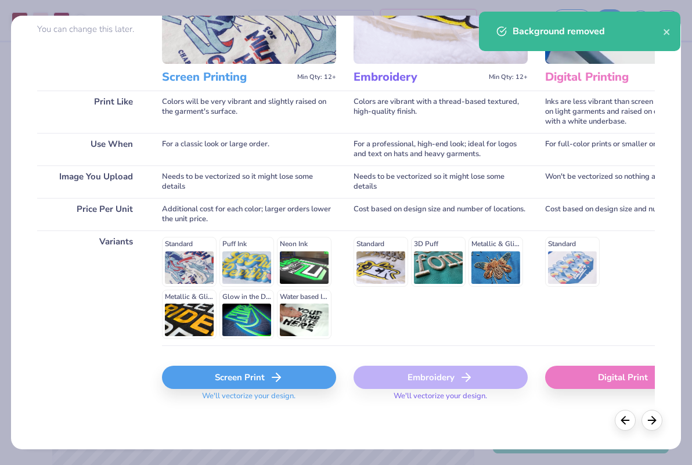
scroll to position [113, 0]
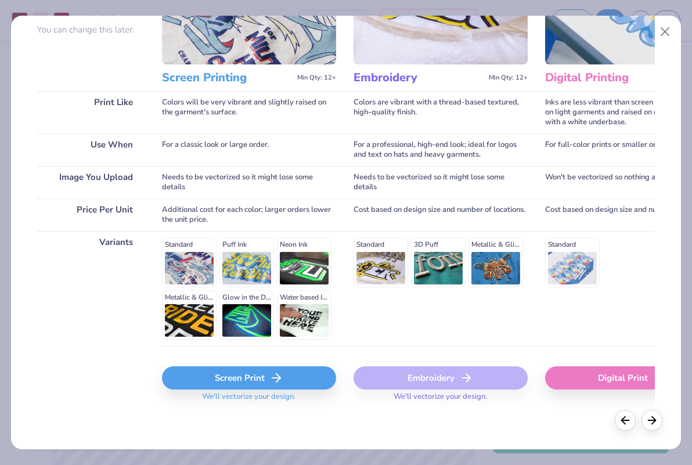
click at [223, 374] on div "Screen Print" at bounding box center [249, 377] width 174 height 23
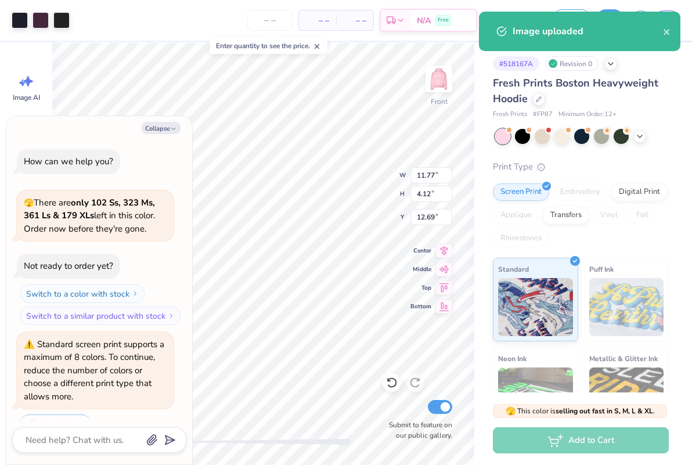
scroll to position [25, 0]
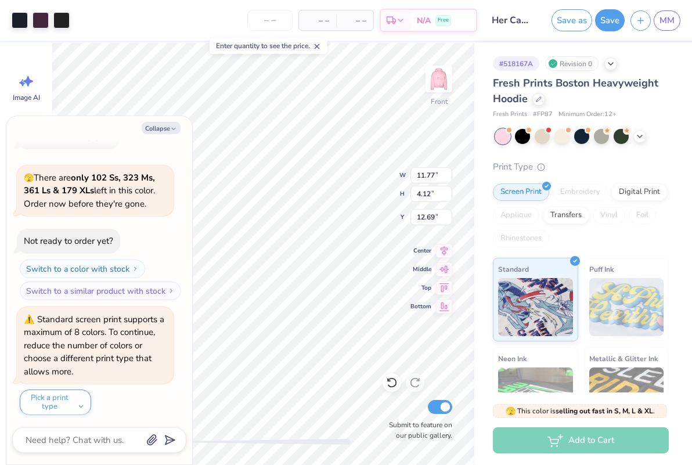
type textarea "x"
type input "6.23"
type input "2.18"
type input "14.63"
type textarea "x"
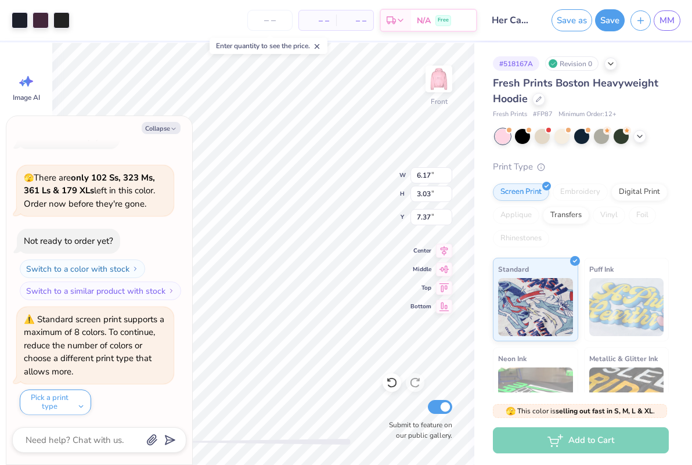
type input "5.18"
type input "2.93"
type input "8.09"
type textarea "x"
type input "4.74"
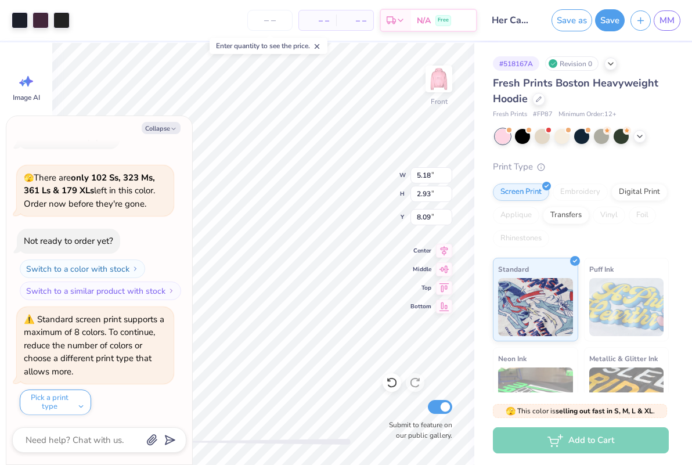
type input "2.68"
type input "8.33"
type textarea "x"
type input "4.61"
type input "2.61"
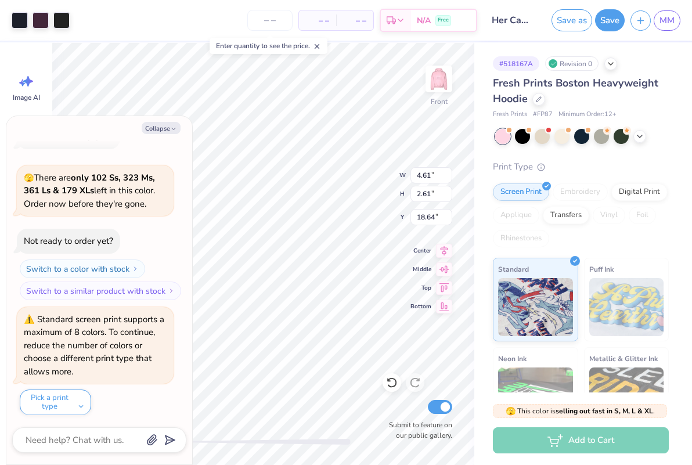
type textarea "x"
type input "4.73"
type input "2.68"
type input "18.61"
type textarea "x"
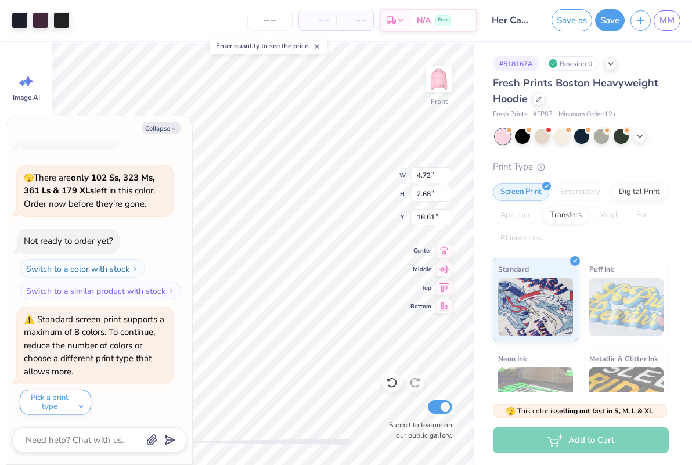
type input "4.53"
type input "2.56"
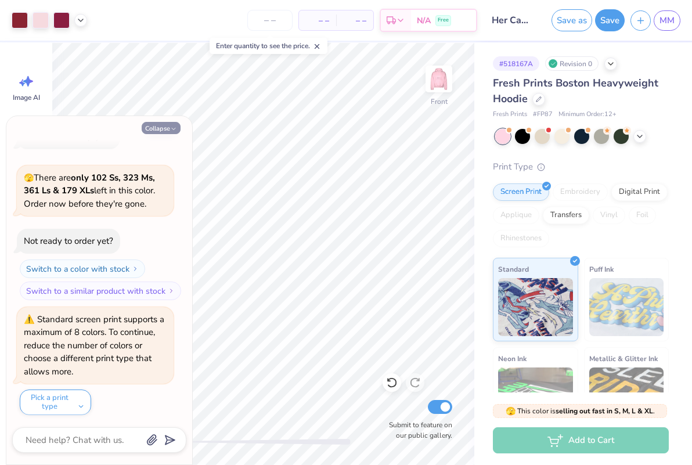
click at [171, 131] on icon "button" at bounding box center [173, 128] width 7 height 7
type textarea "x"
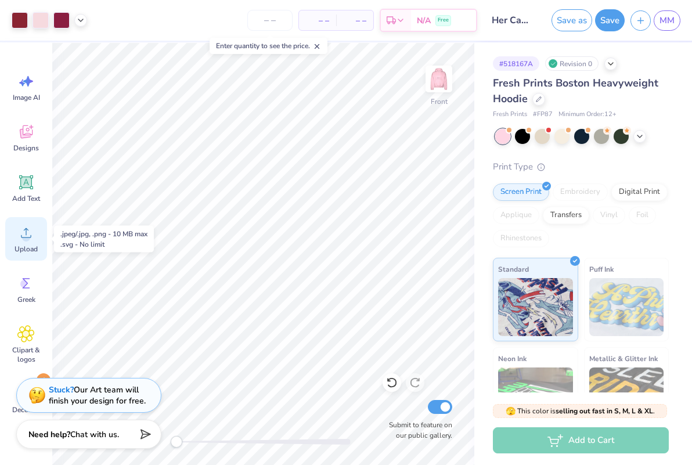
click at [19, 238] on icon at bounding box center [25, 232] width 17 height 17
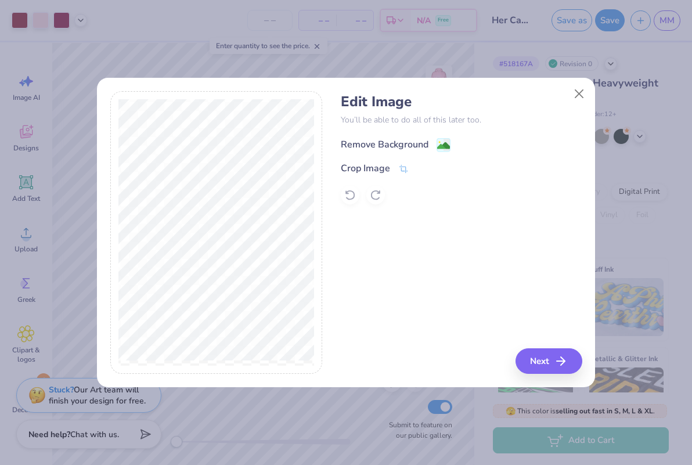
click at [369, 147] on div "Remove Background" at bounding box center [385, 144] width 88 height 14
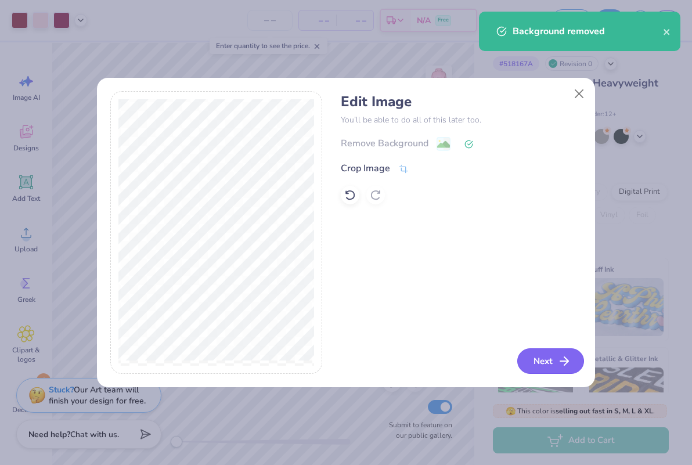
click at [541, 357] on button "Next" at bounding box center [550, 361] width 67 height 26
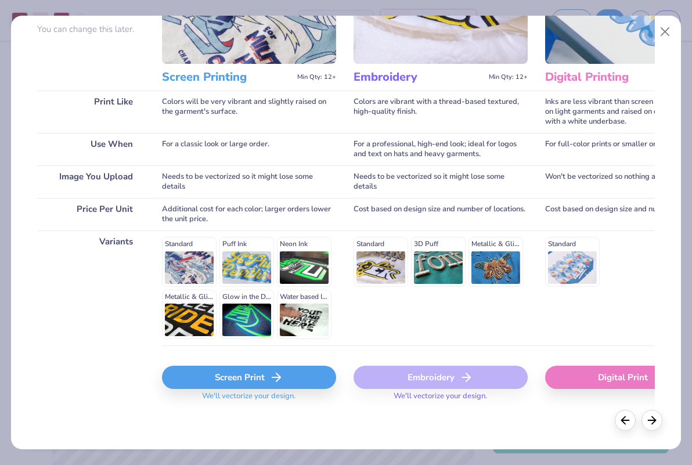
scroll to position [113, 0]
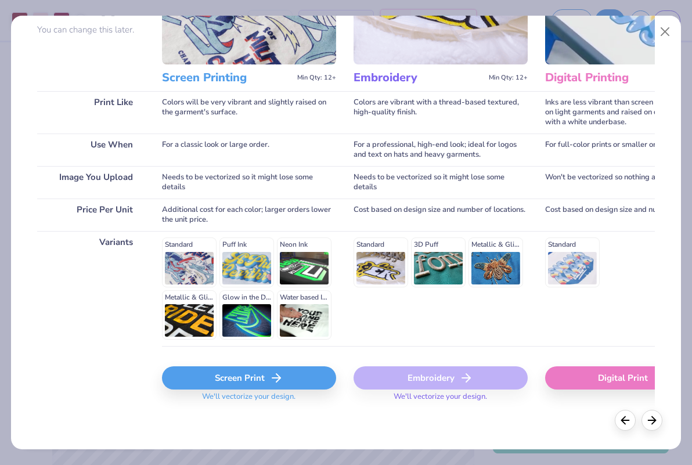
click at [251, 383] on div "Screen Print" at bounding box center [249, 377] width 174 height 23
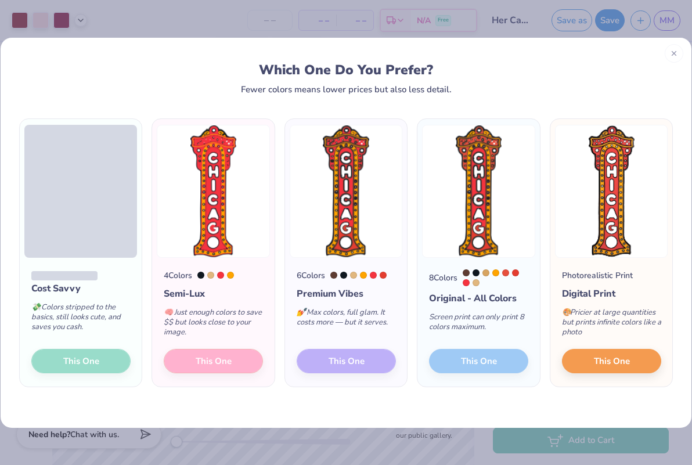
click at [94, 360] on div "Cost Savvy 💸 Colors stripped to the basics, still looks cute, and saves you cas…" at bounding box center [81, 322] width 122 height 129
click at [95, 363] on div "Cost Savvy 💸 Colors stripped to the basics, still looks cute, and saves you cas…" at bounding box center [81, 322] width 122 height 129
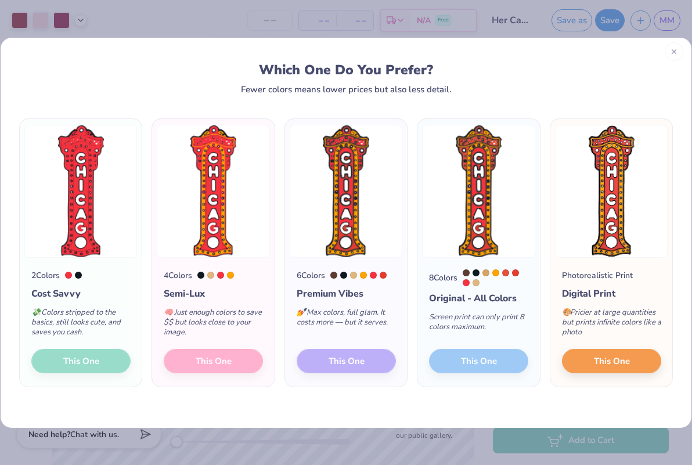
click at [672, 53] on line at bounding box center [673, 52] width 4 height 4
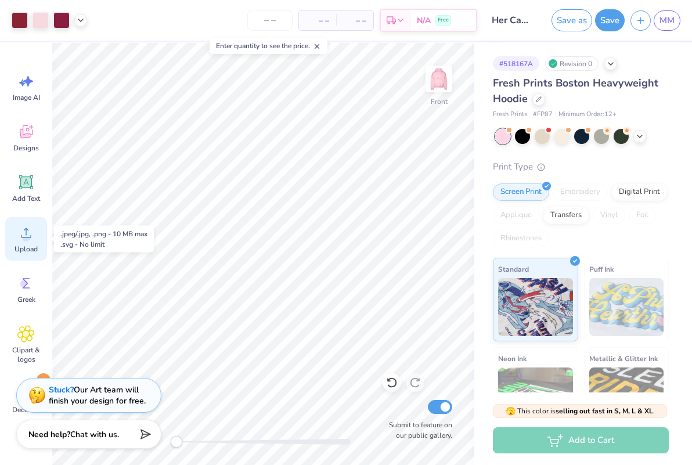
click at [29, 231] on icon at bounding box center [25, 232] width 17 height 17
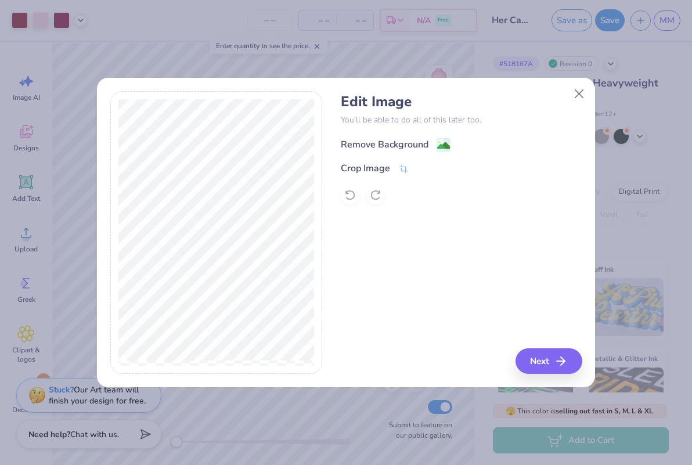
click at [377, 137] on div "Remove Background" at bounding box center [461, 143] width 241 height 15
click at [378, 136] on div "Remove Background" at bounding box center [461, 143] width 241 height 15
click at [382, 143] on div "Remove Background" at bounding box center [385, 144] width 88 height 14
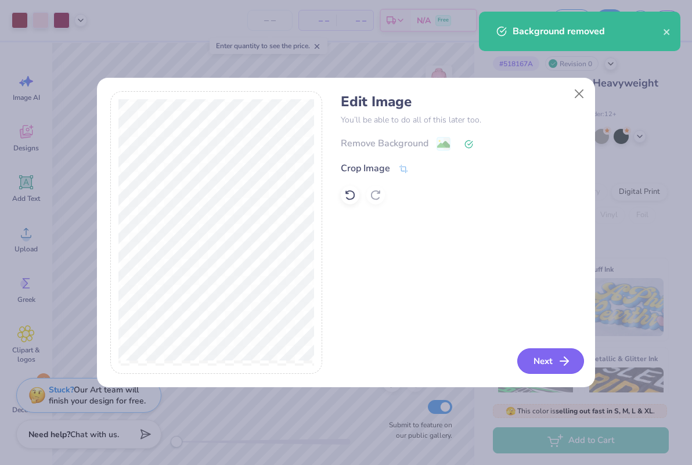
click at [550, 364] on button "Next" at bounding box center [550, 361] width 67 height 26
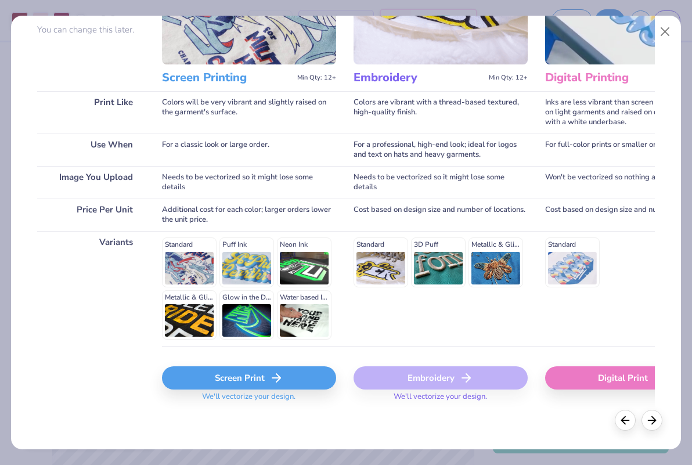
click at [276, 371] on icon at bounding box center [276, 378] width 14 height 14
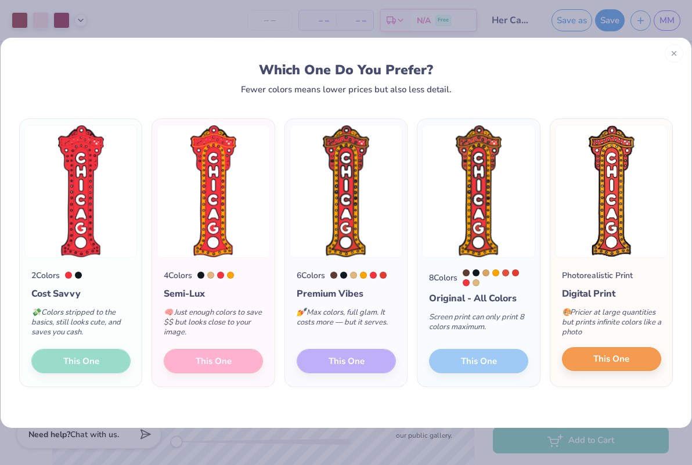
click at [591, 366] on button "This One" at bounding box center [611, 359] width 99 height 24
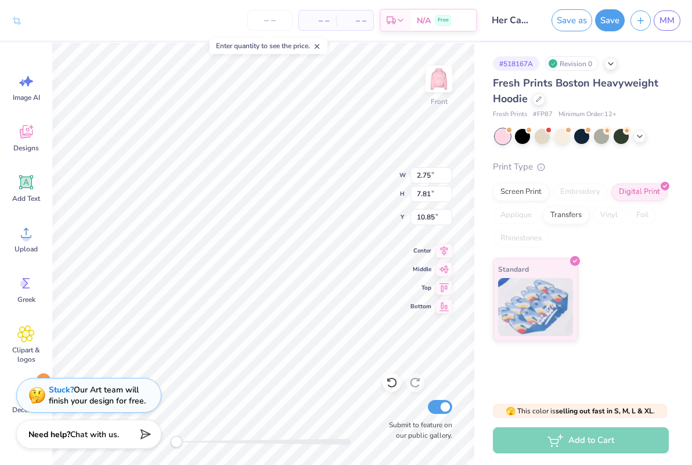
type input "1.73"
type input "4.93"
type input "9.24"
type input "1.56"
type input "4.45"
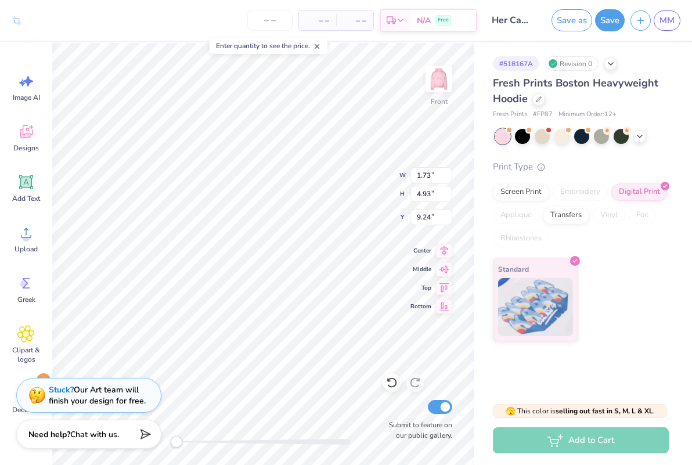
type input "6.83"
type input "1.47"
type input "4.19"
click at [321, 46] on icon at bounding box center [317, 46] width 8 height 8
type input "1.40"
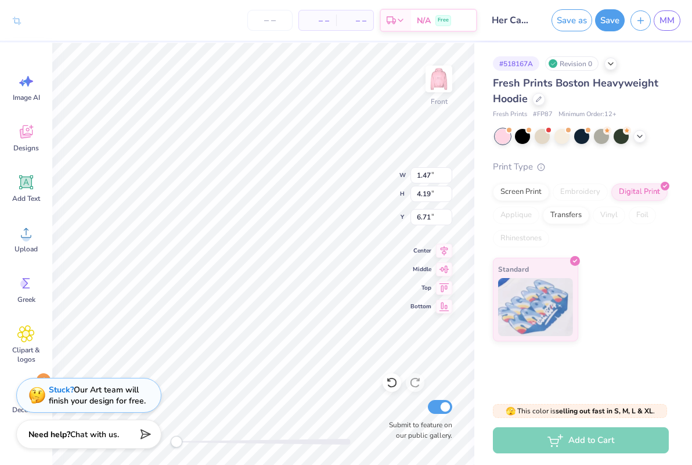
type input "3.98"
type input "6.93"
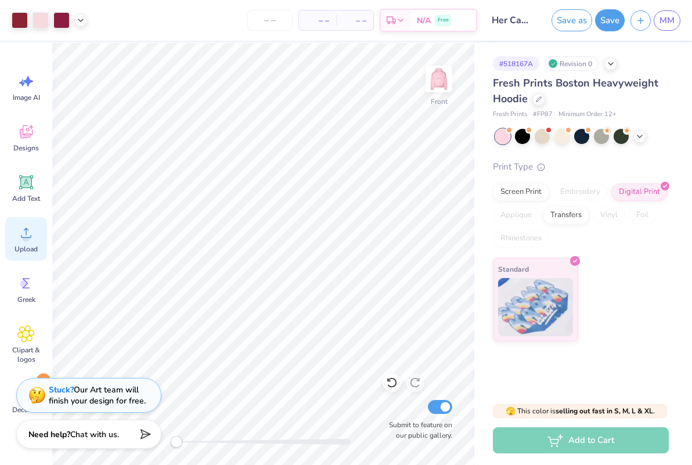
click at [23, 238] on circle at bounding box center [26, 237] width 8 height 8
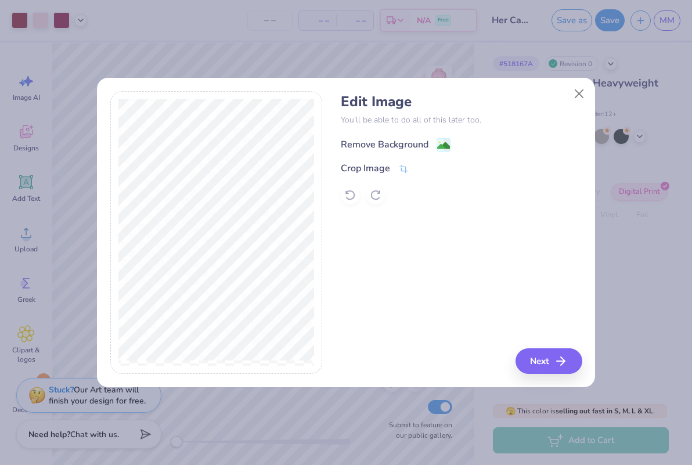
click at [407, 147] on div "Remove Background" at bounding box center [385, 144] width 88 height 14
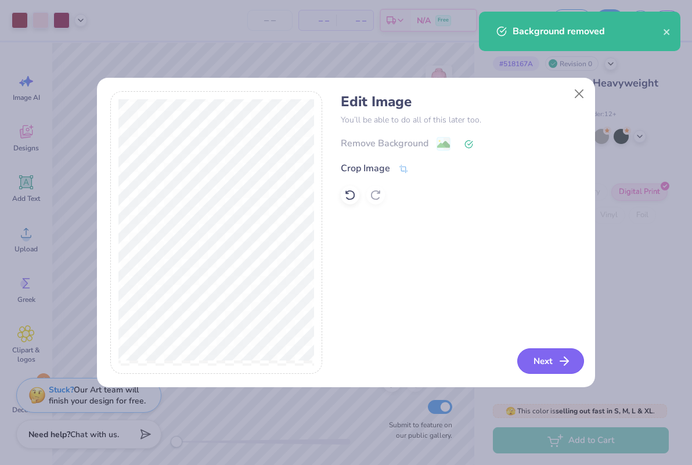
click at [522, 354] on button "Next" at bounding box center [550, 361] width 67 height 26
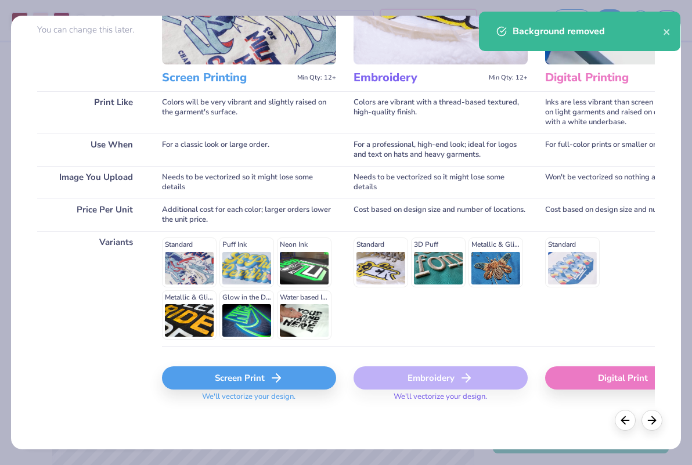
click at [208, 374] on div "Screen Print" at bounding box center [249, 377] width 174 height 23
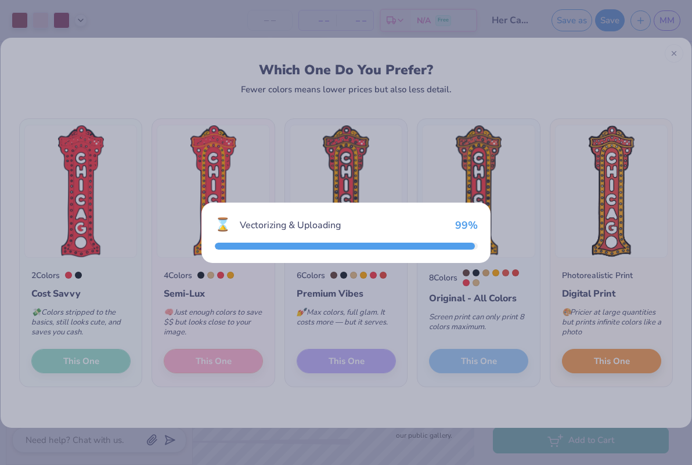
scroll to position [139, 0]
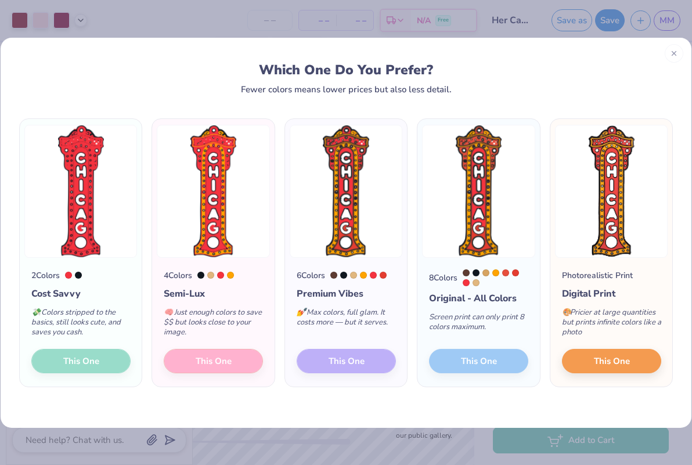
click at [86, 360] on div "2 Colors Cost Savvy 💸 Colors stripped to the basics, still looks cute, and save…" at bounding box center [81, 322] width 122 height 129
click at [477, 251] on img at bounding box center [478, 191] width 113 height 133
click at [479, 270] on div "8 Colors" at bounding box center [478, 277] width 99 height 17
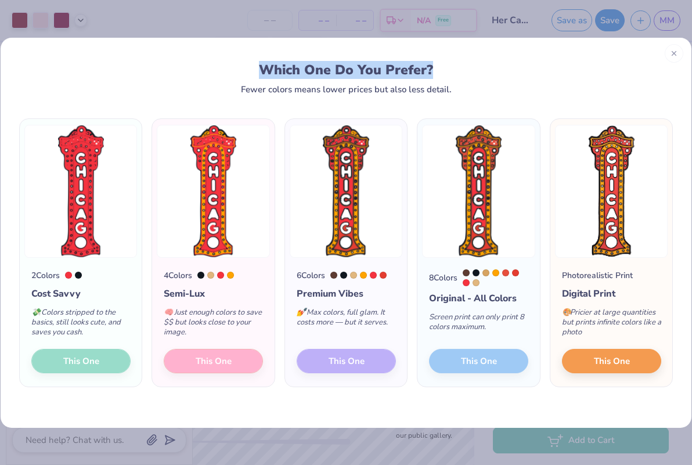
drag, startPoint x: 557, startPoint y: 64, endPoint x: 643, endPoint y: 57, distance: 86.7
click at [643, 58] on div "Which One Do You Prefer? Fewer colors means lower prices but also less detail." at bounding box center [346, 66] width 690 height 56
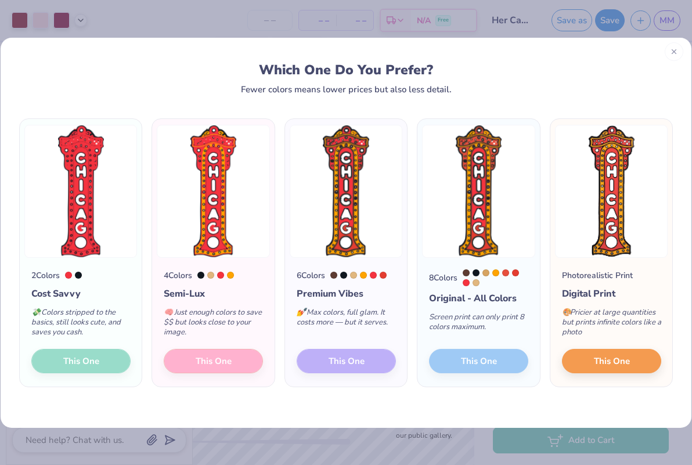
click at [671, 57] on div at bounding box center [673, 51] width 19 height 19
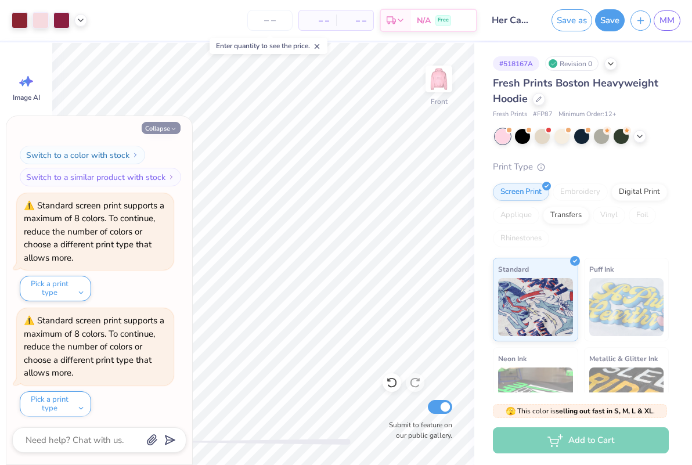
click at [155, 126] on button "Collapse" at bounding box center [161, 128] width 39 height 12
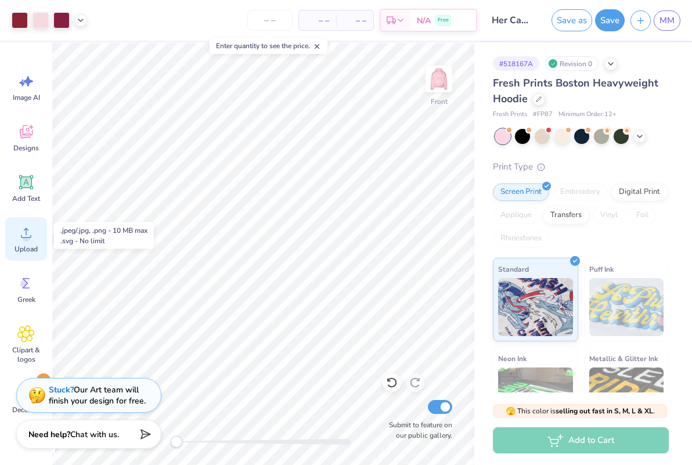
click at [19, 234] on icon at bounding box center [25, 232] width 17 height 17
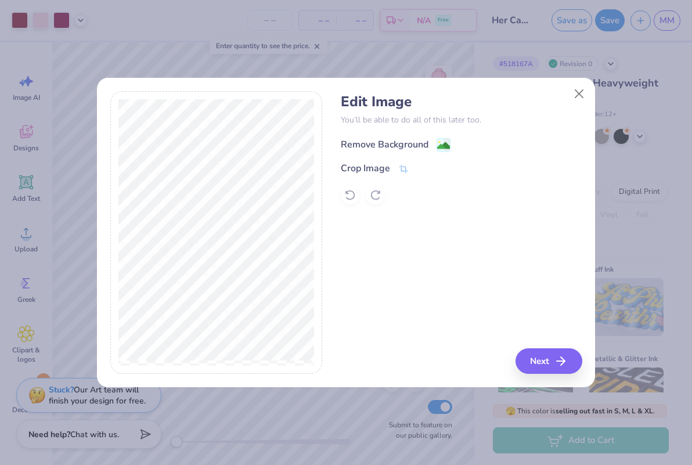
click at [388, 144] on div "Remove Background" at bounding box center [385, 144] width 88 height 14
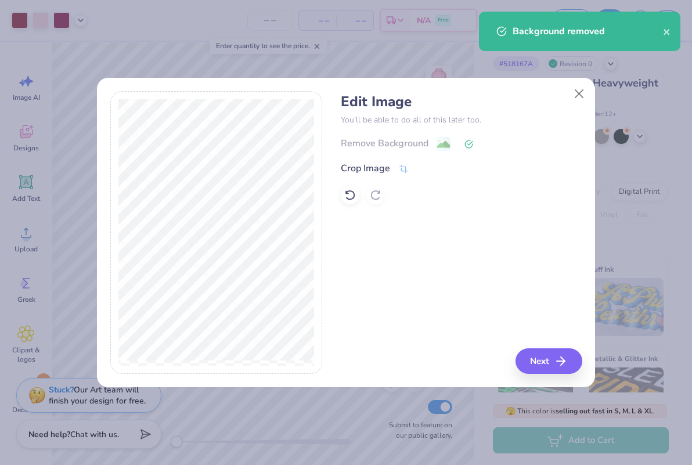
click at [372, 176] on div "Remove Background Crop Image" at bounding box center [461, 170] width 241 height 68
click at [381, 168] on div "Crop Image" at bounding box center [365, 169] width 49 height 14
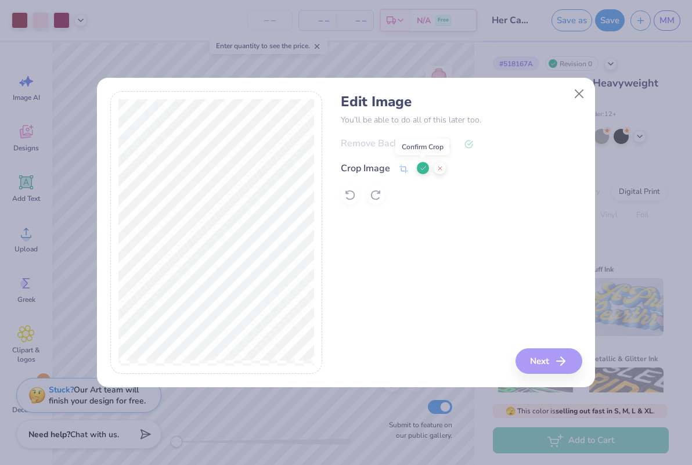
click at [419, 166] on icon at bounding box center [422, 168] width 7 height 7
click at [415, 93] on h4 "Edit Image" at bounding box center [461, 101] width 241 height 17
click at [568, 373] on button "Next" at bounding box center [550, 361] width 67 height 26
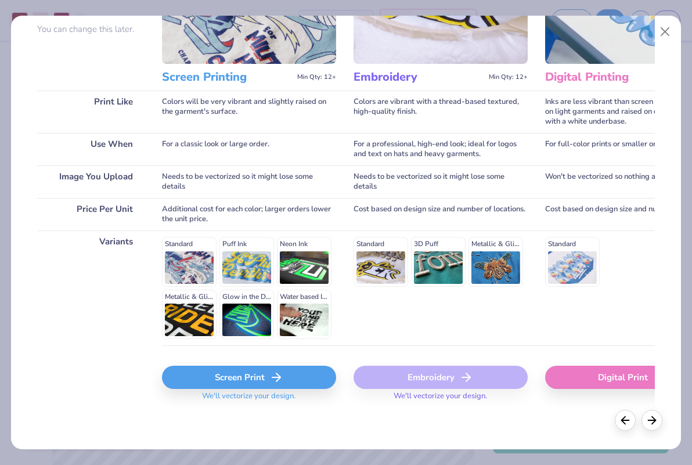
scroll to position [113, 0]
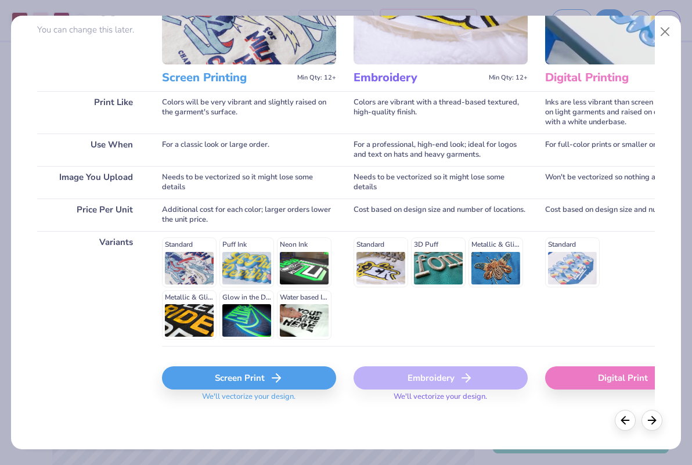
click at [268, 381] on div "Screen Print" at bounding box center [249, 377] width 174 height 23
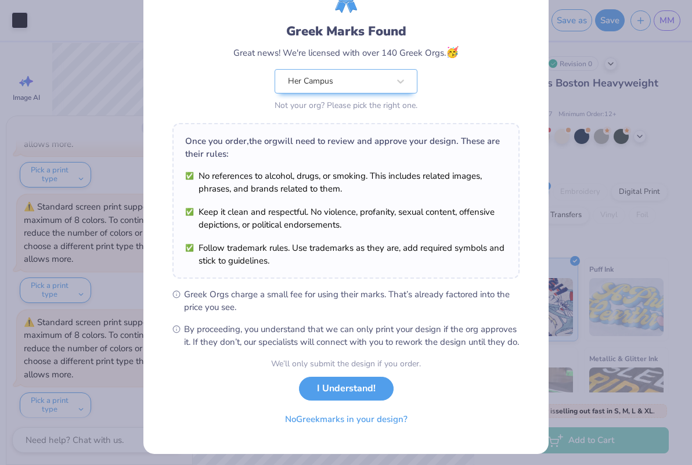
scroll to position [62, 0]
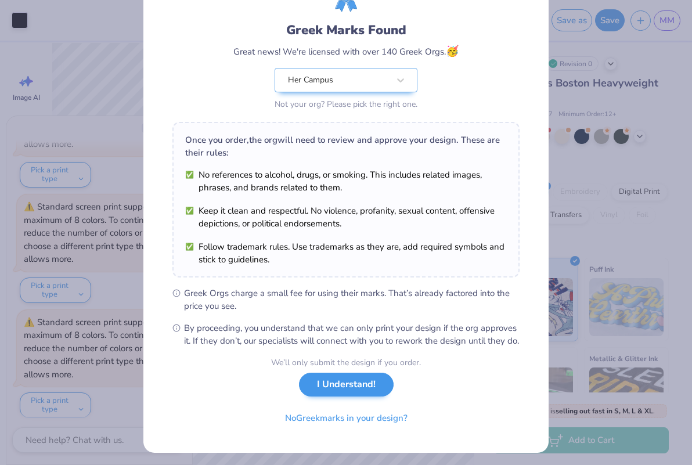
click at [328, 396] on button "I Understand!" at bounding box center [346, 384] width 95 height 24
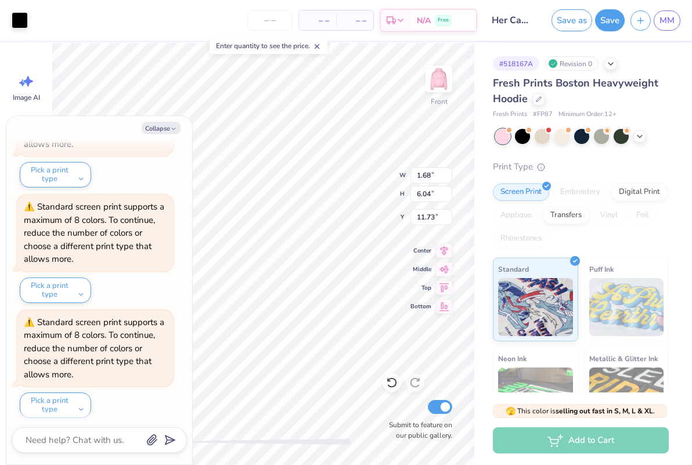
type textarea "x"
type input "1.27"
type input "4.57"
type input "13.20"
type textarea "x"
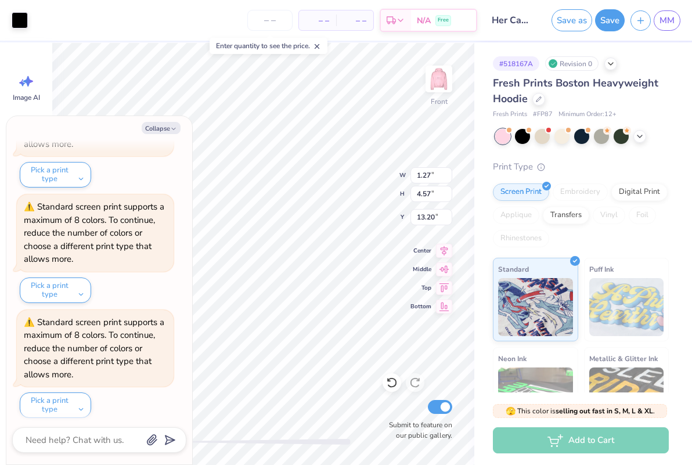
type input "1.12"
type input "4.02"
type input "7.08"
click at [21, 17] on div at bounding box center [20, 19] width 16 height 16
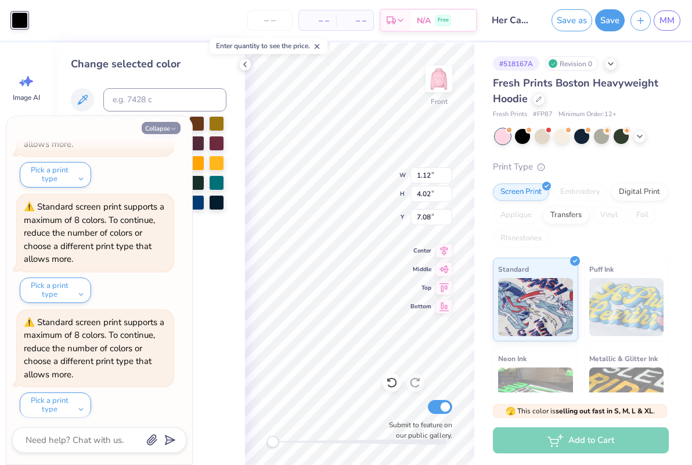
click at [164, 130] on button "Collapse" at bounding box center [161, 128] width 39 height 12
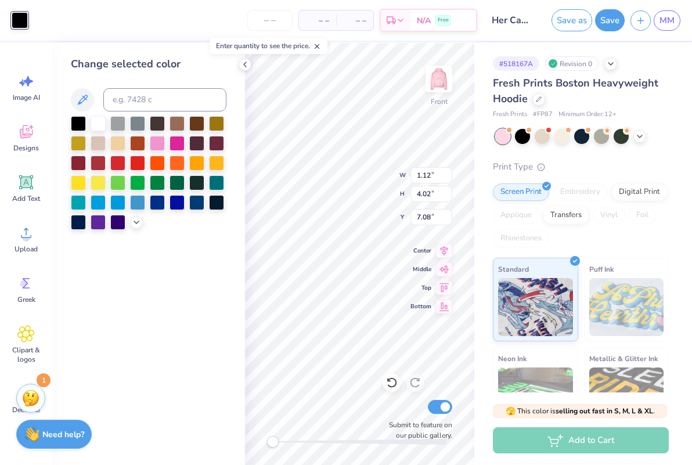
type textarea "x"
click at [77, 165] on div at bounding box center [78, 161] width 15 height 15
type input "6.80"
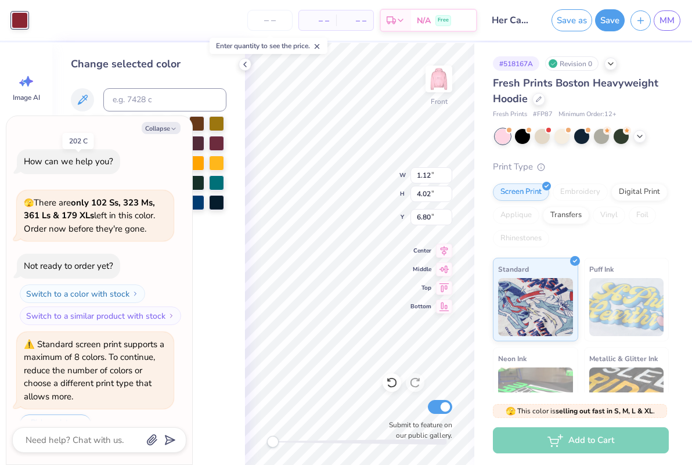
scroll to position [366, 0]
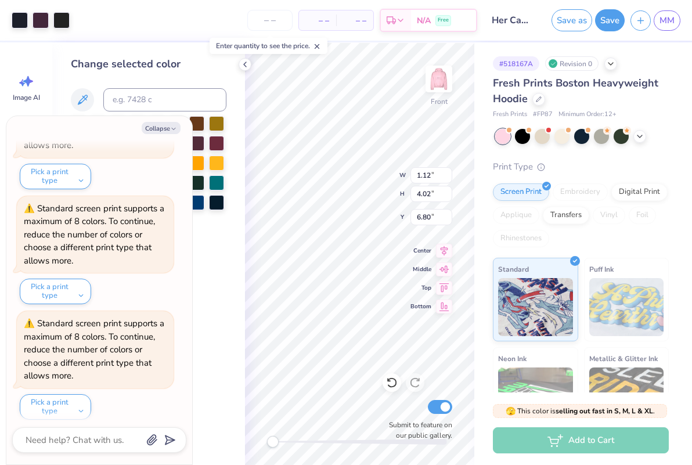
type textarea "x"
type input "4.53"
type input "2.56"
type input "18.61"
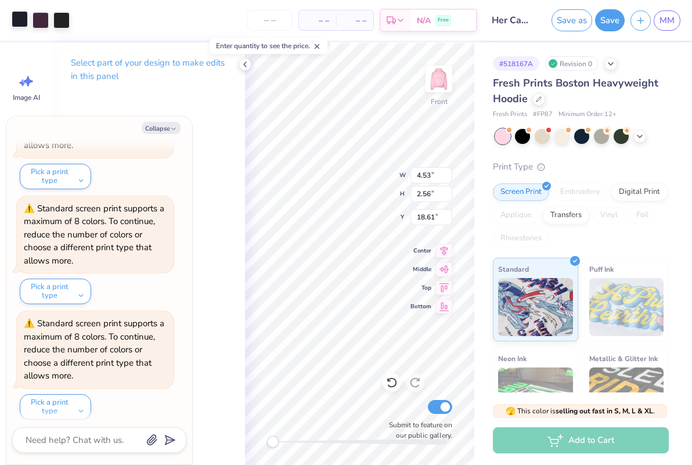
click at [21, 19] on div at bounding box center [20, 19] width 16 height 16
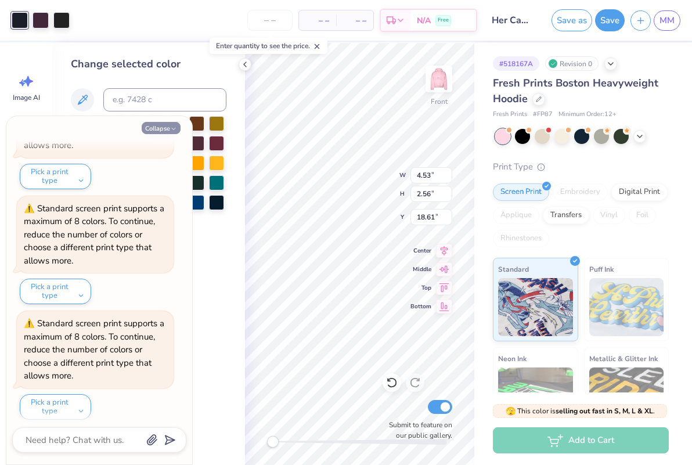
click at [159, 128] on button "Collapse" at bounding box center [161, 128] width 39 height 12
type textarea "x"
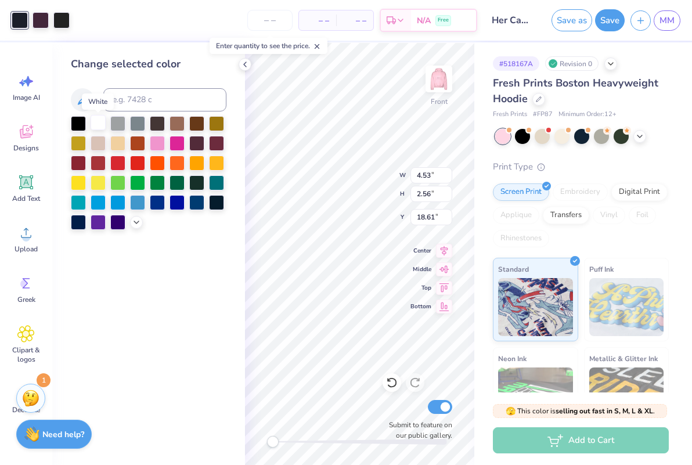
click at [104, 120] on div at bounding box center [98, 122] width 15 height 15
click at [80, 163] on div at bounding box center [78, 161] width 15 height 15
click at [44, 19] on div at bounding box center [40, 19] width 16 height 16
click at [79, 163] on div at bounding box center [78, 161] width 15 height 15
click at [60, 20] on div "– – Per Item – – Total Est. Delivery N/A Free" at bounding box center [266, 20] width 422 height 41
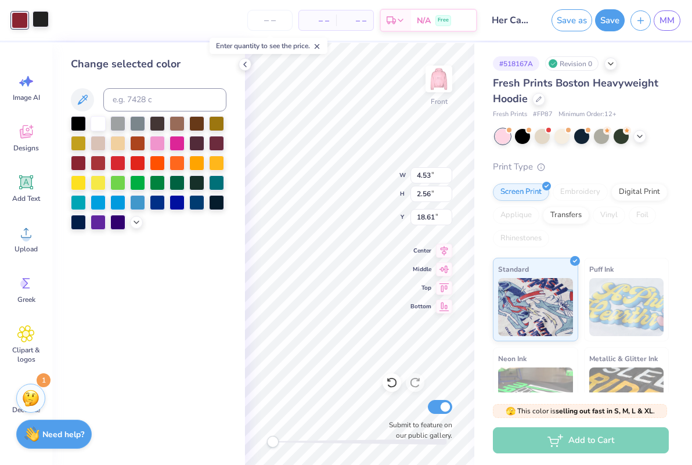
click at [42, 19] on div at bounding box center [40, 19] width 16 height 16
click at [81, 164] on div at bounding box center [78, 161] width 15 height 15
click at [242, 66] on icon at bounding box center [244, 64] width 9 height 9
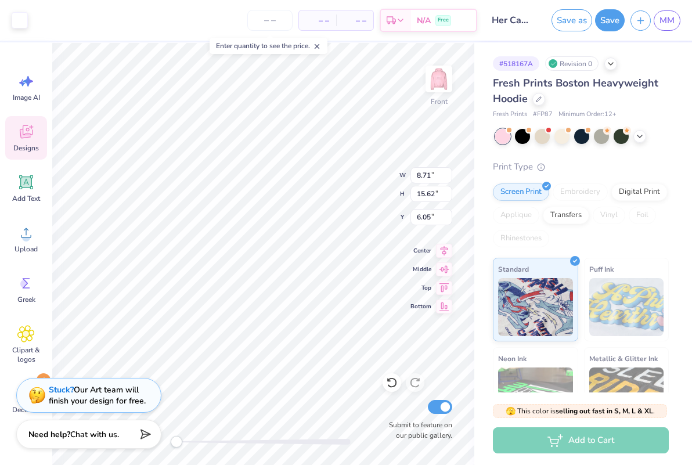
type input "4.53"
type input "2.56"
type input "18.61"
type input "5.65"
type input "5.40"
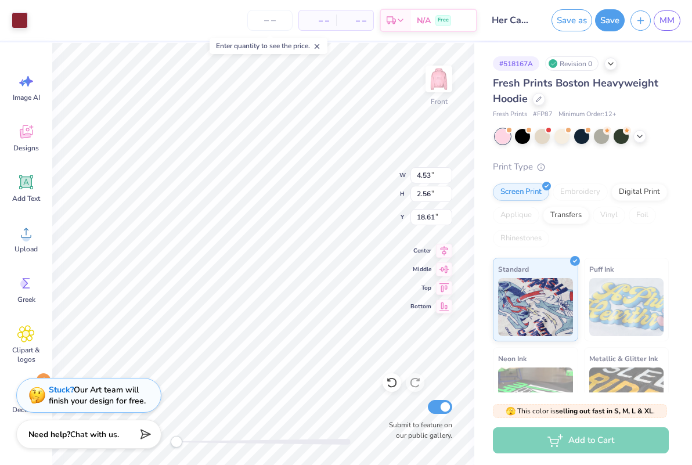
type input "15.85"
type input "1.12"
type input "1.21"
type input "19.37"
type input "4.61"
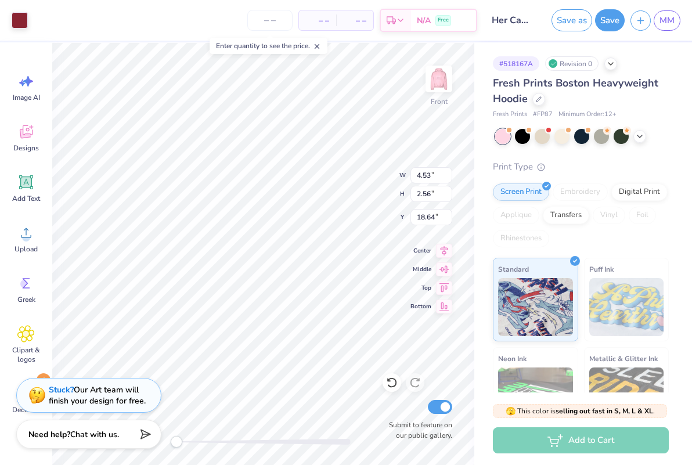
type input "2.61"
type input "18.61"
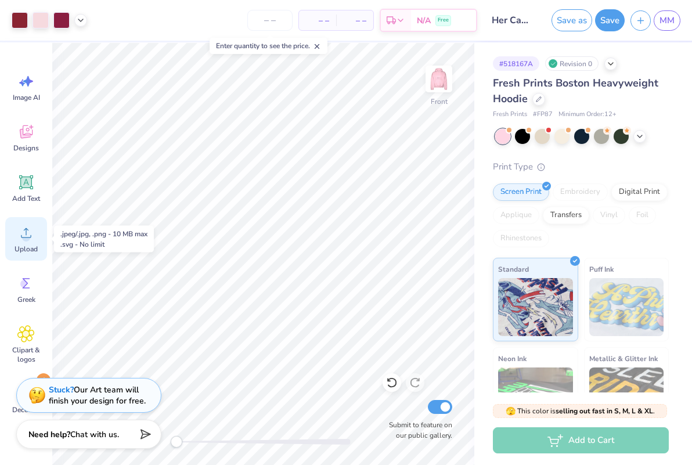
click at [26, 237] on icon at bounding box center [26, 233] width 10 height 10
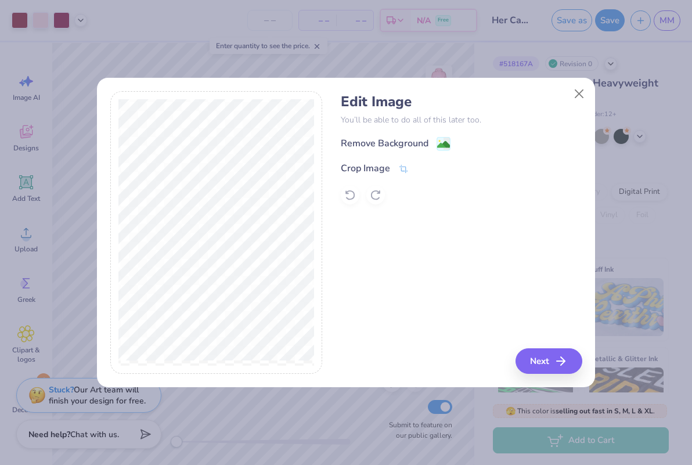
click at [403, 144] on div "Remove Background" at bounding box center [385, 143] width 88 height 14
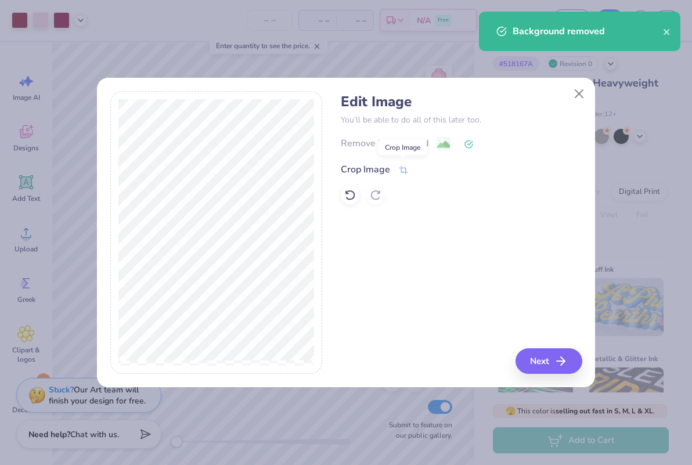
click at [398, 168] on icon at bounding box center [403, 170] width 10 height 10
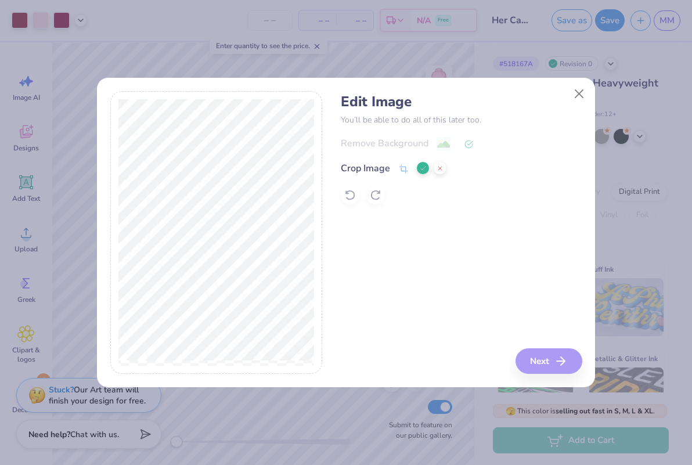
click at [423, 169] on polyline at bounding box center [423, 168] width 5 height 3
click at [527, 364] on button "Next" at bounding box center [550, 361] width 67 height 26
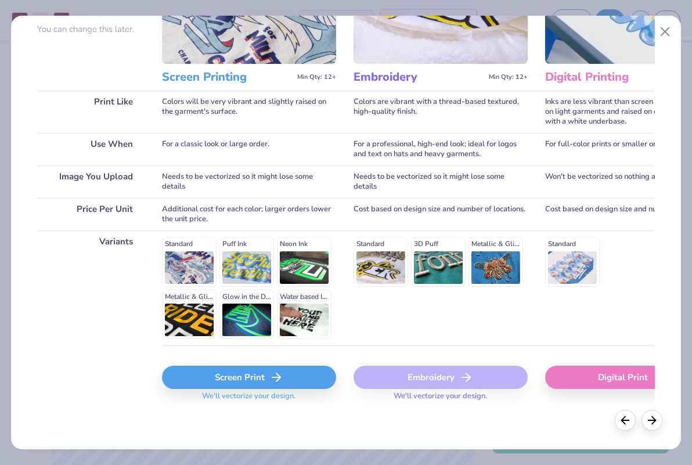
scroll to position [113, 0]
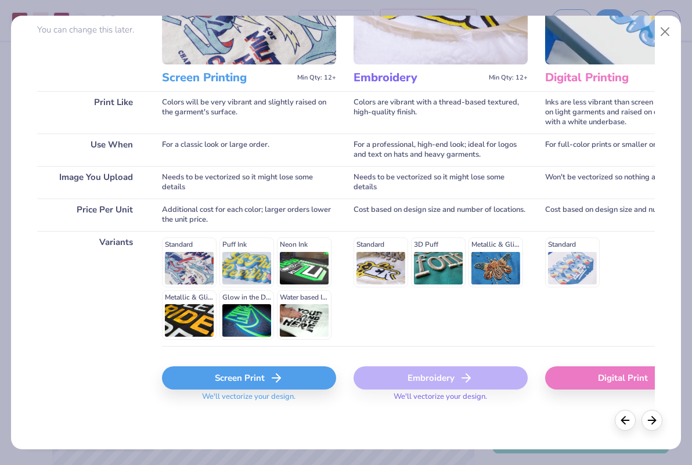
click at [225, 375] on div "Screen Print" at bounding box center [249, 377] width 174 height 23
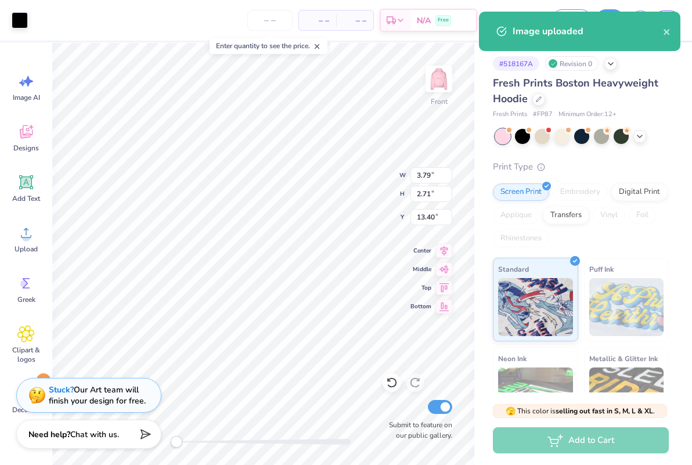
type input "2.27"
type input "1.62"
type input "14.49"
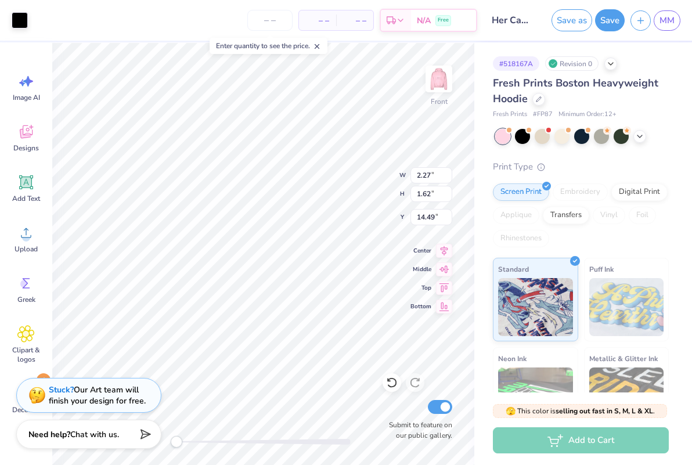
type input "2.39"
type input "1.70"
type input "16.91"
click at [17, 21] on div at bounding box center [20, 19] width 16 height 16
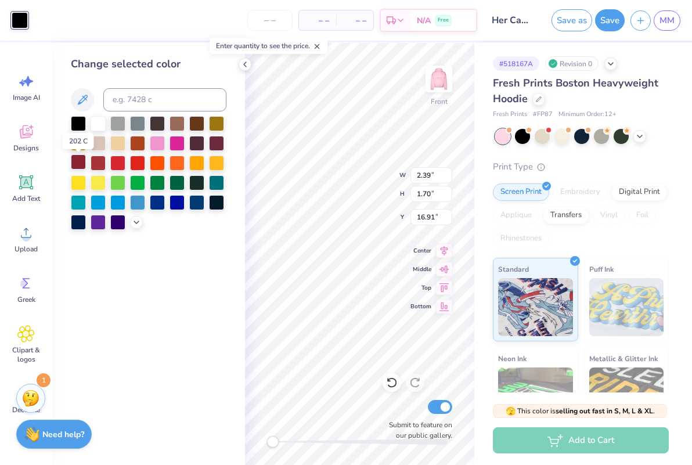
click at [79, 158] on div at bounding box center [78, 161] width 15 height 15
click at [245, 66] on icon at bounding box center [244, 64] width 9 height 9
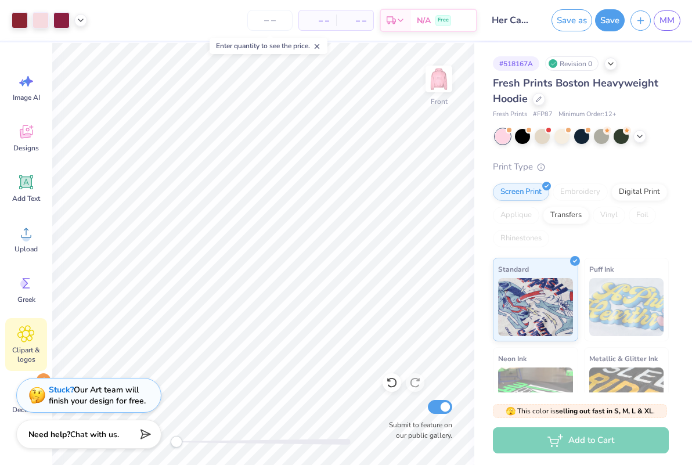
click at [19, 325] on icon at bounding box center [25, 333] width 17 height 17
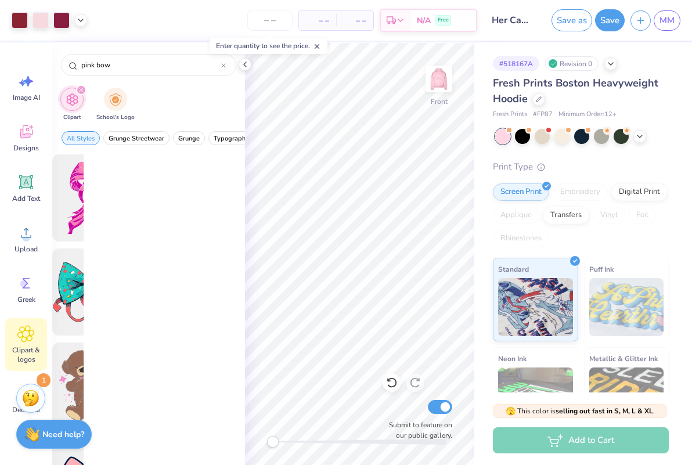
scroll to position [0, 0]
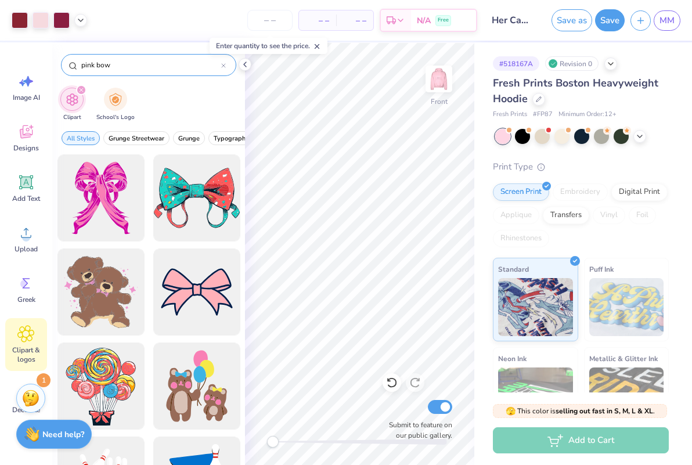
click at [226, 63] on div "pink bow" at bounding box center [148, 65] width 175 height 22
click at [223, 64] on icon at bounding box center [223, 65] width 5 height 5
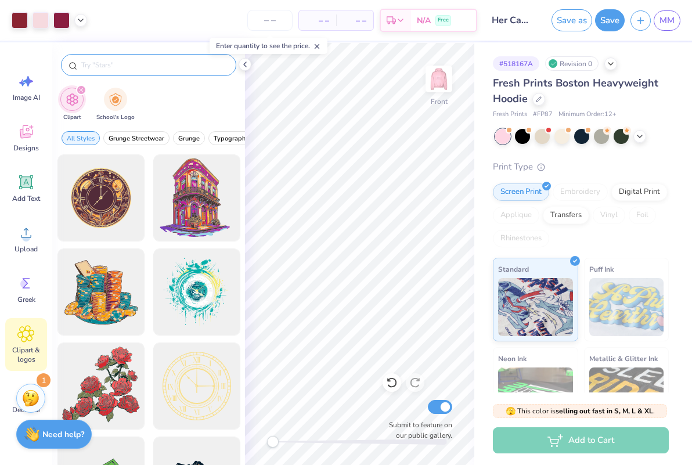
click at [197, 63] on input "text" at bounding box center [154, 65] width 149 height 12
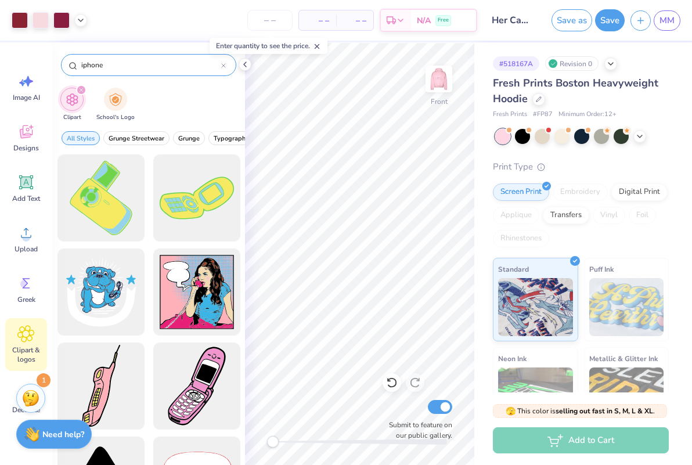
type input "iPhone"
click at [223, 65] on icon at bounding box center [223, 65] width 5 height 5
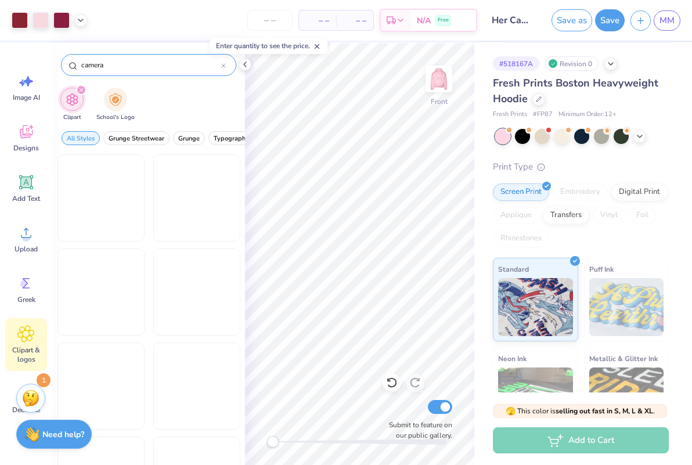
type input "camera"
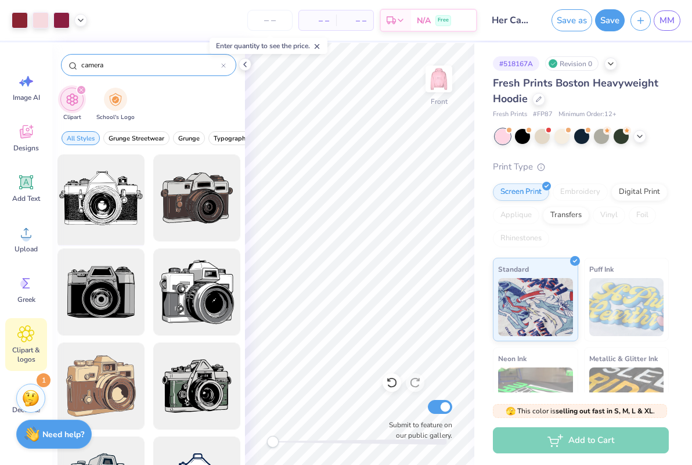
click at [108, 194] on div at bounding box center [101, 198] width 96 height 96
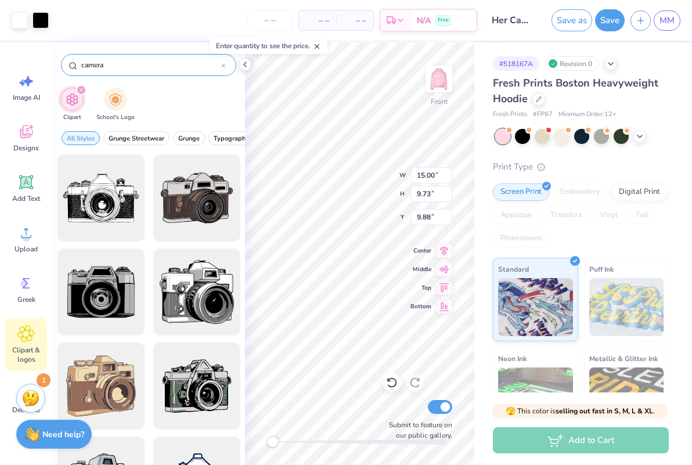
type input "4.05"
type input "2.63"
type input "16.99"
type input "2.98"
type input "1.94"
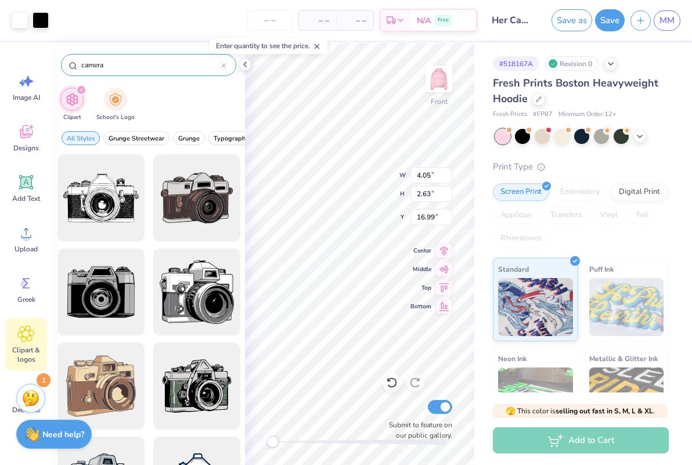
type input "6.18"
click at [222, 64] on icon at bounding box center [223, 65] width 3 height 3
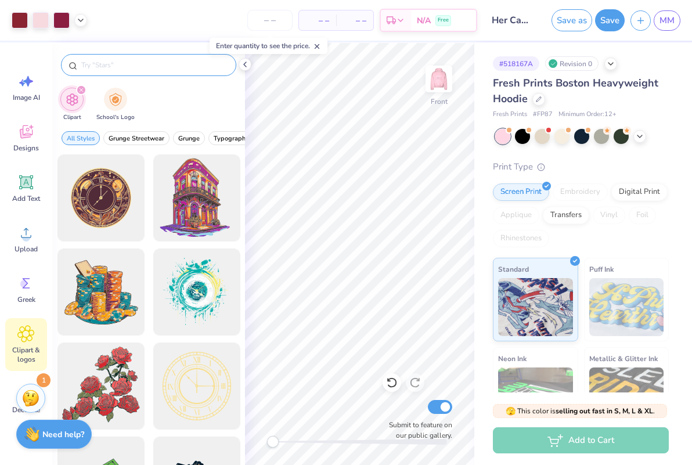
click at [206, 63] on input "text" at bounding box center [154, 65] width 149 height 12
type input "selfie"
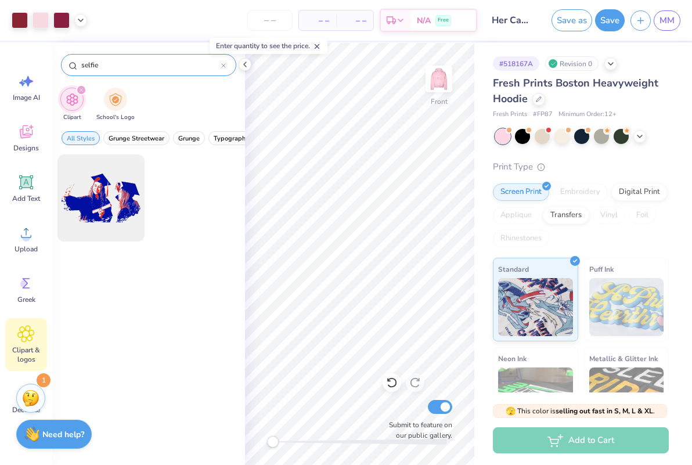
click at [226, 64] on div "selfie" at bounding box center [148, 65] width 175 height 22
click at [223, 64] on icon at bounding box center [223, 65] width 5 height 5
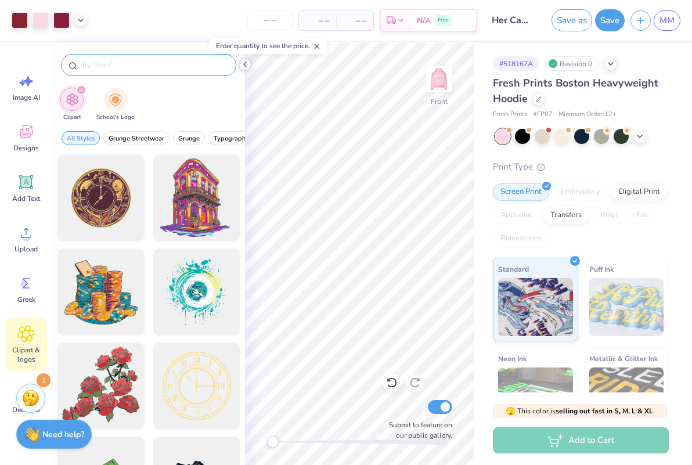
click at [248, 63] on icon at bounding box center [244, 64] width 9 height 9
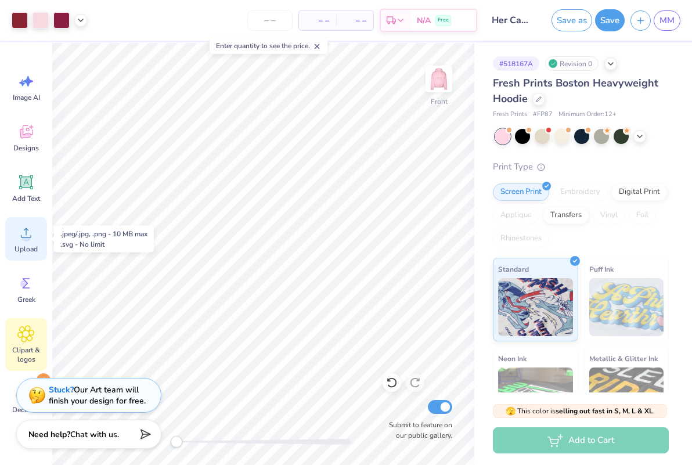
click at [26, 237] on circle at bounding box center [26, 237] width 8 height 8
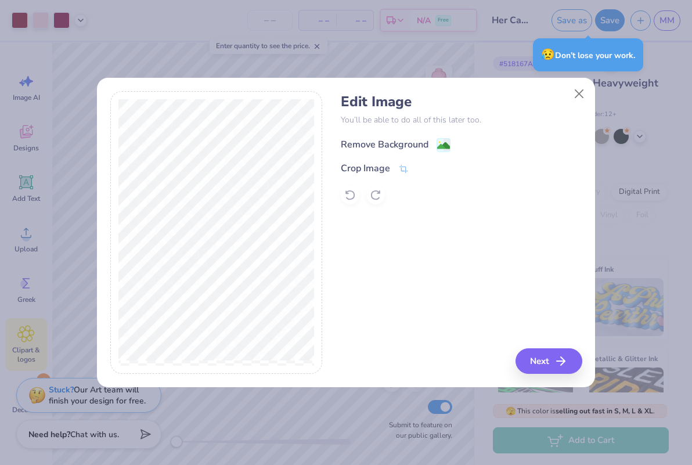
click at [387, 142] on div "Remove Background" at bounding box center [385, 144] width 88 height 14
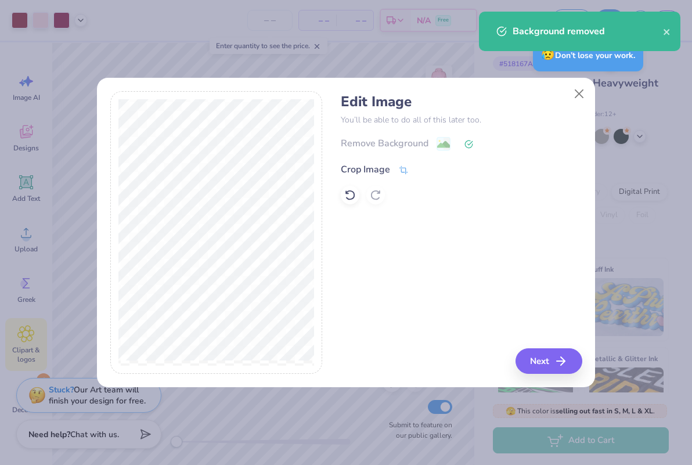
click at [375, 167] on div "Crop Image" at bounding box center [365, 169] width 49 height 14
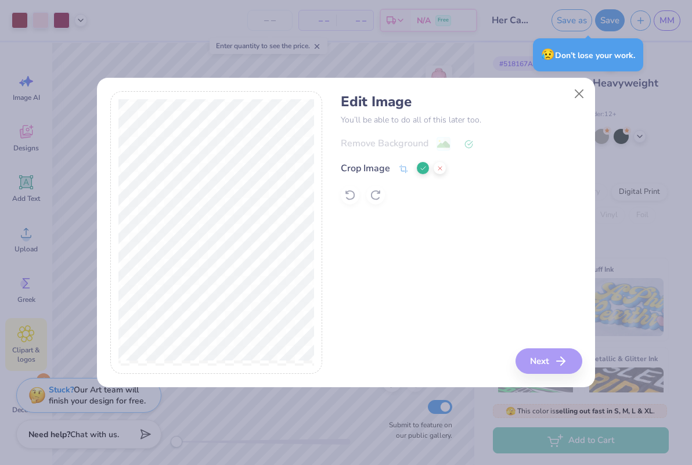
click at [421, 165] on icon at bounding box center [422, 168] width 7 height 7
click at [524, 365] on button "Next" at bounding box center [550, 361] width 67 height 26
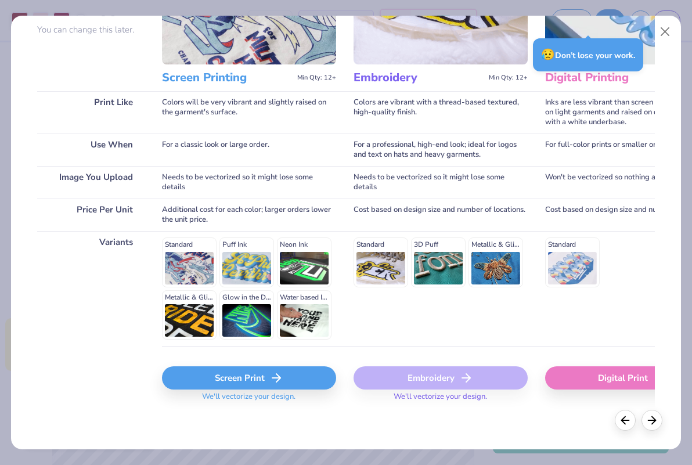
scroll to position [113, 0]
click at [215, 381] on div "Screen Print" at bounding box center [249, 377] width 174 height 23
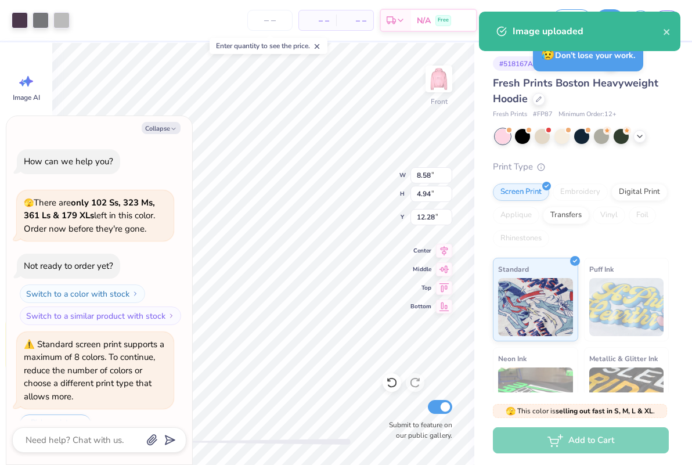
scroll to position [480, 0]
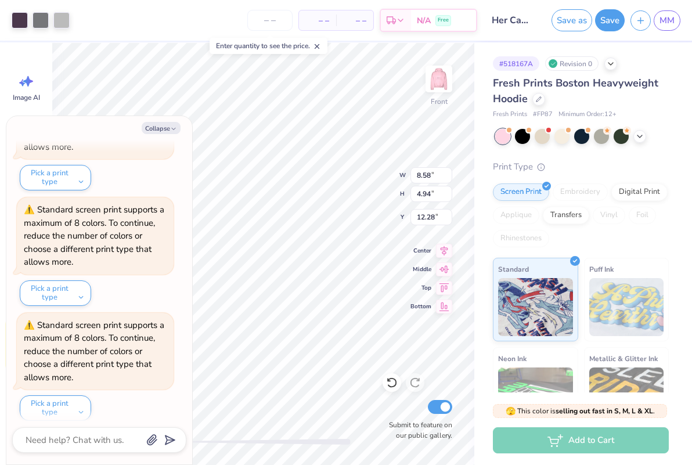
type textarea "x"
type input "4.57"
type input "2.94"
type input "14.83"
type textarea "x"
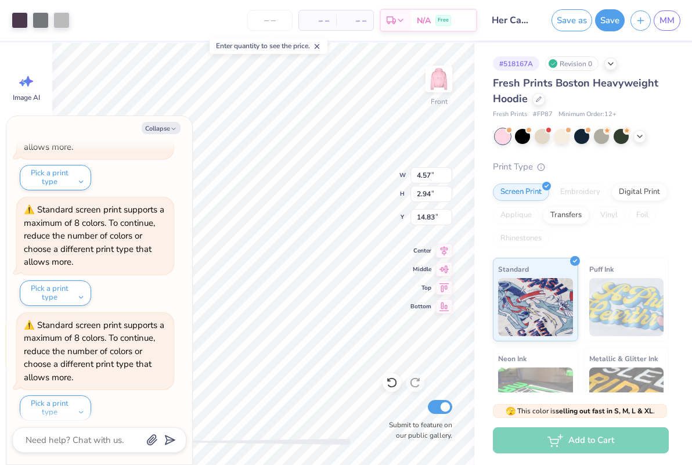
type input "3.77"
type input "2.43"
type input "13.22"
click at [20, 13] on div at bounding box center [20, 19] width 16 height 16
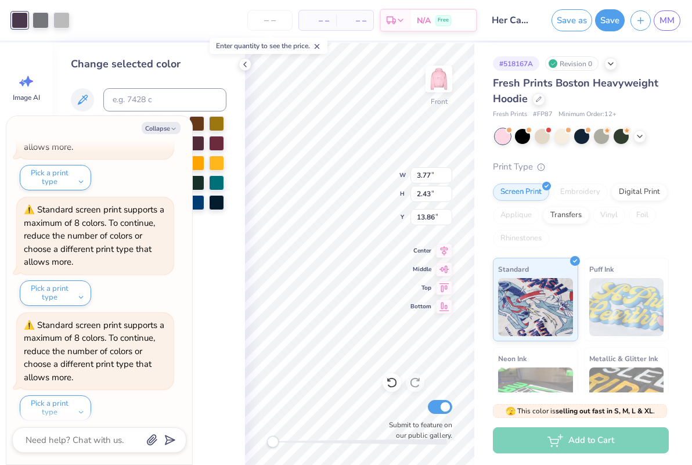
click at [176, 121] on div "Collapse How can we help you? 🫣 There are only 102 Ss, 323 Ms, 361 Ls & 179 XLs…" at bounding box center [99, 290] width 186 height 348
click at [165, 124] on button "Collapse" at bounding box center [161, 128] width 39 height 12
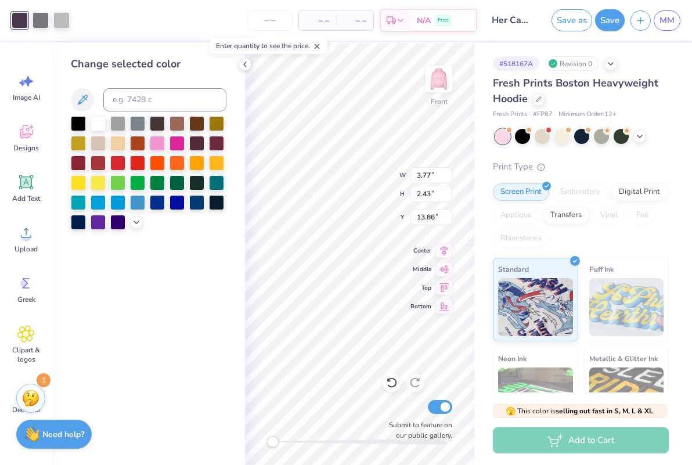
type textarea "x"
click at [78, 166] on div at bounding box center [78, 161] width 15 height 15
click at [43, 24] on div at bounding box center [40, 19] width 16 height 16
click at [82, 165] on div at bounding box center [78, 161] width 15 height 15
click at [43, 20] on div at bounding box center [40, 19] width 16 height 16
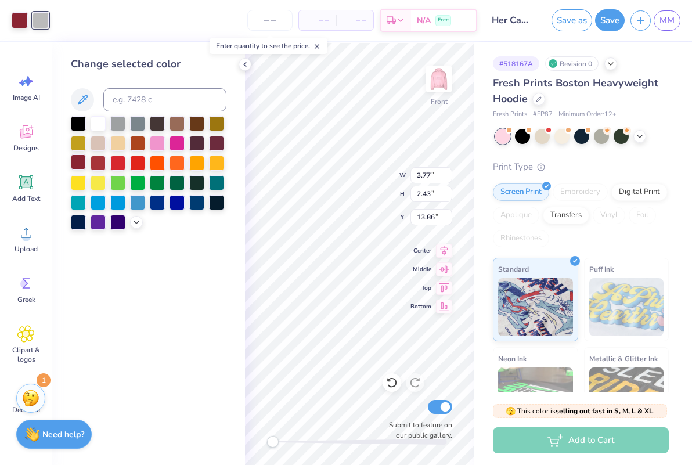
click at [77, 166] on div at bounding box center [78, 161] width 15 height 15
click at [135, 223] on icon at bounding box center [136, 220] width 9 height 9
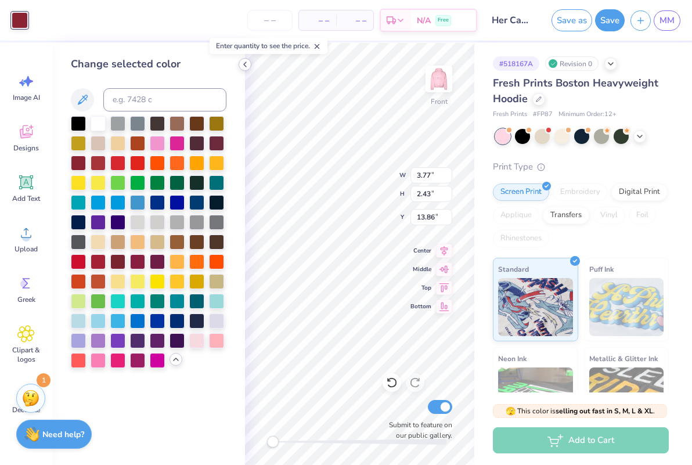
click at [242, 66] on icon at bounding box center [244, 64] width 9 height 9
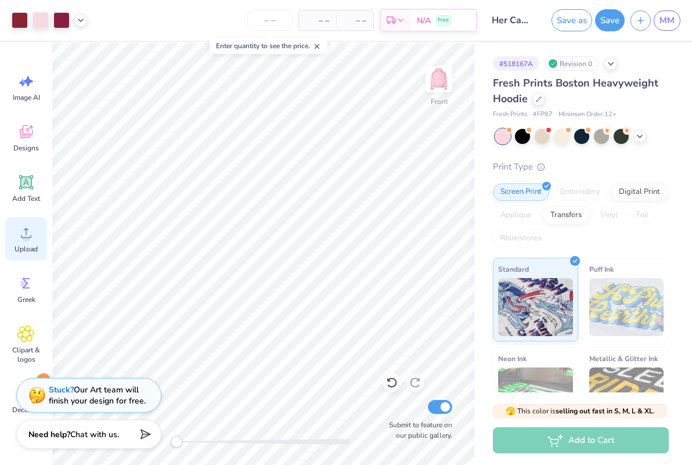
click at [24, 220] on div "Upload" at bounding box center [26, 239] width 42 height 44
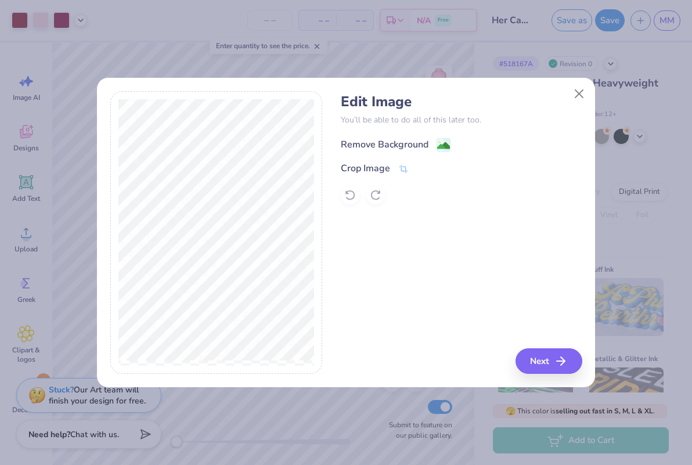
click at [393, 140] on div "Remove Background" at bounding box center [385, 144] width 88 height 14
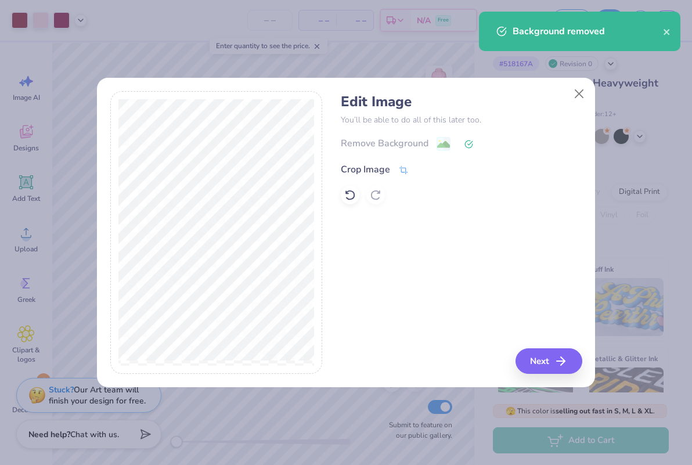
click at [387, 166] on div "Crop Image" at bounding box center [365, 169] width 49 height 14
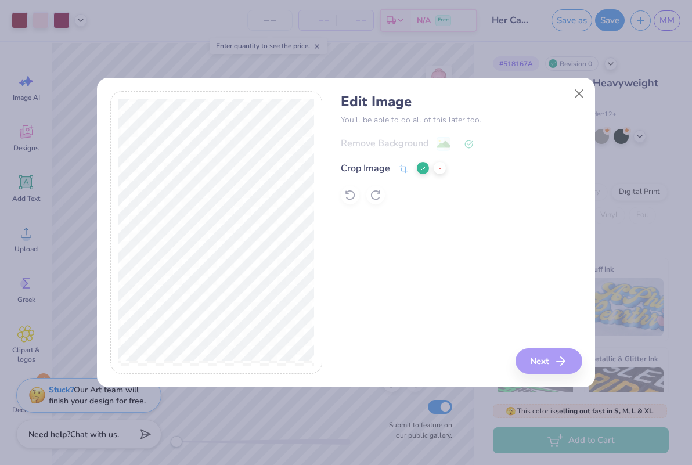
click at [388, 281] on div "Edit Image You’ll be able to do all of this later too. Remove Background Crop I…" at bounding box center [346, 232] width 472 height 283
click at [266, 96] on div at bounding box center [216, 232] width 212 height 283
click at [424, 164] on button at bounding box center [423, 168] width 12 height 12
click at [524, 357] on button "Next" at bounding box center [550, 361] width 67 height 26
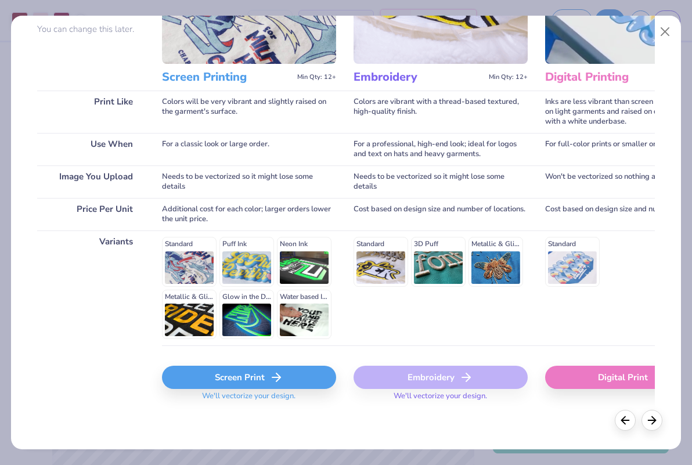
scroll to position [113, 0]
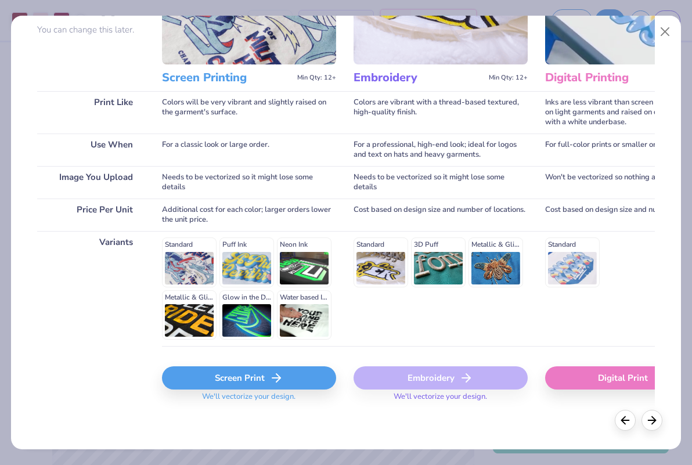
click at [207, 371] on div "Screen Print" at bounding box center [249, 377] width 174 height 23
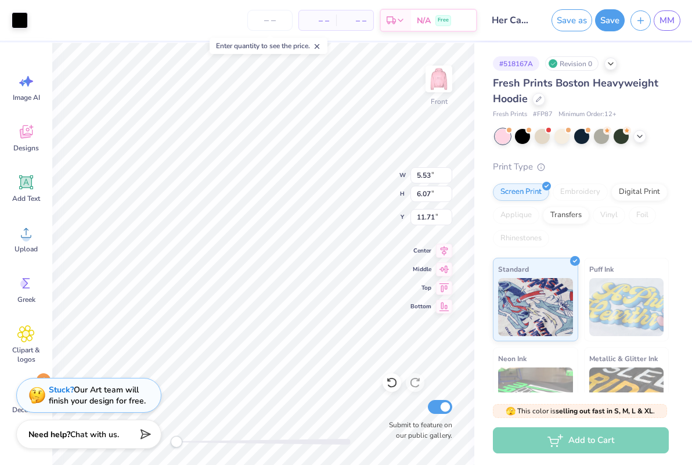
type input "1.83"
type input "2.01"
type input "15.77"
type input "2.39"
type input "1.70"
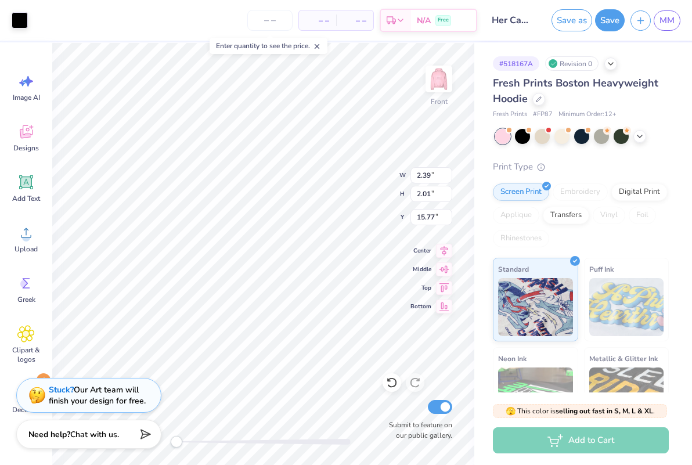
type input "16.91"
type input "1.83"
type input "2.01"
type input "17.26"
type input "1.83"
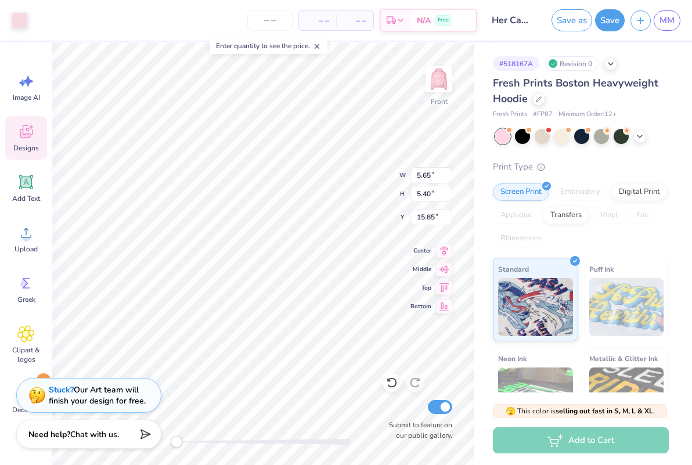
type input "2.01"
type input "17.47"
type input "1.69"
type input "1.86"
type input "17.62"
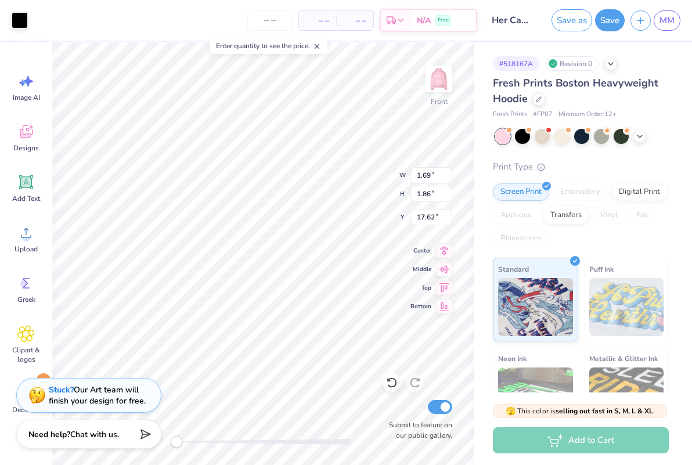
type input "0.28"
type input "0.08"
type input "18.60"
click at [390, 381] on icon at bounding box center [392, 383] width 12 height 12
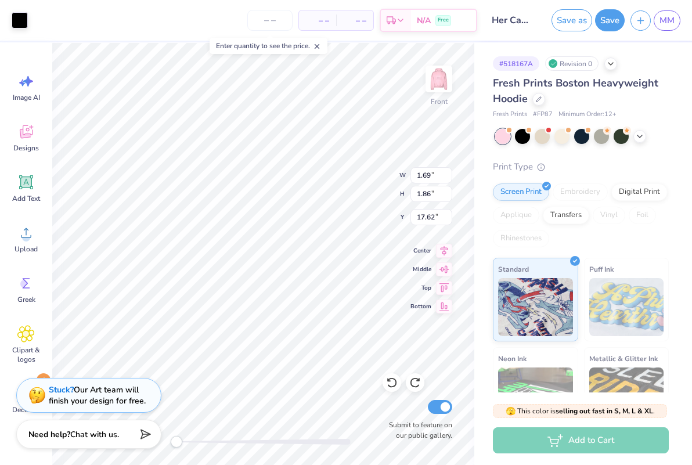
type input "5.65"
type input "5.40"
type input "15.85"
type input "1.69"
type input "1.86"
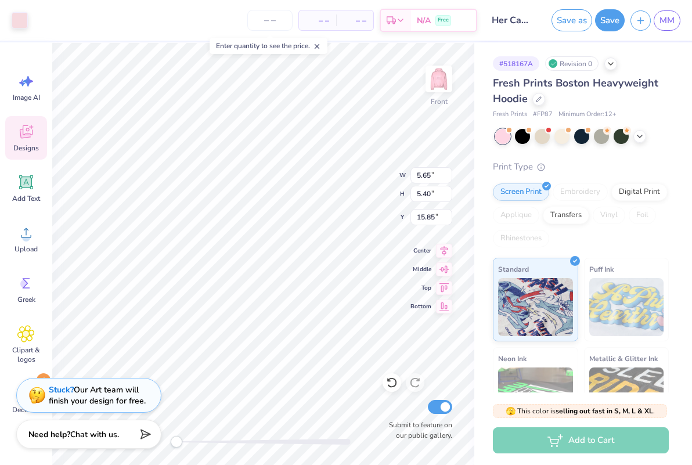
type input "17.62"
type input "1.69"
type input "1.86"
type input "17.41"
type input "0.28"
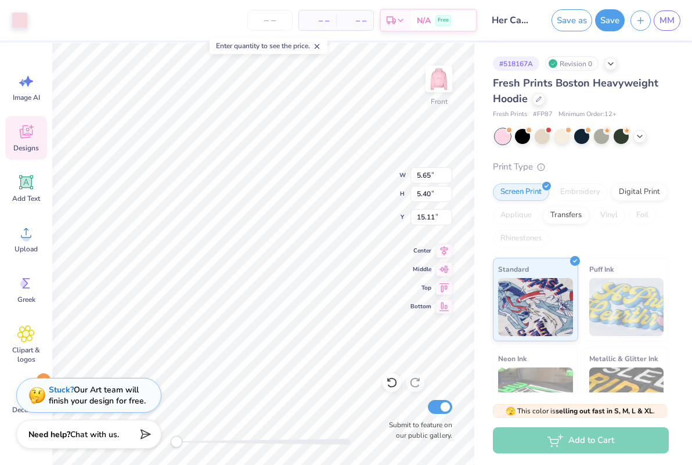
type input "0.08"
type input "18.60"
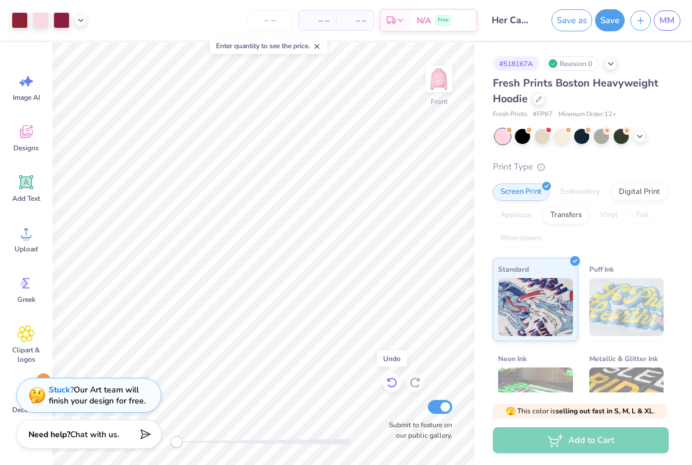
click at [388, 381] on icon at bounding box center [389, 380] width 2 height 2
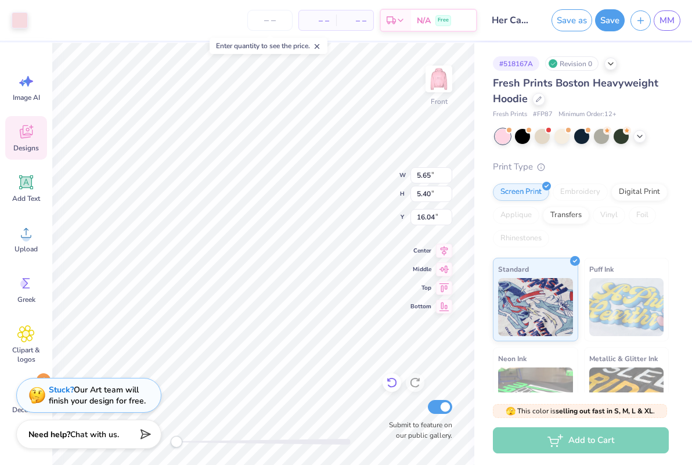
click at [389, 378] on icon at bounding box center [392, 383] width 12 height 12
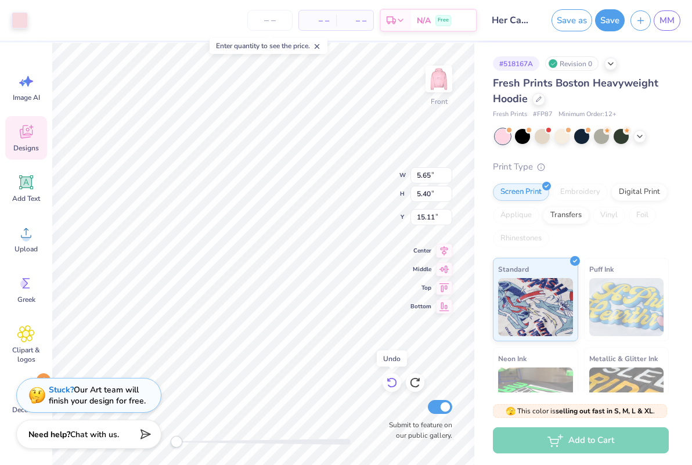
click at [389, 378] on icon at bounding box center [392, 383] width 12 height 12
type input "15.85"
click at [389, 378] on icon at bounding box center [392, 383] width 12 height 12
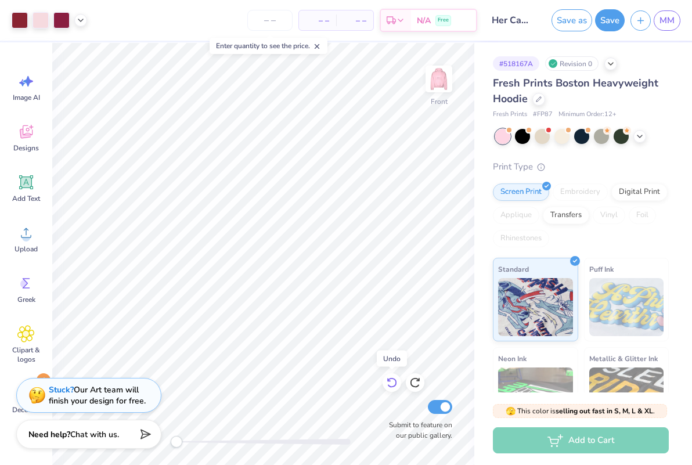
click at [389, 378] on icon at bounding box center [392, 383] width 12 height 12
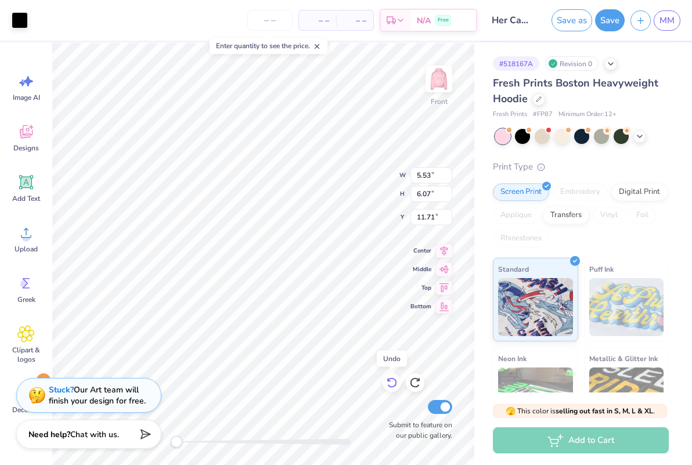
click at [389, 378] on icon at bounding box center [392, 383] width 12 height 12
click at [23, 233] on icon at bounding box center [25, 232] width 17 height 17
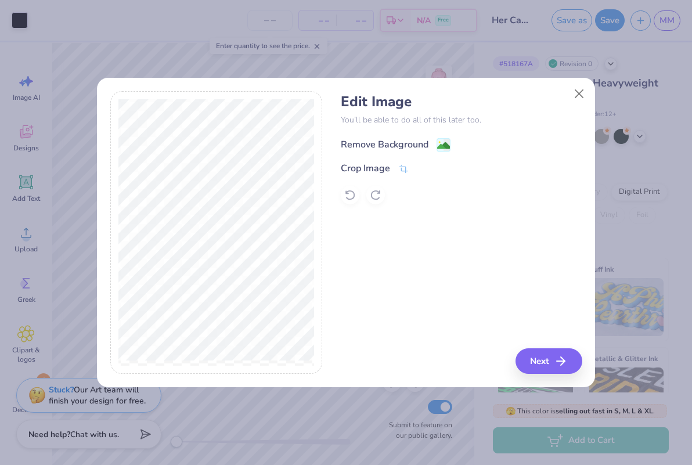
click at [370, 138] on div "Remove Background" at bounding box center [385, 144] width 88 height 14
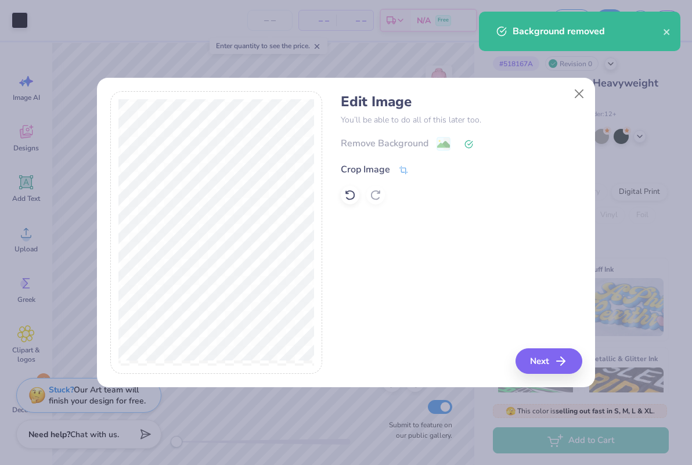
click at [375, 166] on div "Crop Image" at bounding box center [365, 169] width 49 height 14
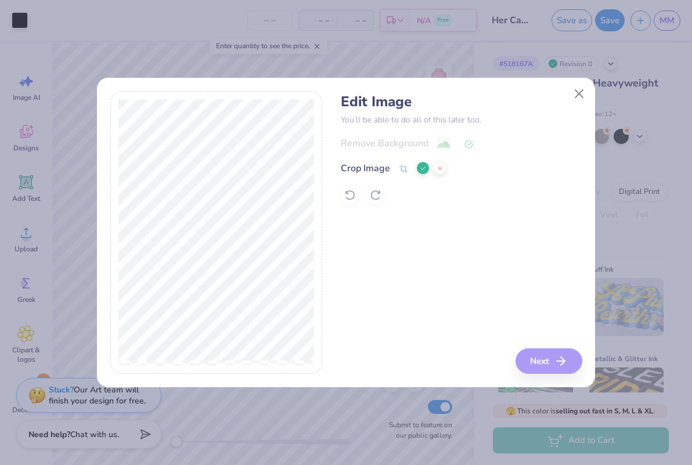
click at [424, 167] on icon at bounding box center [422, 168] width 7 height 7
click at [524, 361] on button "Next" at bounding box center [550, 361] width 67 height 26
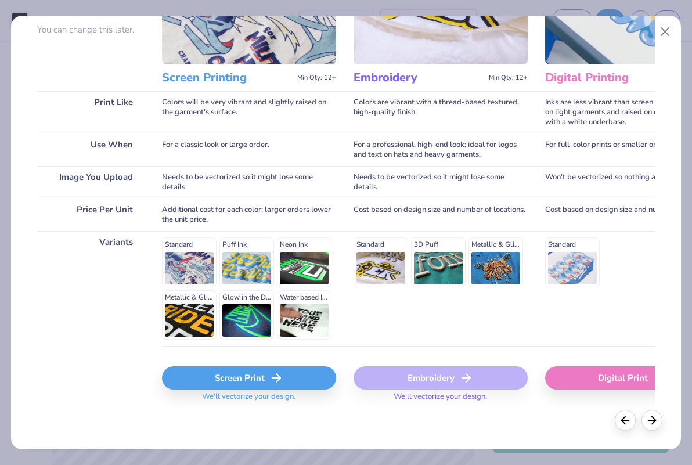
click at [229, 379] on div "Screen Print" at bounding box center [249, 377] width 174 height 23
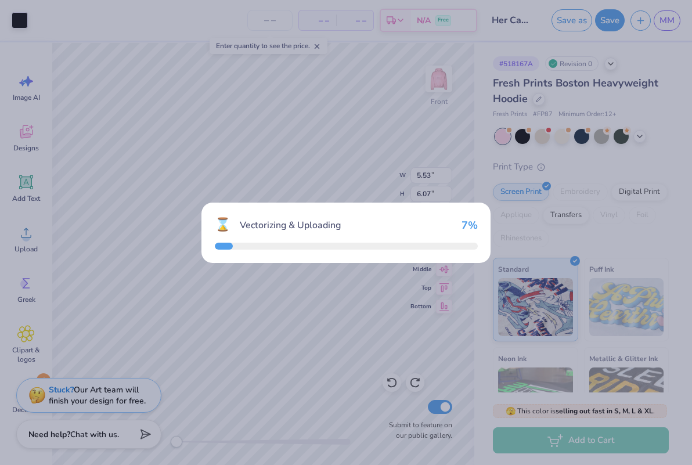
type input "5.52"
type input "4.29"
type input "12.60"
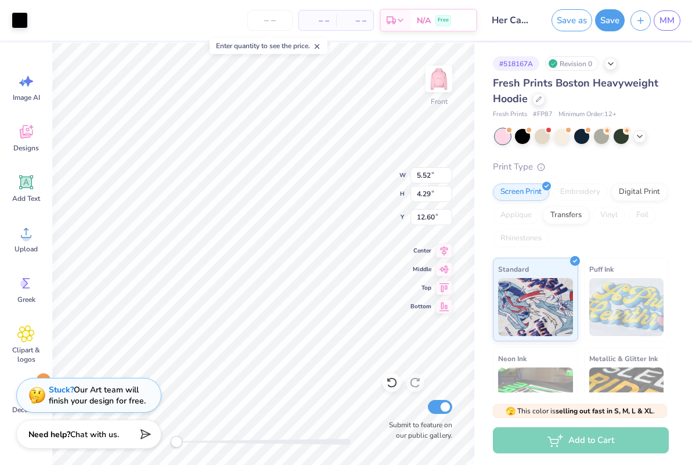
type input "2.57"
type input "2.00"
type input "14.90"
type input "0.33"
type input "0.61"
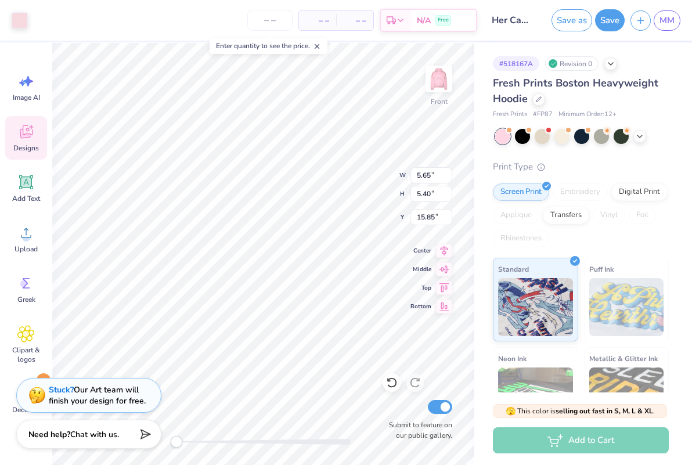
type input "18.50"
type input "2.22"
type input "1.59"
type input "1.94"
type input "1.82"
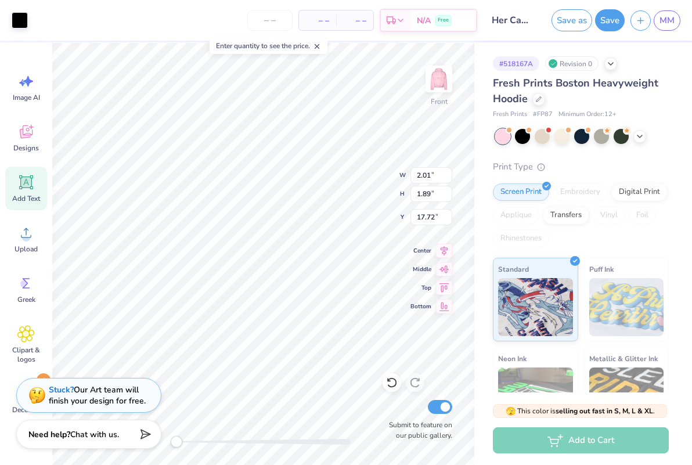
type input "17.95"
click at [32, 194] on span "Add Text" at bounding box center [26, 198] width 28 height 9
type input "7.22"
type input "2.09"
type input "13.71"
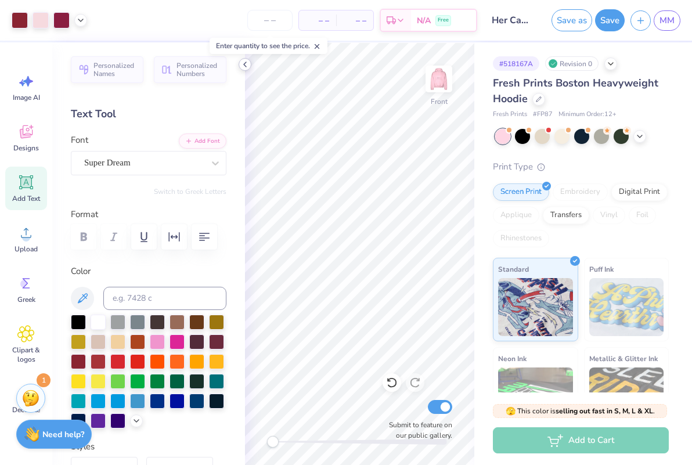
click at [242, 63] on icon at bounding box center [244, 64] width 9 height 9
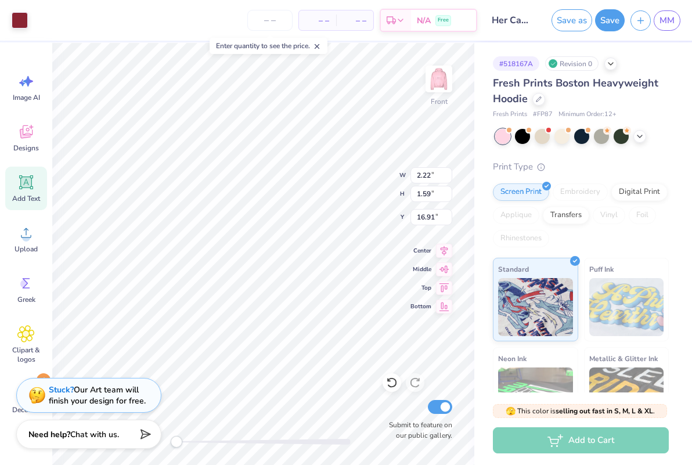
type input "1.94"
type input "1.82"
type input "17.95"
click at [17, 22] on div at bounding box center [20, 19] width 16 height 16
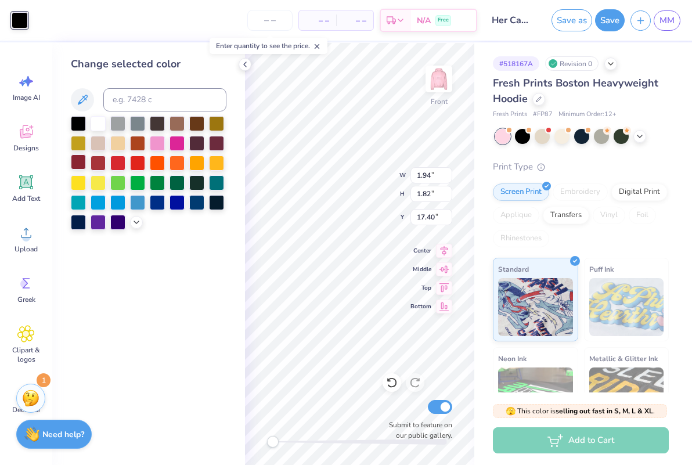
click at [74, 163] on div at bounding box center [78, 161] width 15 height 15
click at [247, 64] on icon at bounding box center [244, 64] width 9 height 9
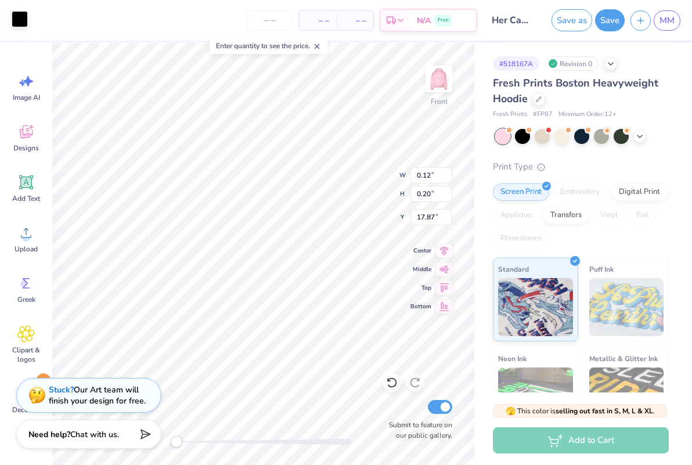
click at [17, 24] on div at bounding box center [20, 19] width 16 height 16
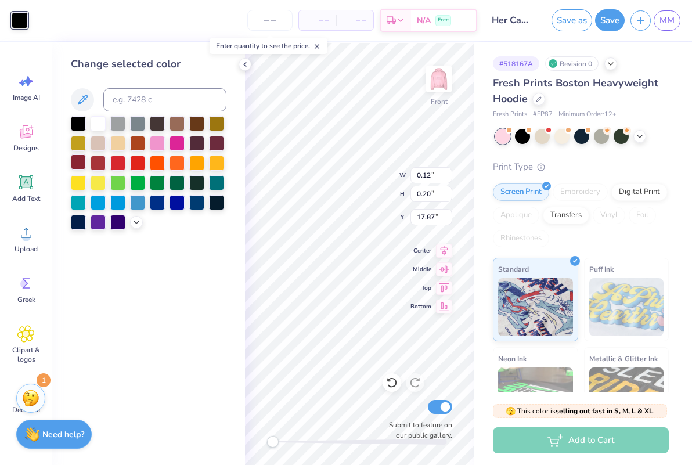
click at [82, 161] on div at bounding box center [78, 161] width 15 height 15
click at [248, 66] on icon at bounding box center [244, 64] width 9 height 9
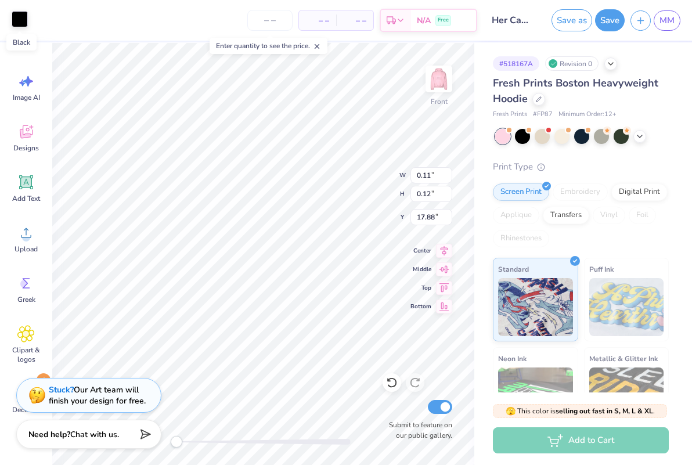
click at [17, 23] on div at bounding box center [20, 19] width 16 height 16
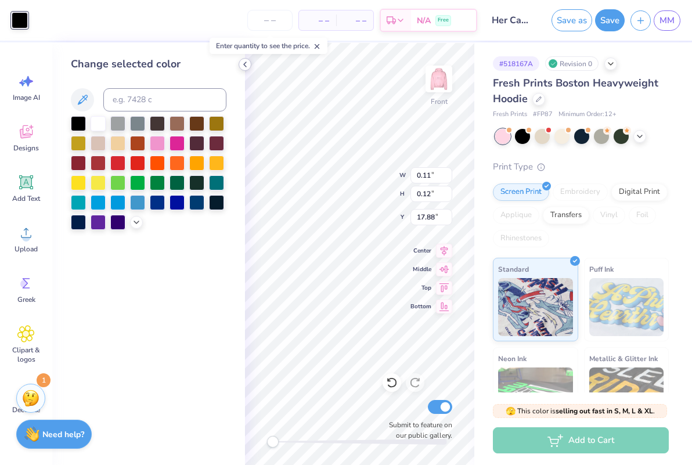
click at [246, 63] on icon at bounding box center [244, 64] width 9 height 9
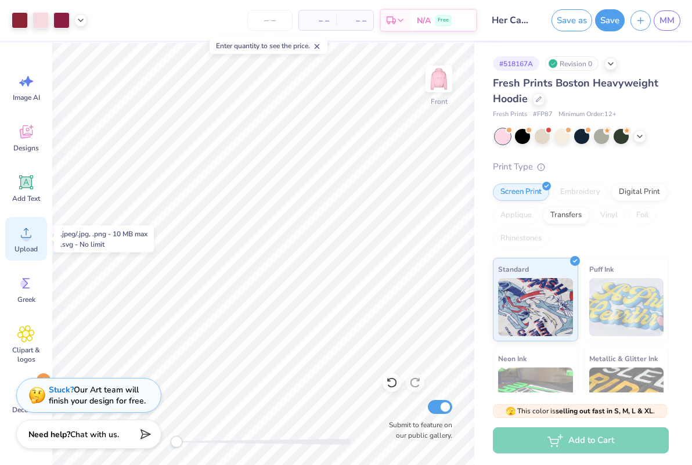
click at [30, 251] on span "Upload" at bounding box center [26, 248] width 23 height 9
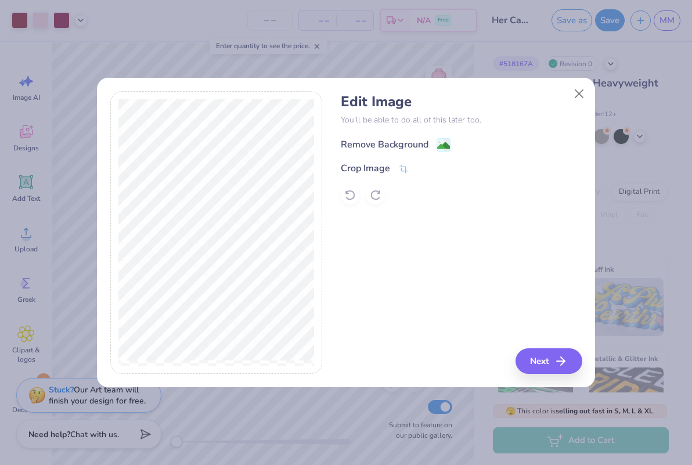
click at [365, 139] on div "Remove Background" at bounding box center [385, 144] width 88 height 14
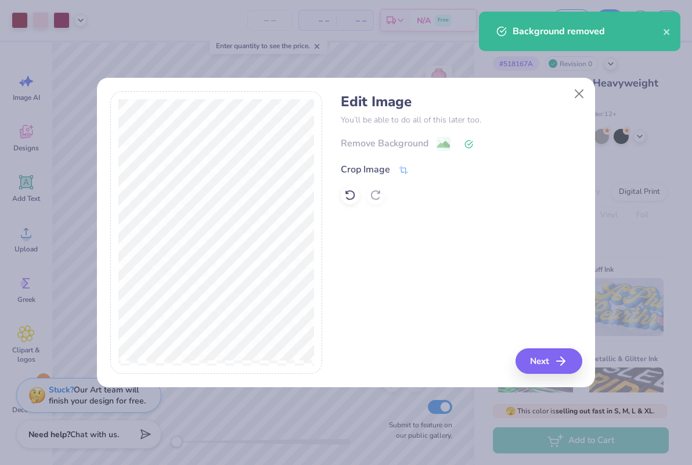
click at [365, 168] on div "Crop Image" at bounding box center [365, 169] width 49 height 14
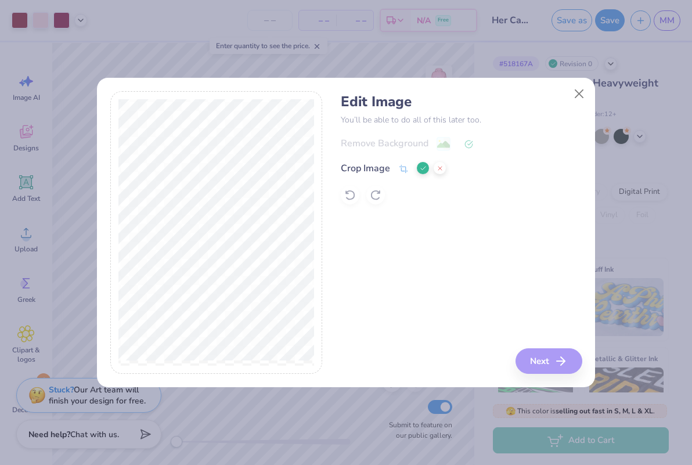
click at [419, 173] on button at bounding box center [423, 168] width 12 height 12
click at [530, 363] on button "Next" at bounding box center [550, 361] width 67 height 26
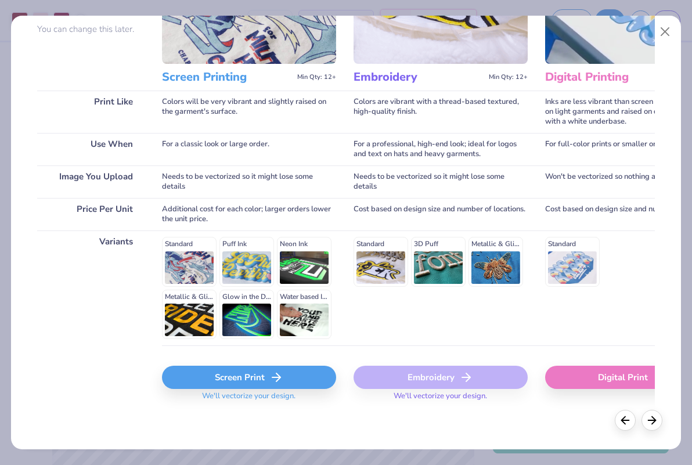
click at [247, 375] on div "Screen Print" at bounding box center [249, 376] width 174 height 23
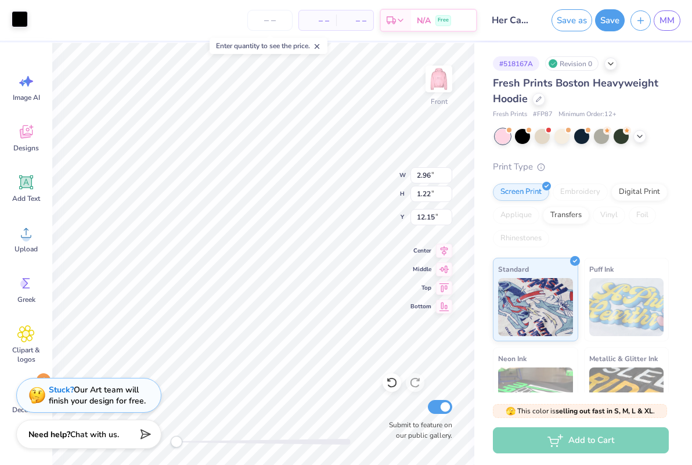
click at [23, 23] on div at bounding box center [20, 19] width 16 height 16
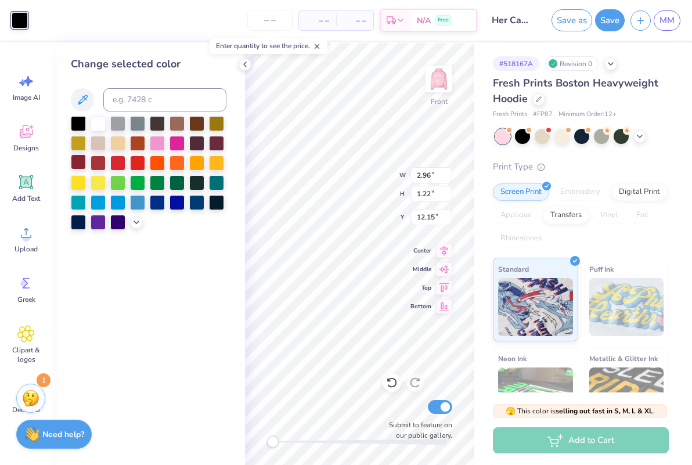
click at [78, 167] on div at bounding box center [78, 161] width 15 height 15
click at [244, 64] on icon at bounding box center [244, 64] width 9 height 9
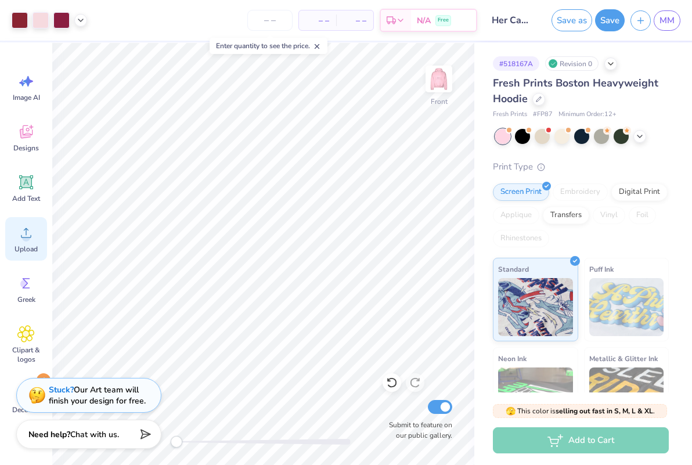
click at [23, 238] on circle at bounding box center [26, 237] width 8 height 8
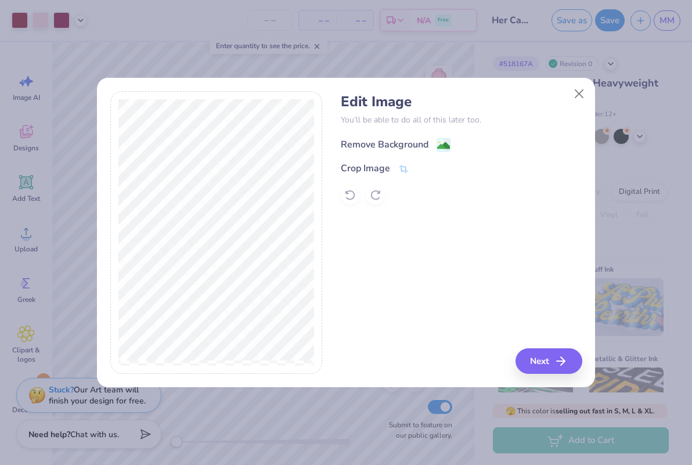
click at [381, 142] on div "Remove Background" at bounding box center [385, 144] width 88 height 14
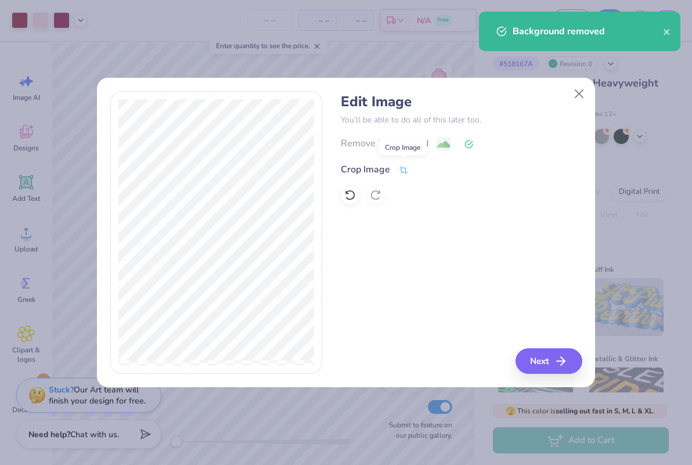
click at [398, 167] on icon at bounding box center [403, 170] width 10 height 10
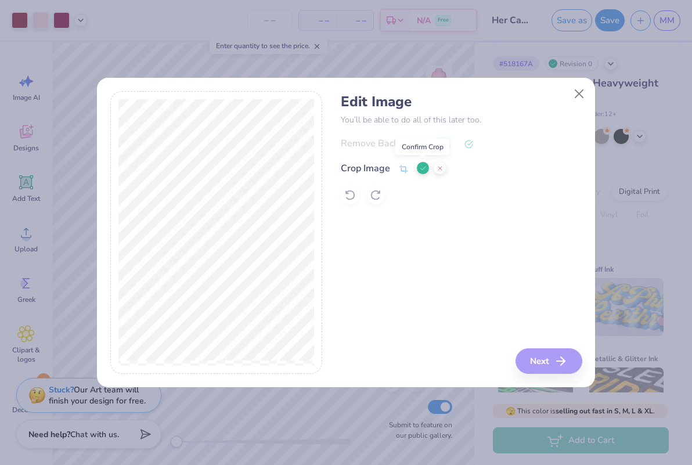
click at [419, 171] on icon at bounding box center [422, 168] width 7 height 7
click at [524, 358] on button "Next" at bounding box center [550, 361] width 67 height 26
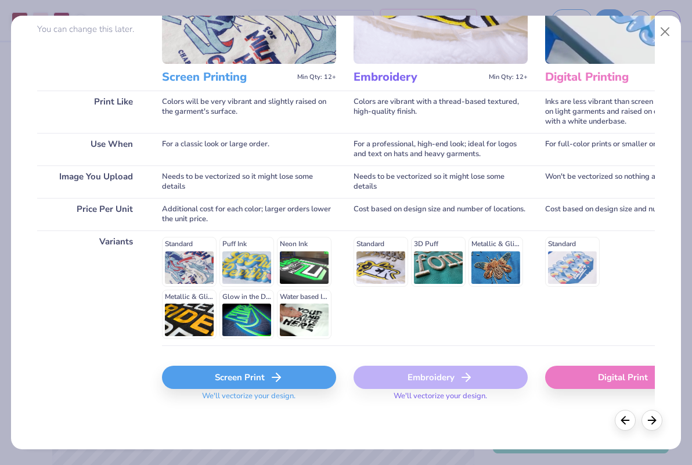
click at [204, 368] on div "Screen Print" at bounding box center [249, 376] width 174 height 23
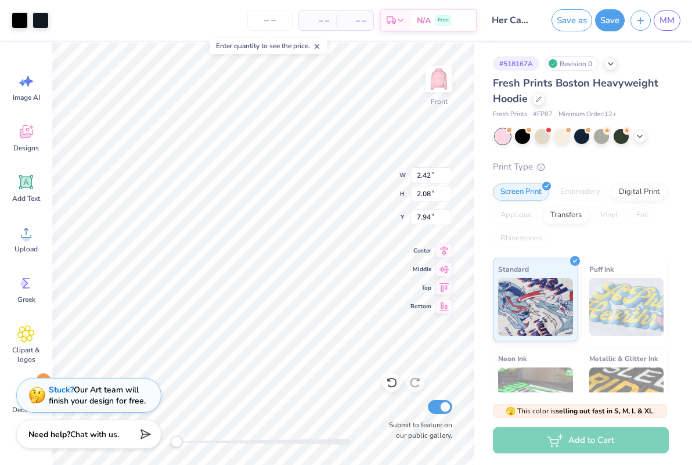
click at [367, 166] on div "Front W 2.42 2.42 " H 2.08 2.08 " Y 7.94 7.94 " Center Middle Top Bottom Submit…" at bounding box center [263, 253] width 422 height 422
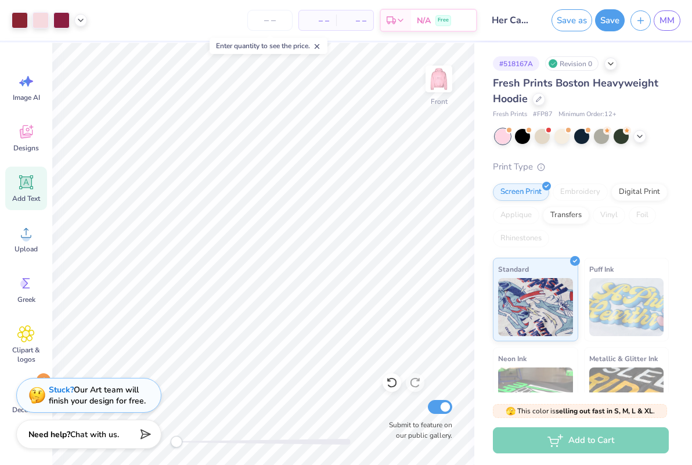
click at [26, 189] on icon at bounding box center [25, 181] width 17 height 17
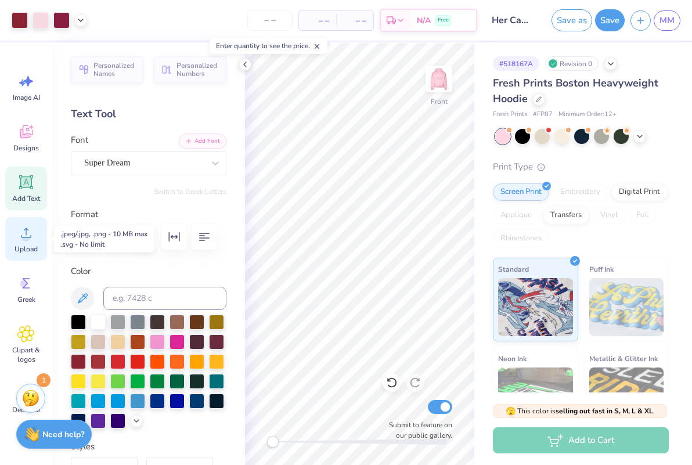
click at [35, 233] on div "Upload" at bounding box center [26, 239] width 42 height 44
click at [27, 248] on span "Upload" at bounding box center [26, 248] width 23 height 9
click at [242, 65] on icon at bounding box center [244, 64] width 9 height 9
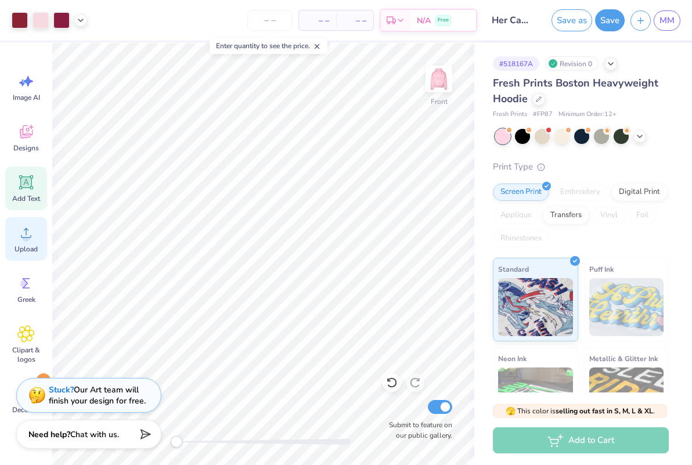
click at [32, 238] on icon at bounding box center [25, 232] width 17 height 17
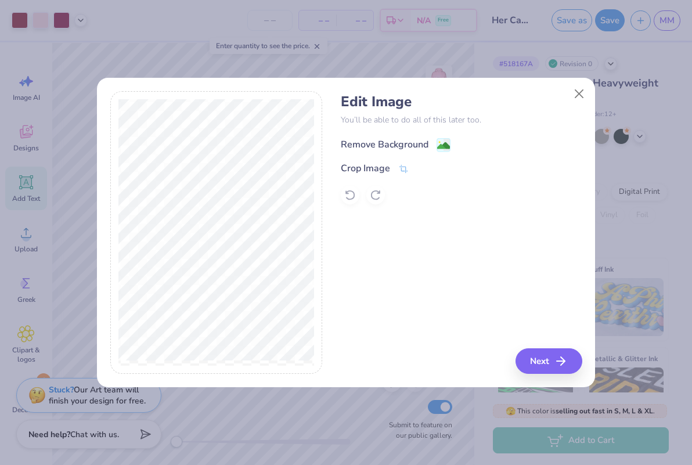
click at [407, 140] on div "Remove Background" at bounding box center [385, 144] width 88 height 14
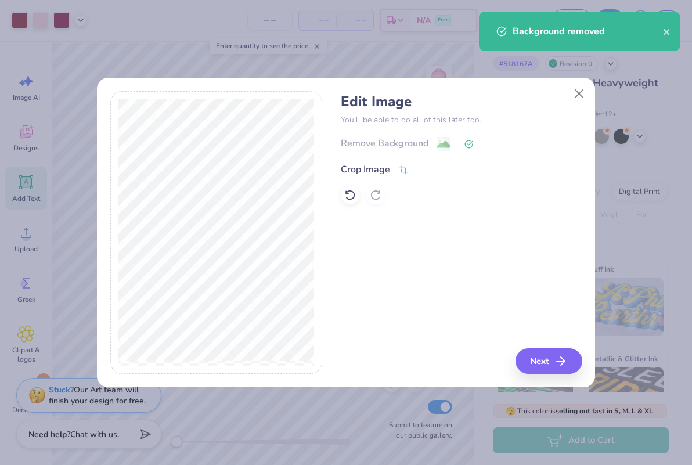
click at [371, 169] on div "Crop Image" at bounding box center [365, 169] width 49 height 14
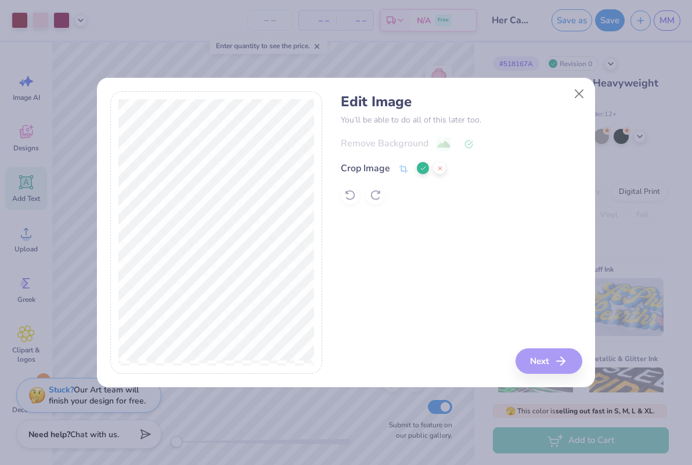
click at [420, 171] on icon at bounding box center [422, 168] width 7 height 7
click at [541, 364] on button "Next" at bounding box center [550, 361] width 67 height 26
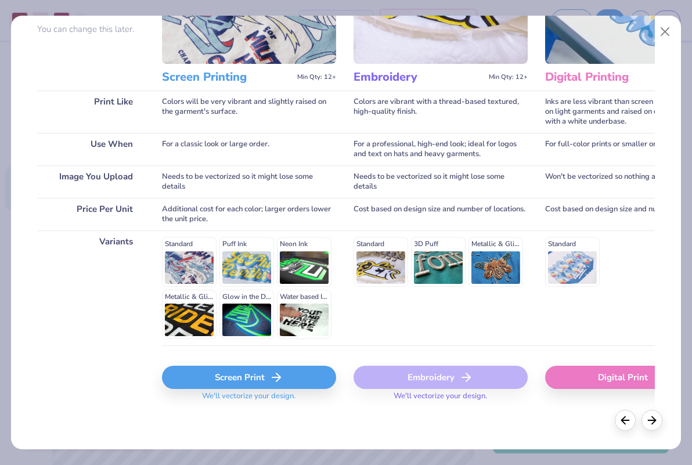
click at [225, 372] on div "Screen Print" at bounding box center [249, 376] width 174 height 23
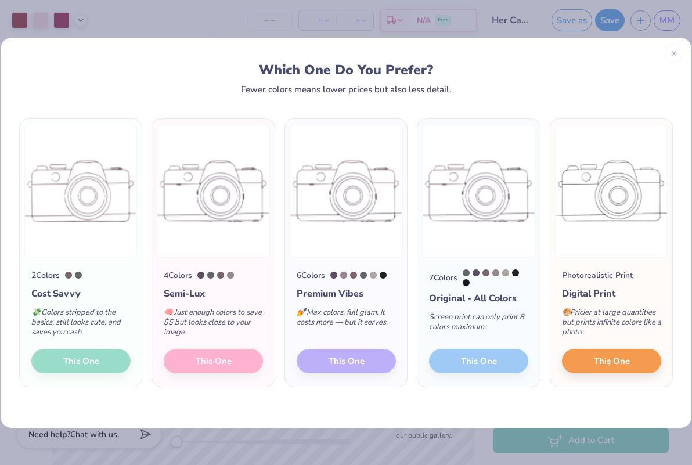
drag, startPoint x: 466, startPoint y: 48, endPoint x: 390, endPoint y: 41, distance: 76.3
click at [390, 41] on div "Which One Do You Prefer? Fewer colors means lower prices but also less detail." at bounding box center [346, 66] width 690 height 56
click at [589, 363] on button "This One" at bounding box center [611, 359] width 99 height 24
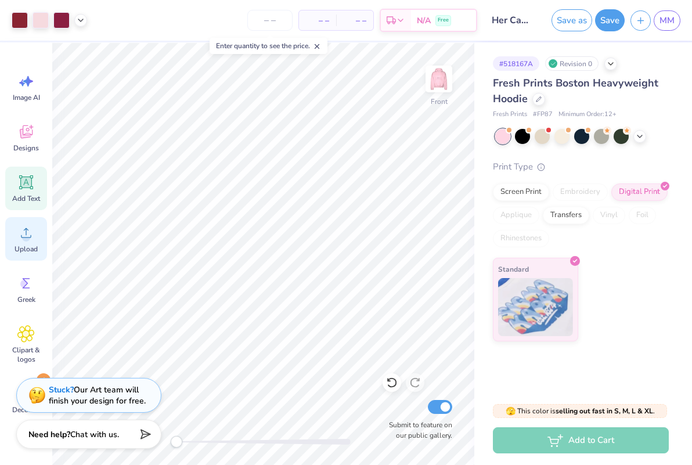
click at [24, 225] on icon at bounding box center [25, 232] width 17 height 17
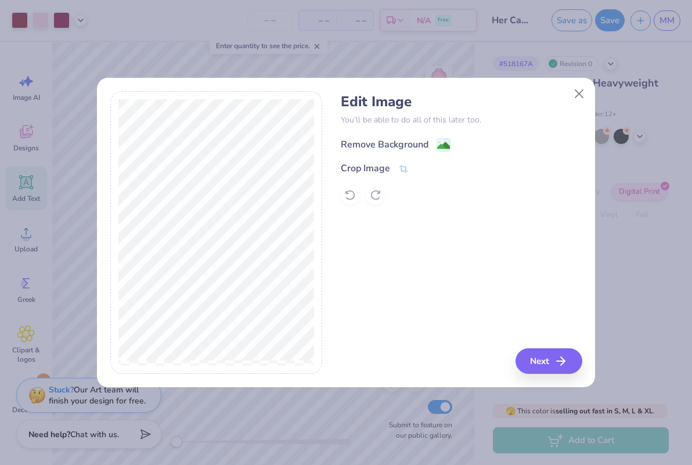
click at [378, 144] on div "Remove Background" at bounding box center [385, 144] width 88 height 14
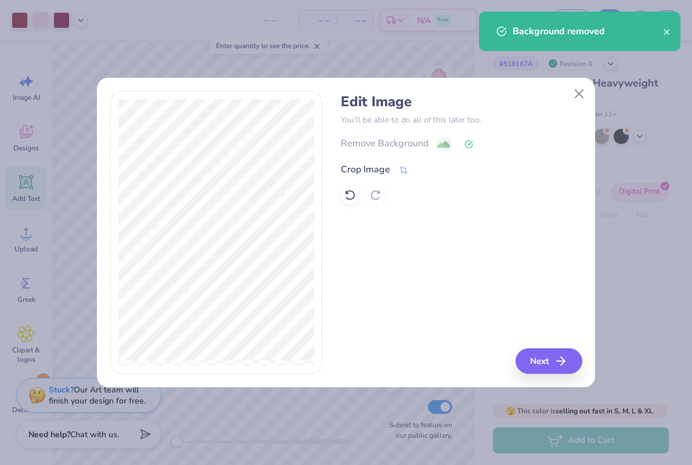
click at [383, 170] on div "Crop Image" at bounding box center [365, 169] width 49 height 14
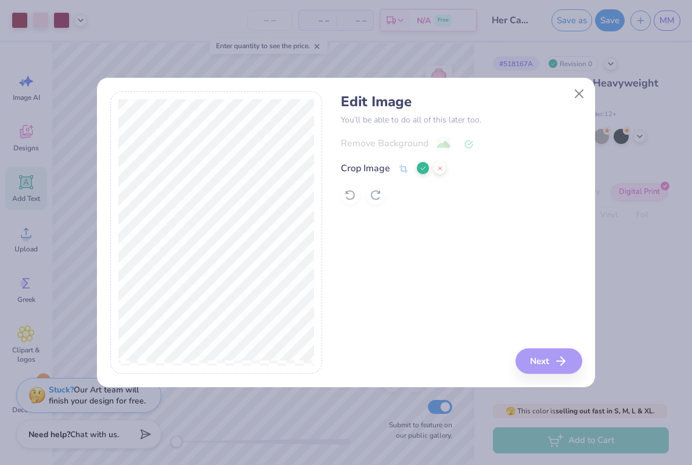
click at [111, 231] on div at bounding box center [216, 232] width 212 height 283
click at [308, 77] on div "Edit Image You’ll be able to do all of this later too. Remove Background Crop I…" at bounding box center [345, 232] width 499 height 310
click at [580, 94] on button "Close" at bounding box center [579, 94] width 22 height 22
